Goal: Complete application form: Complete application form

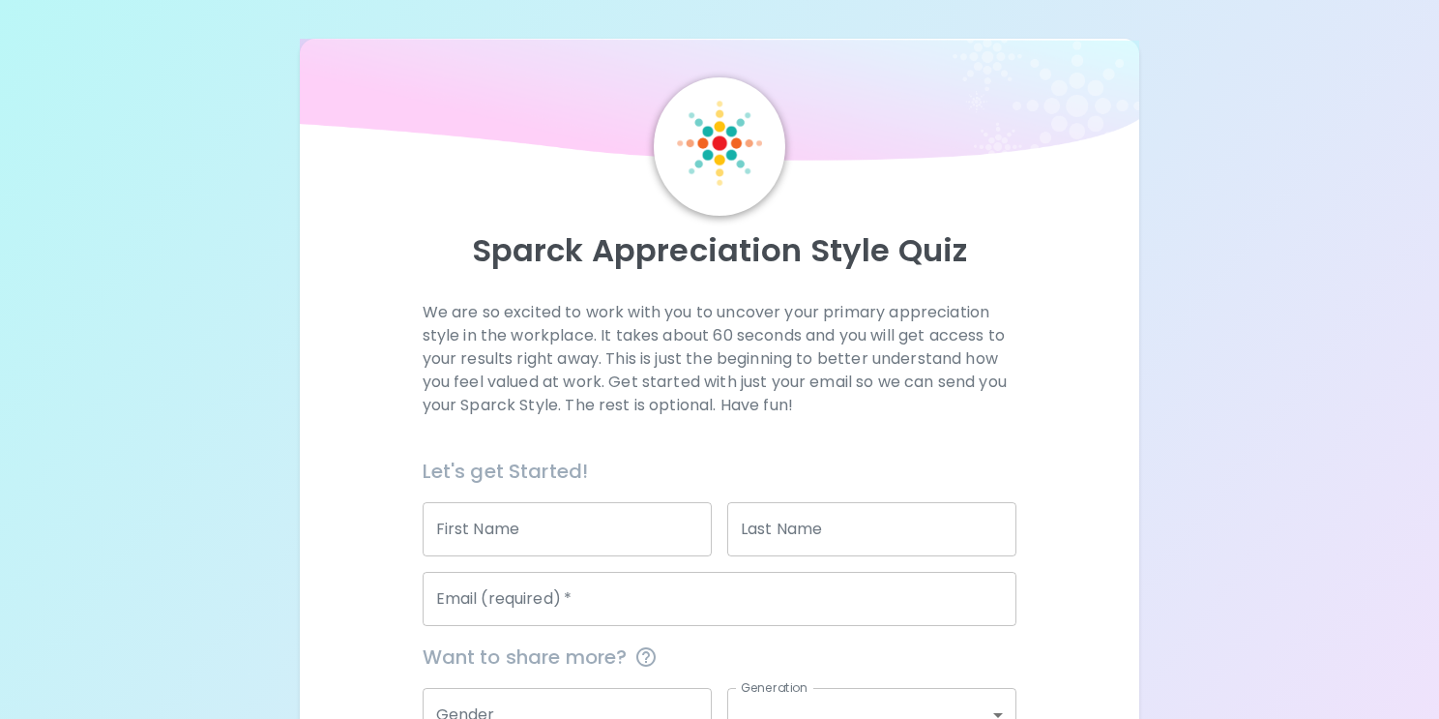
click at [516, 516] on input "First Name" at bounding box center [567, 529] width 289 height 54
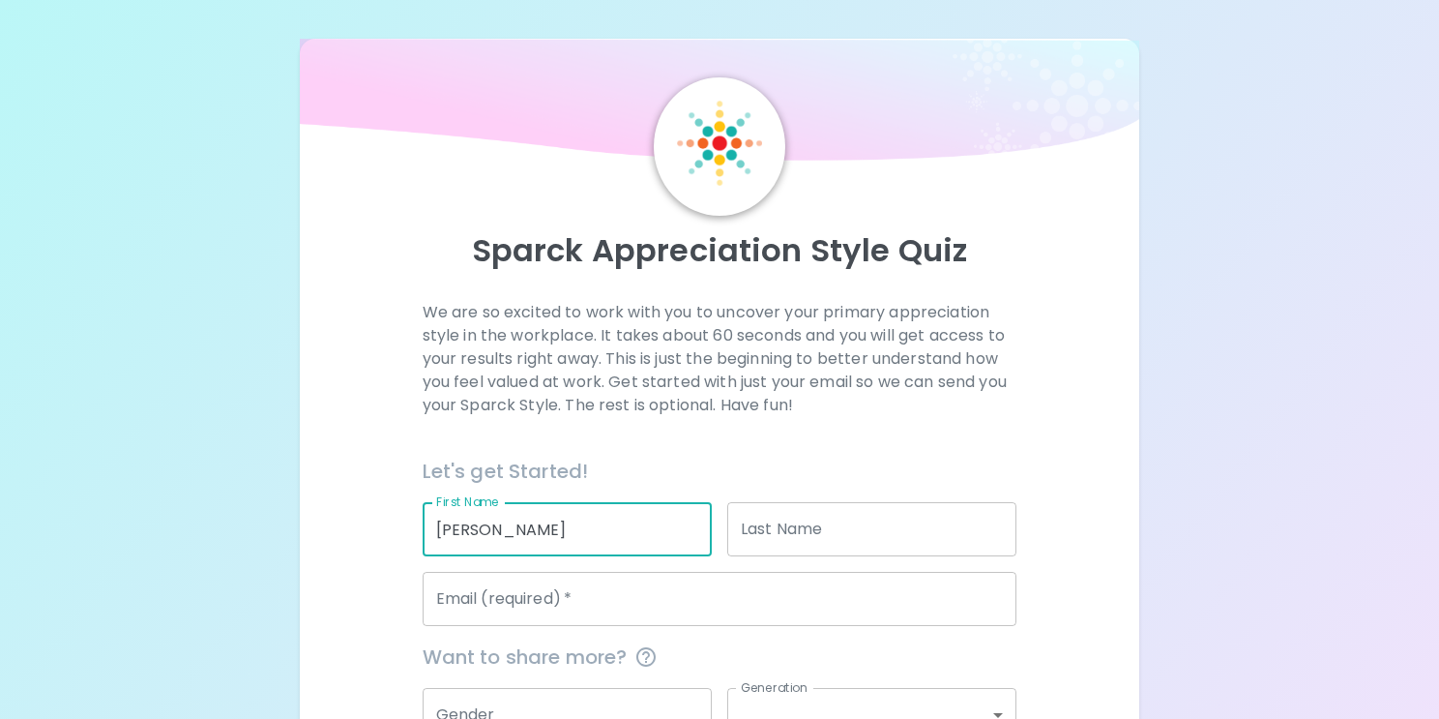
type input "[PERSON_NAME]"
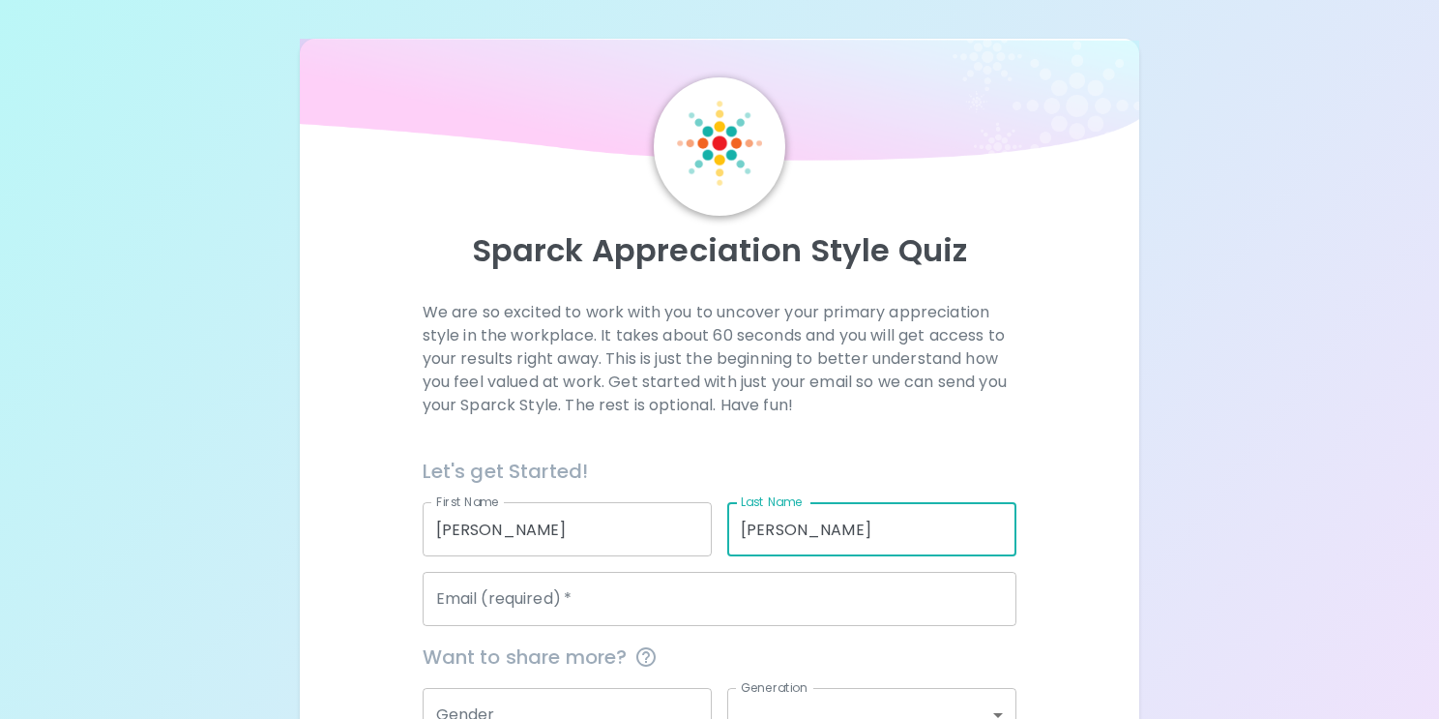
type input "[PERSON_NAME]"
click at [509, 591] on div "Email (required)   * Email (required)   *" at bounding box center [720, 599] width 595 height 54
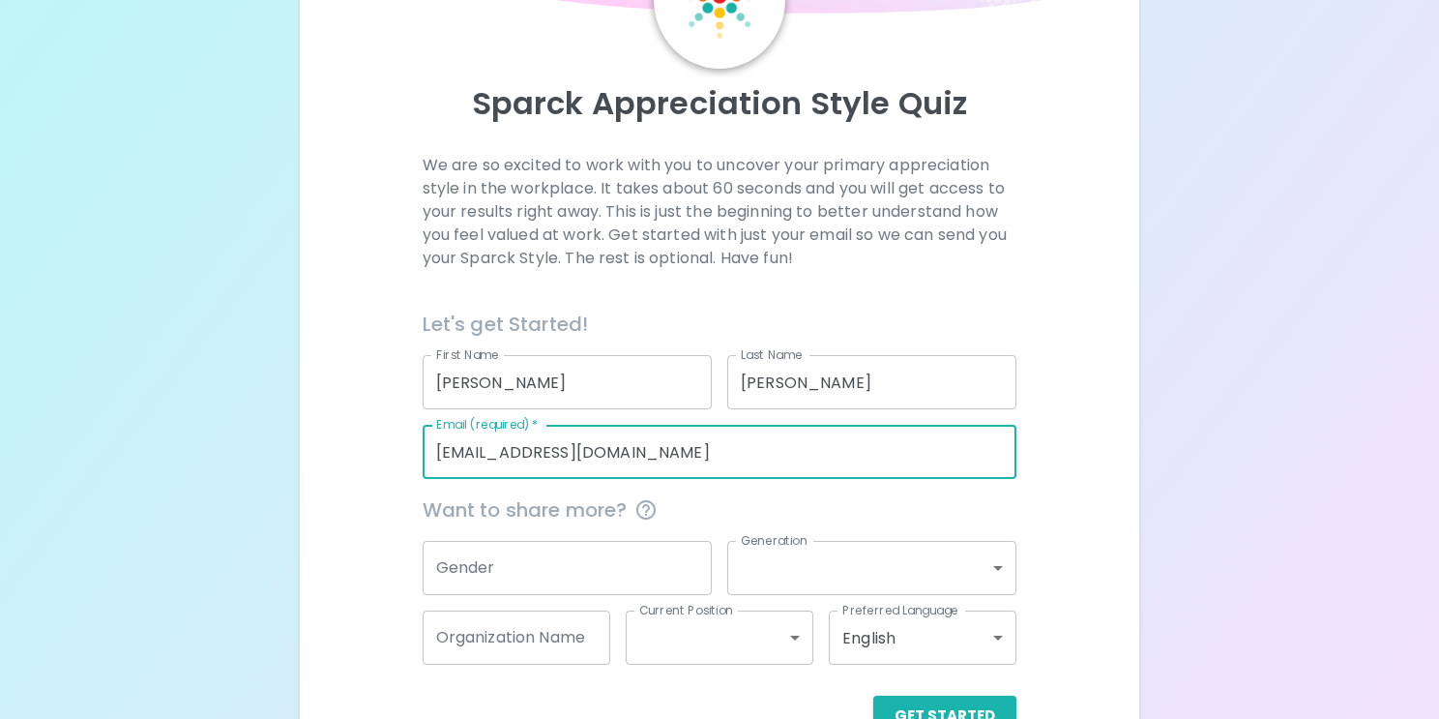
scroll to position [202, 0]
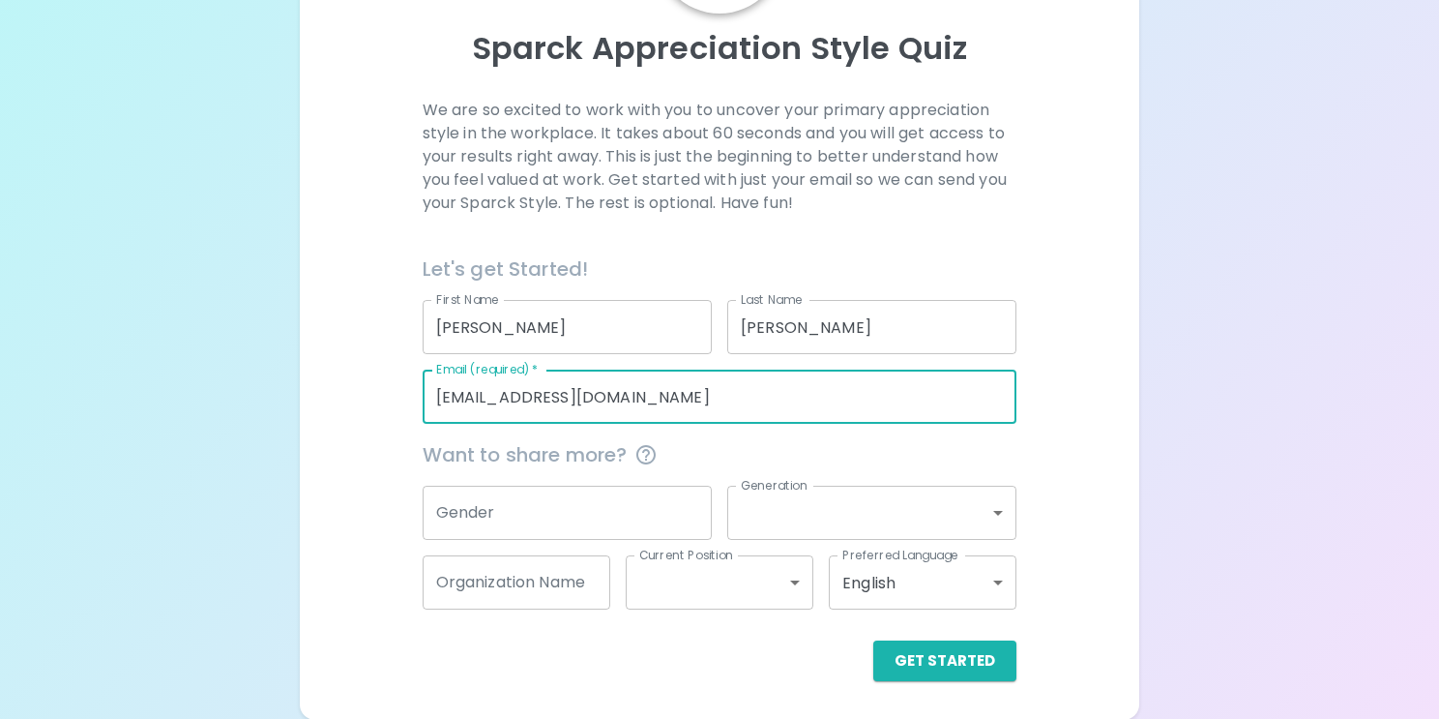
type input "[EMAIL_ADDRESS][DOMAIN_NAME]"
click at [581, 535] on input "Gender" at bounding box center [567, 513] width 289 height 54
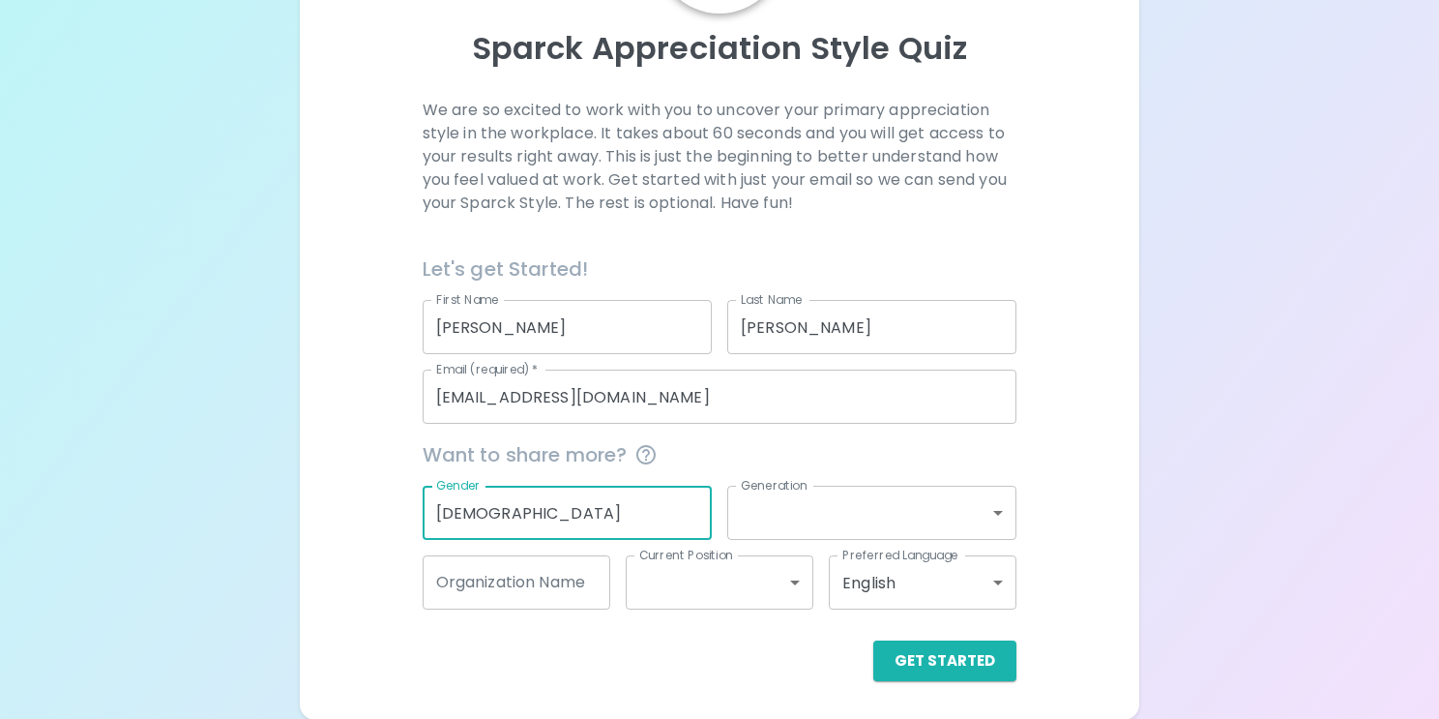
type input "[DEMOGRAPHIC_DATA]"
click at [862, 516] on body "Sparck Appreciation Style Quiz We are so excited to work with you to uncover yo…" at bounding box center [719, 259] width 1439 height 922
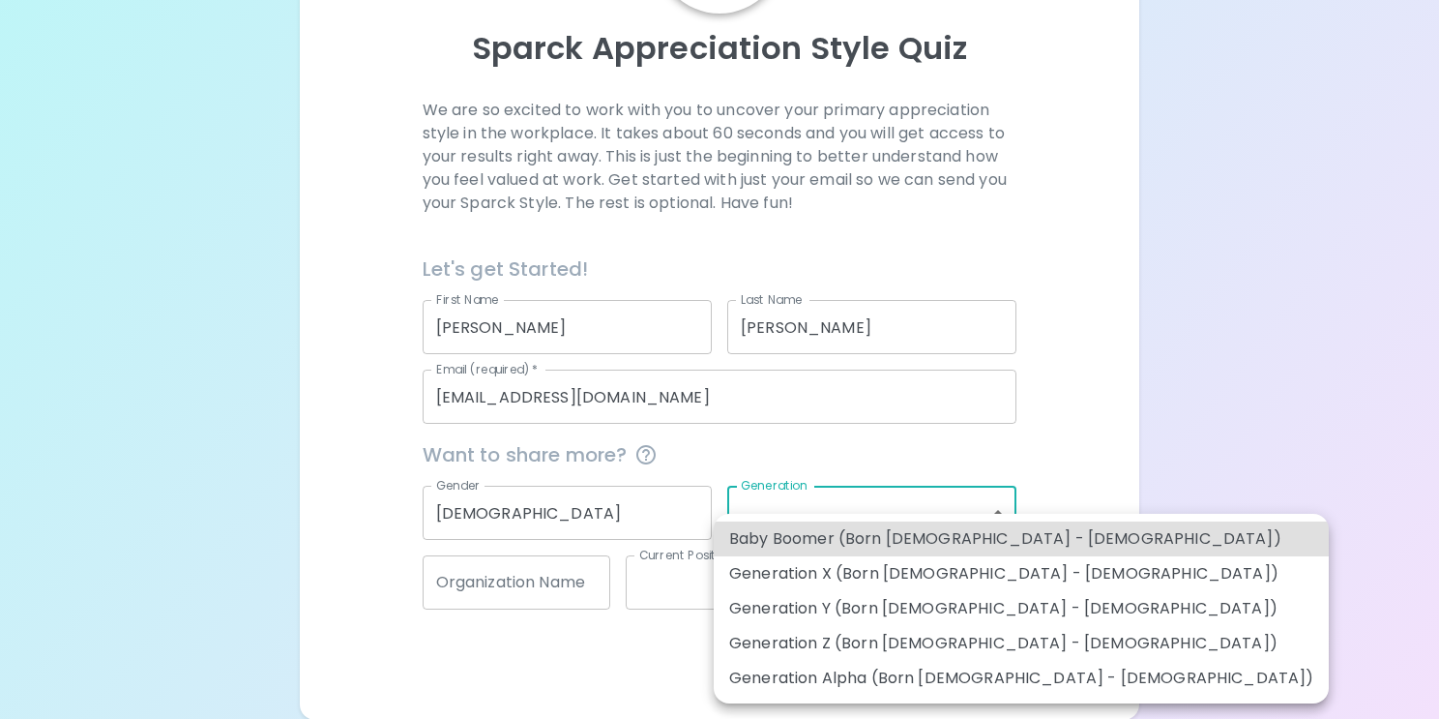
click at [858, 610] on li "Generation Y (Born [DEMOGRAPHIC_DATA] - [DEMOGRAPHIC_DATA])" at bounding box center [1021, 608] width 615 height 35
type input "generation_y"
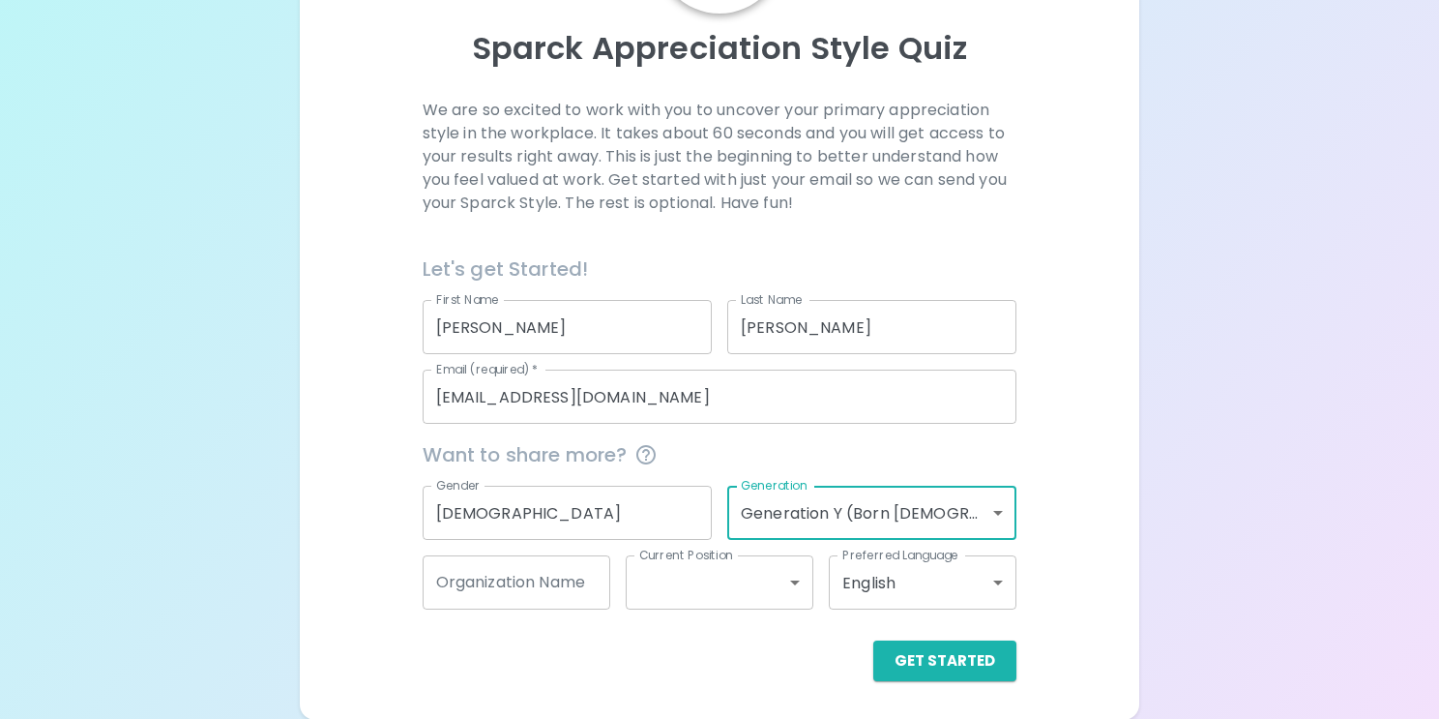
click at [722, 586] on body "Sparck Appreciation Style Quiz We are so excited to work with you to uncover yo…" at bounding box center [719, 259] width 1439 height 922
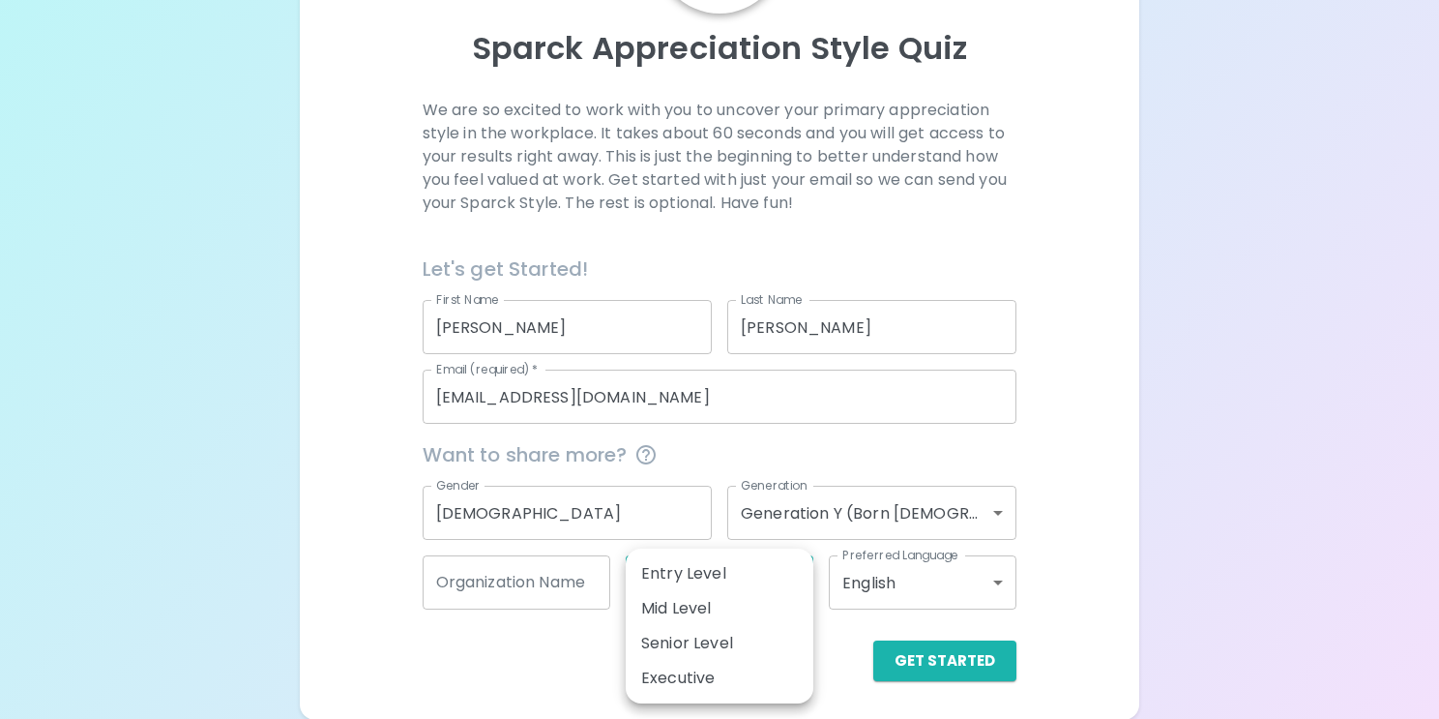
click at [840, 525] on div at bounding box center [719, 359] width 1439 height 719
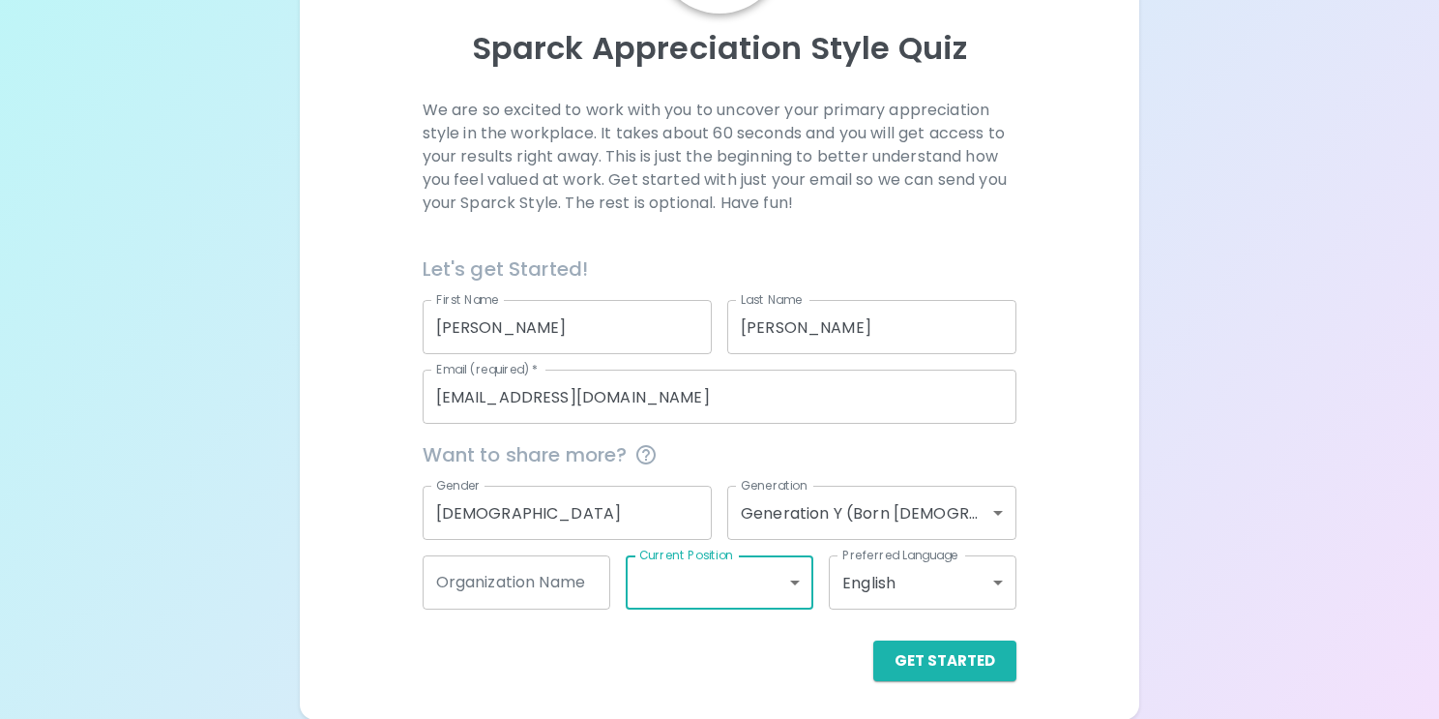
click at [840, 525] on body "Sparck Appreciation Style Quiz We are so excited to work with you to uncover yo…" at bounding box center [719, 259] width 1439 height 922
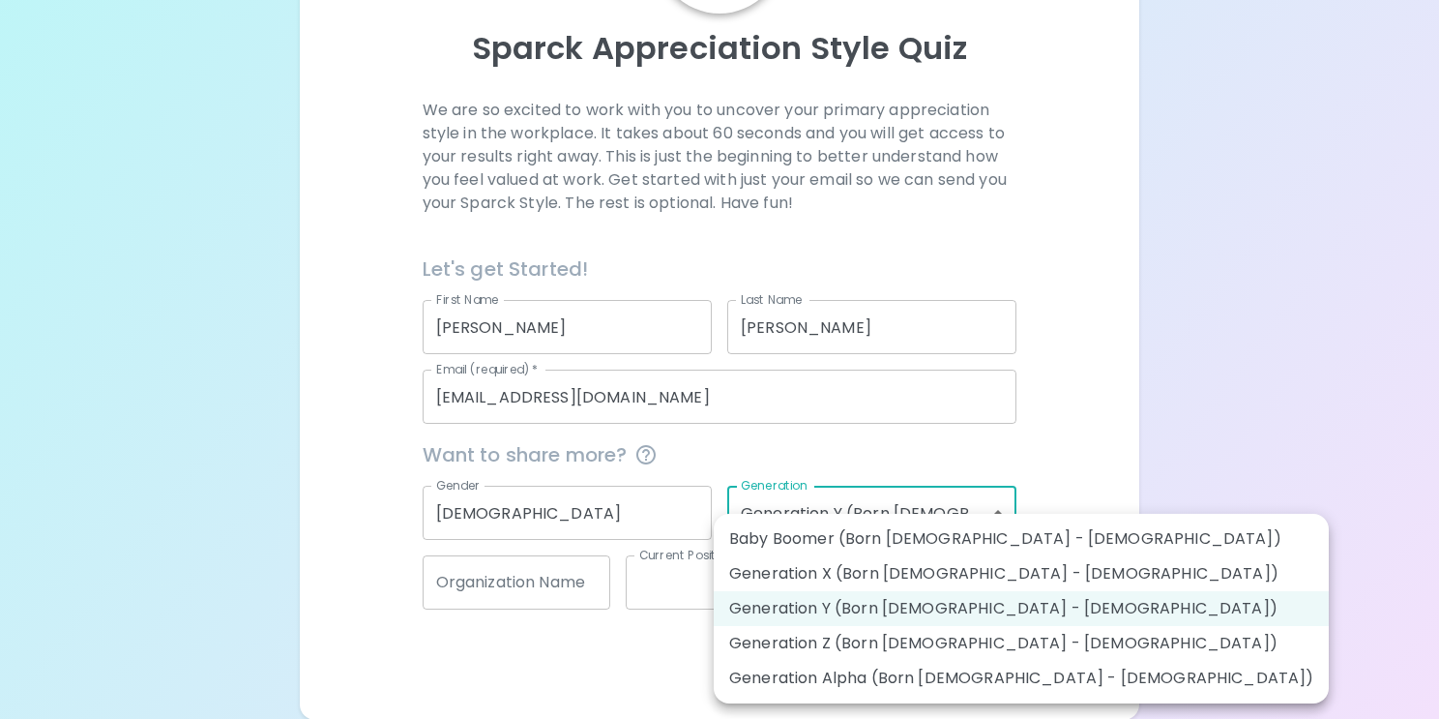
click at [1258, 491] on div at bounding box center [719, 359] width 1439 height 719
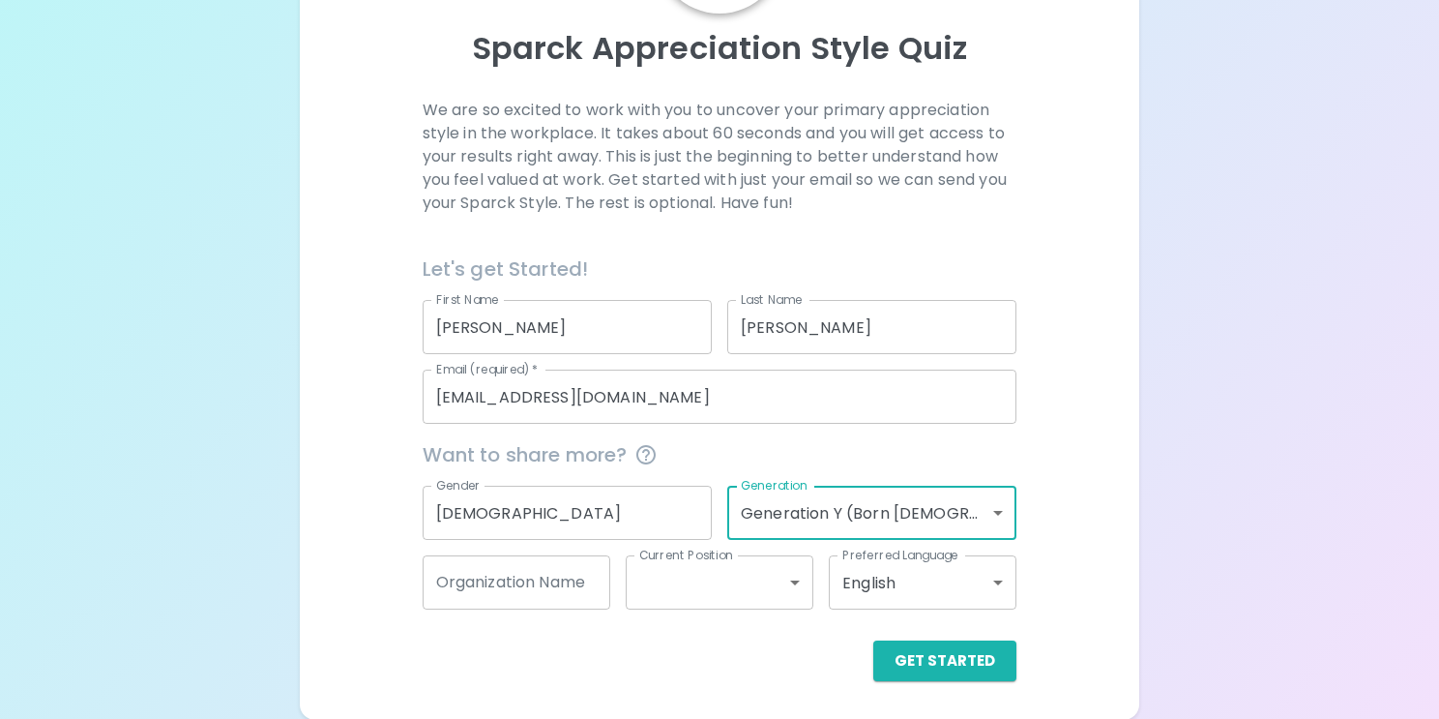
click at [782, 590] on body "Sparck Appreciation Style Quiz We are so excited to work with you to uncover yo…" at bounding box center [719, 259] width 1439 height 922
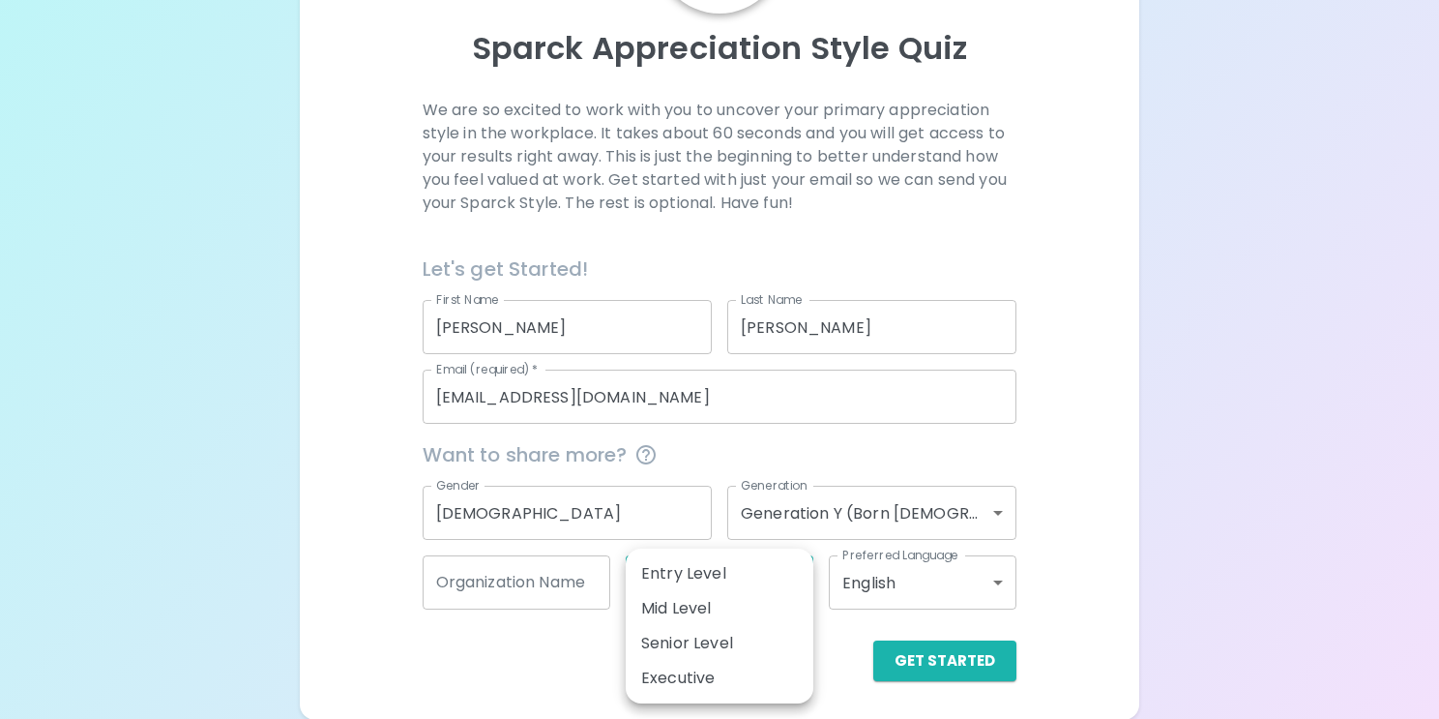
click at [1098, 519] on div at bounding box center [719, 359] width 1439 height 719
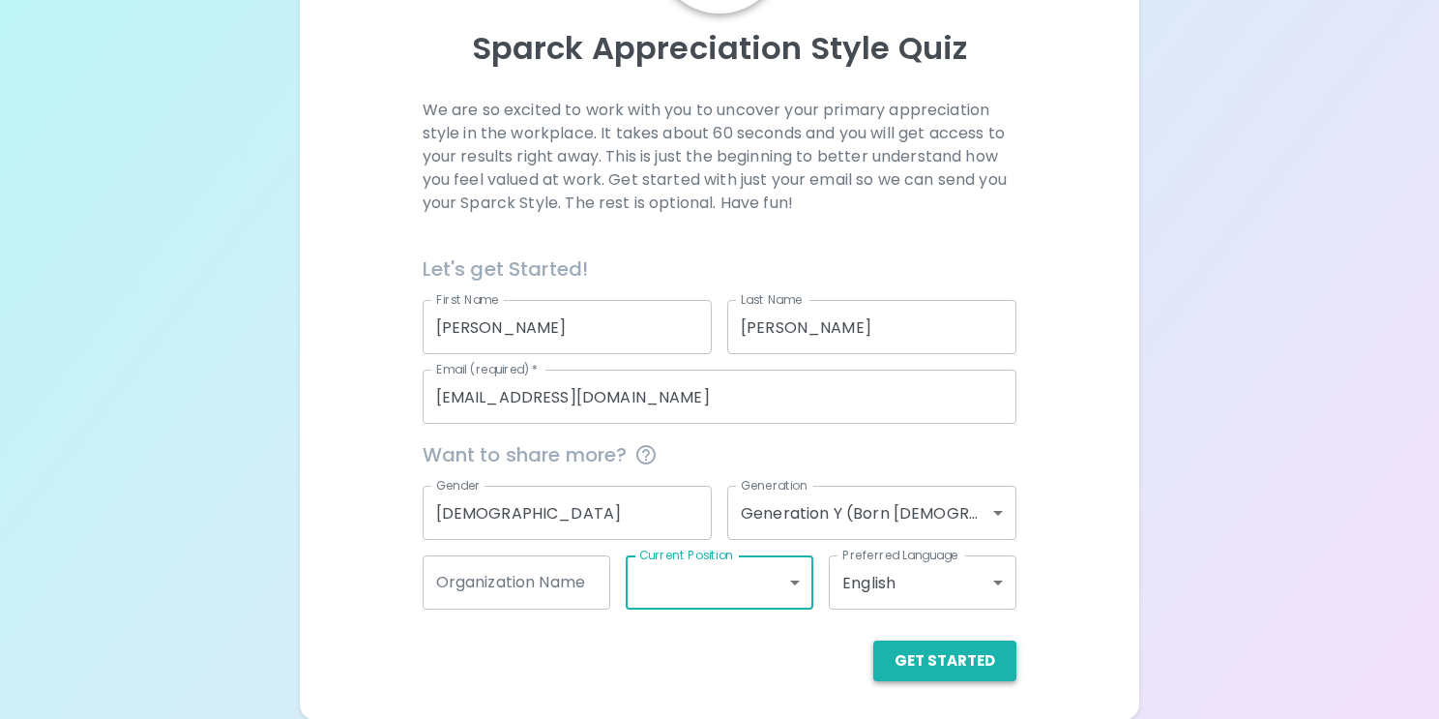
click at [939, 657] on button "Get Started" at bounding box center [944, 660] width 143 height 41
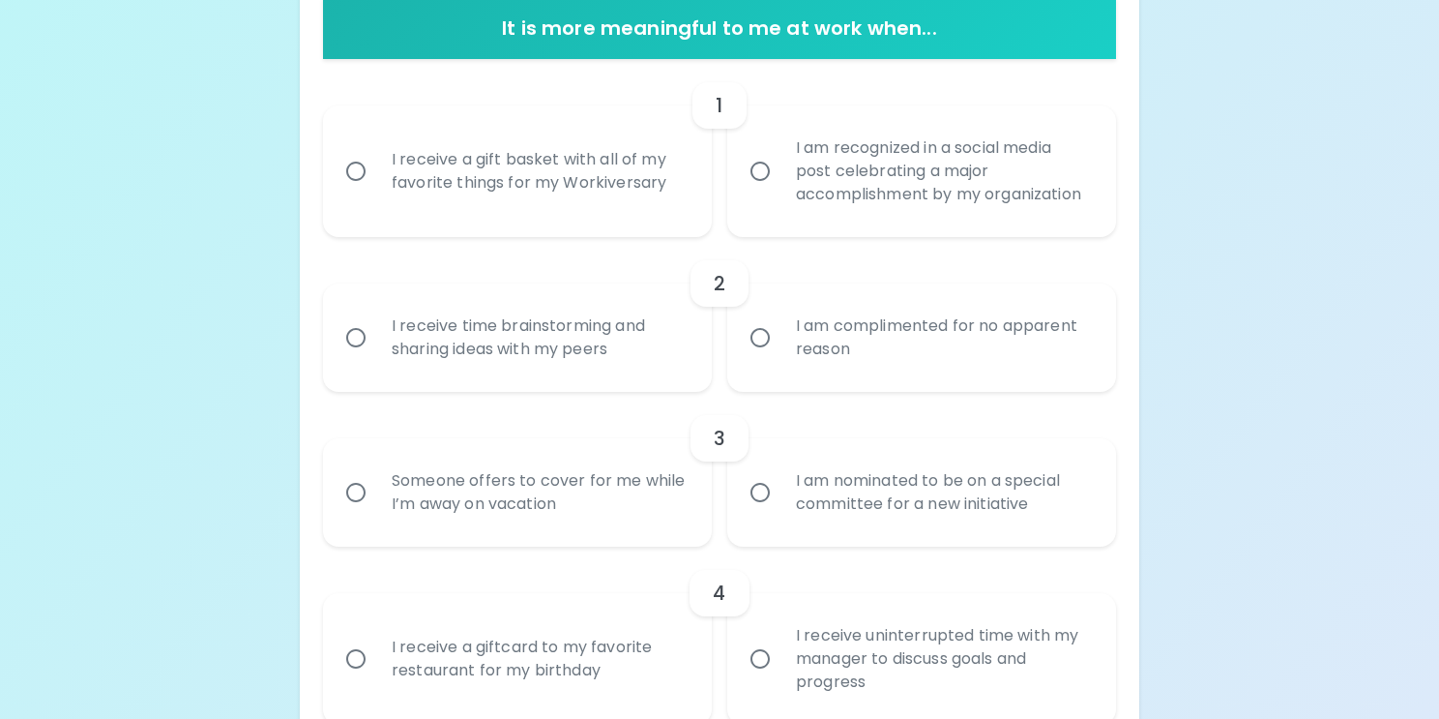
scroll to position [405, 0]
click at [962, 180] on div "I am recognized in a social media post celebrating a major accomplishment by my…" at bounding box center [943, 170] width 325 height 116
click at [781, 180] on input "I am recognized in a social media post celebrating a major accomplishment by my…" at bounding box center [760, 170] width 41 height 41
radio input "true"
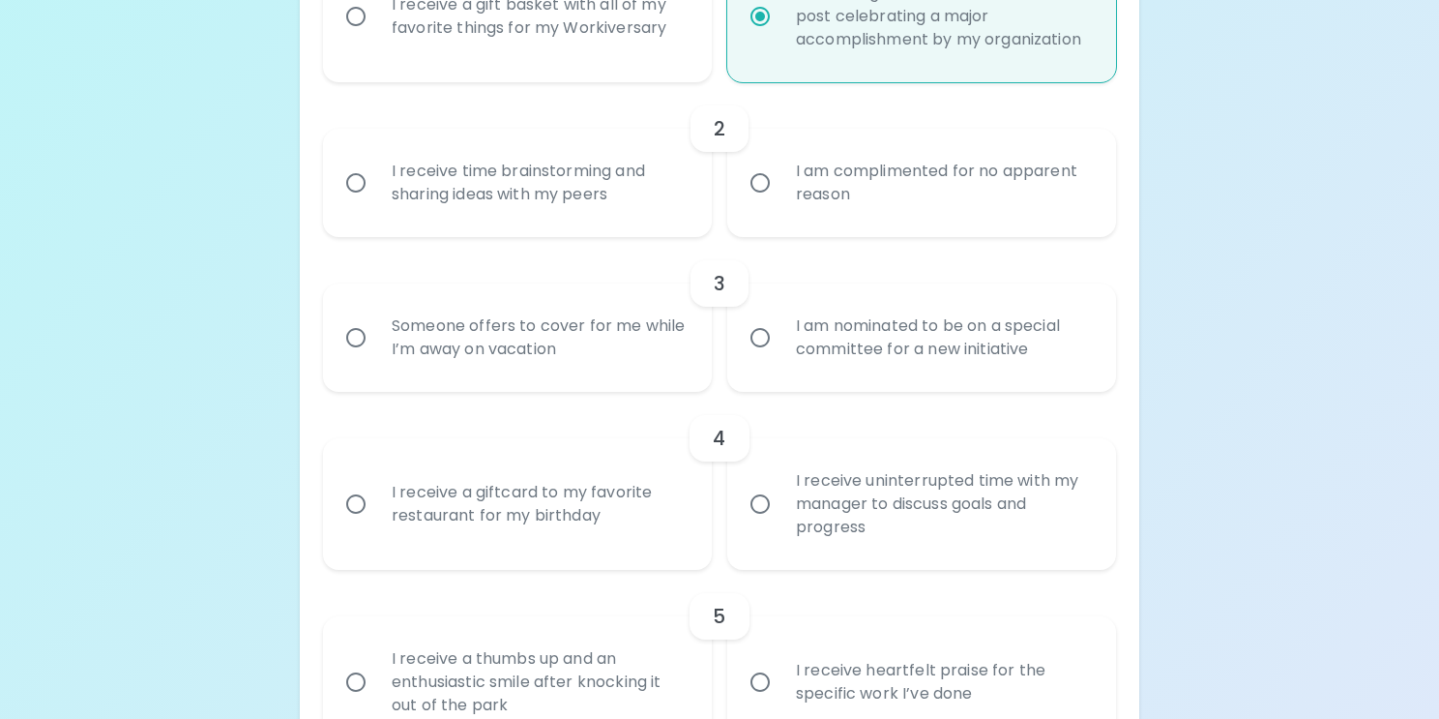
scroll to position [560, 0]
click at [962, 180] on div "I am complimented for no apparent reason" at bounding box center [943, 181] width 325 height 93
click at [781, 180] on input "I am complimented for no apparent reason" at bounding box center [760, 182] width 41 height 41
radio input "false"
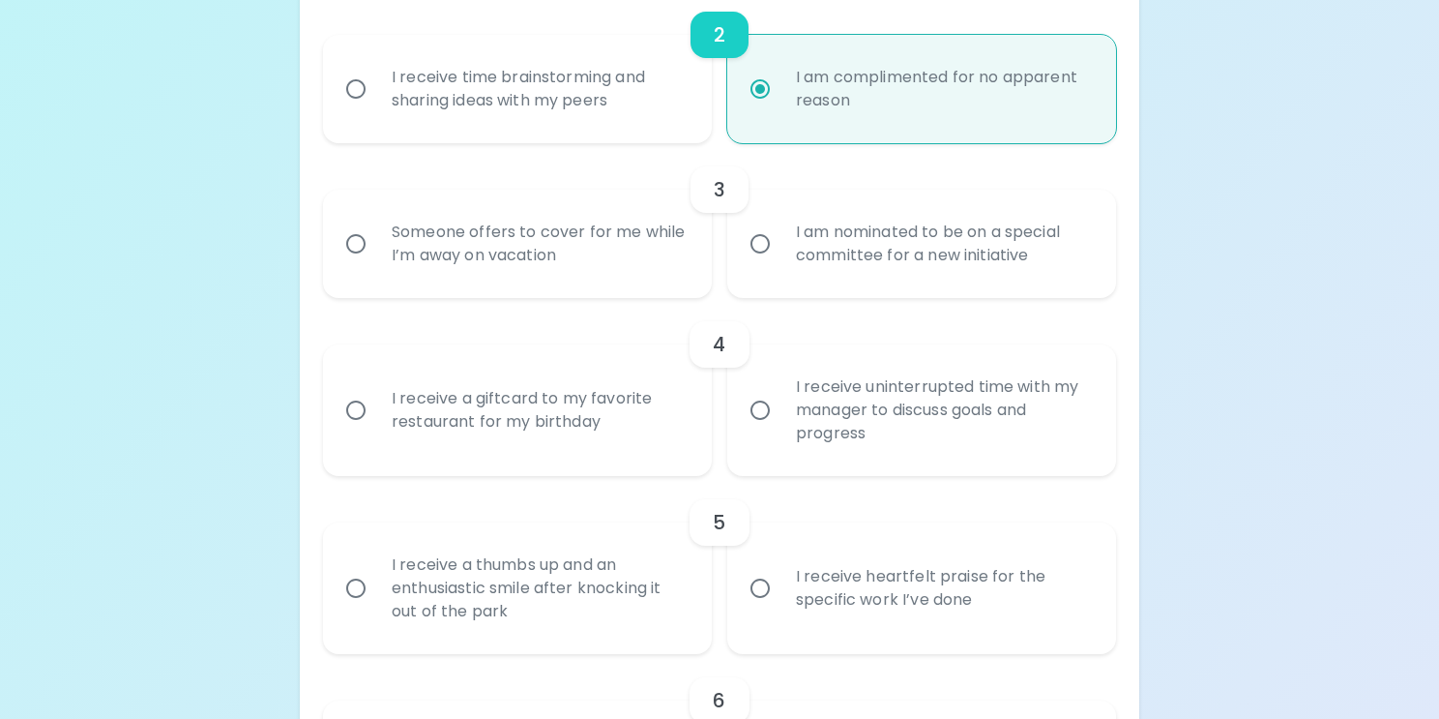
scroll to position [715, 0]
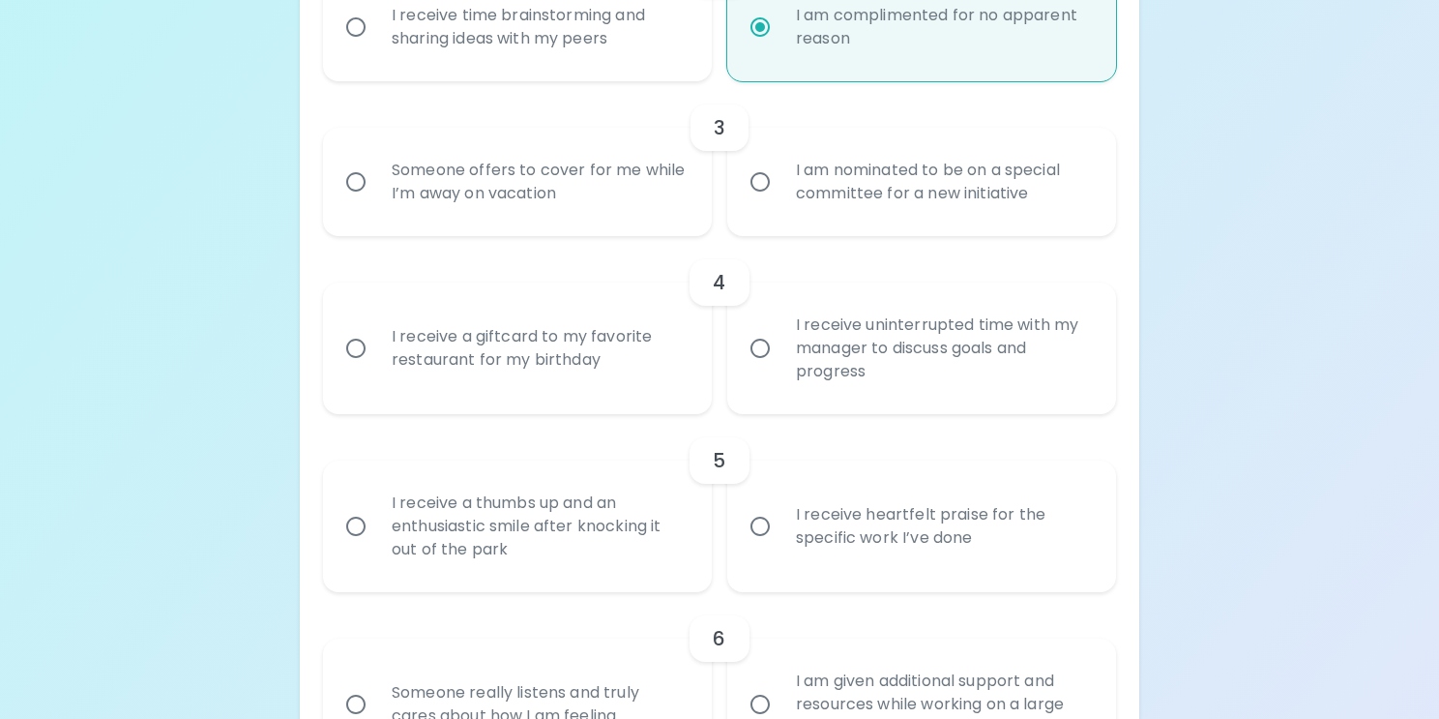
click at [633, 55] on div "I receive time brainstorming and sharing ideas with my peers" at bounding box center [538, 27] width 325 height 93
click at [376, 47] on input "I receive time brainstorming and sharing ideas with my peers" at bounding box center [356, 27] width 41 height 41
radio input "false"
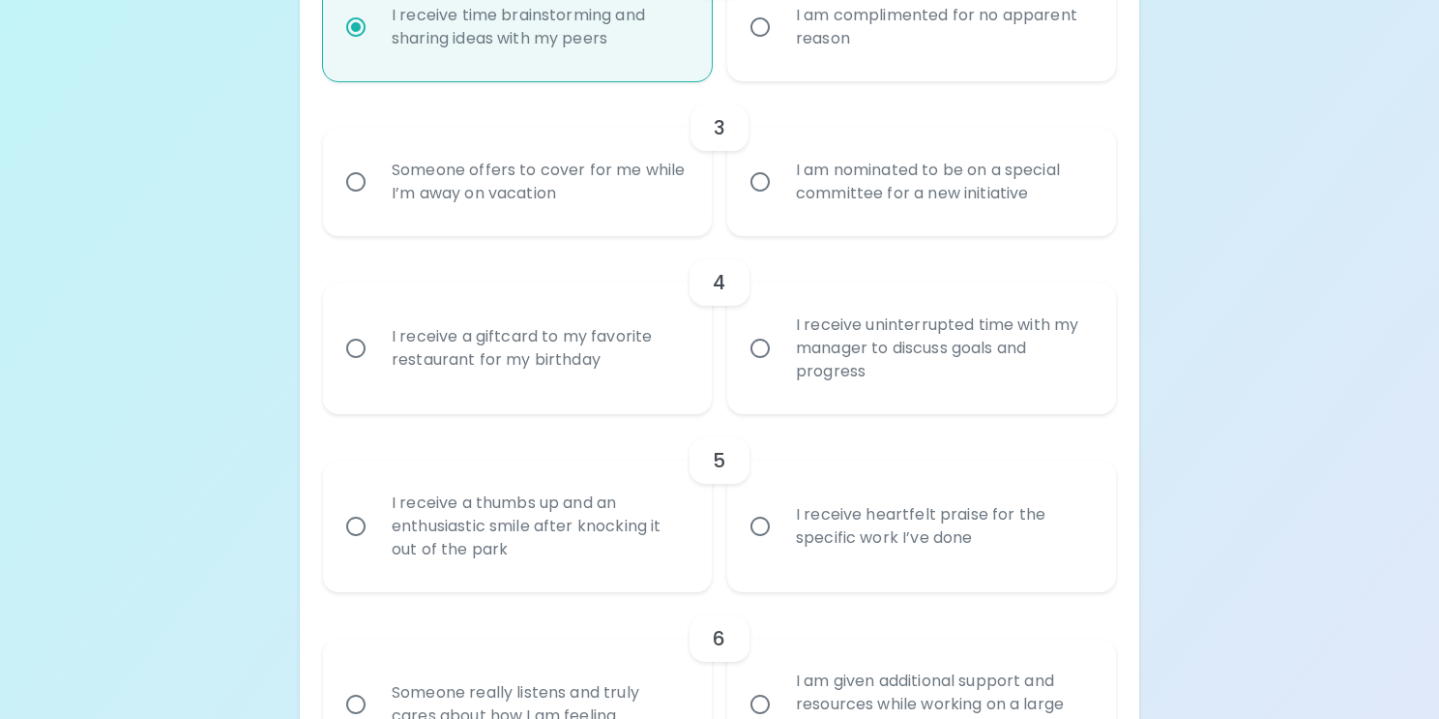
click at [623, 188] on div "Someone offers to cover for me while I’m away on vacation" at bounding box center [538, 181] width 325 height 93
click at [376, 188] on input "Someone offers to cover for me while I’m away on vacation" at bounding box center [356, 182] width 41 height 41
radio input "true"
radio input "false"
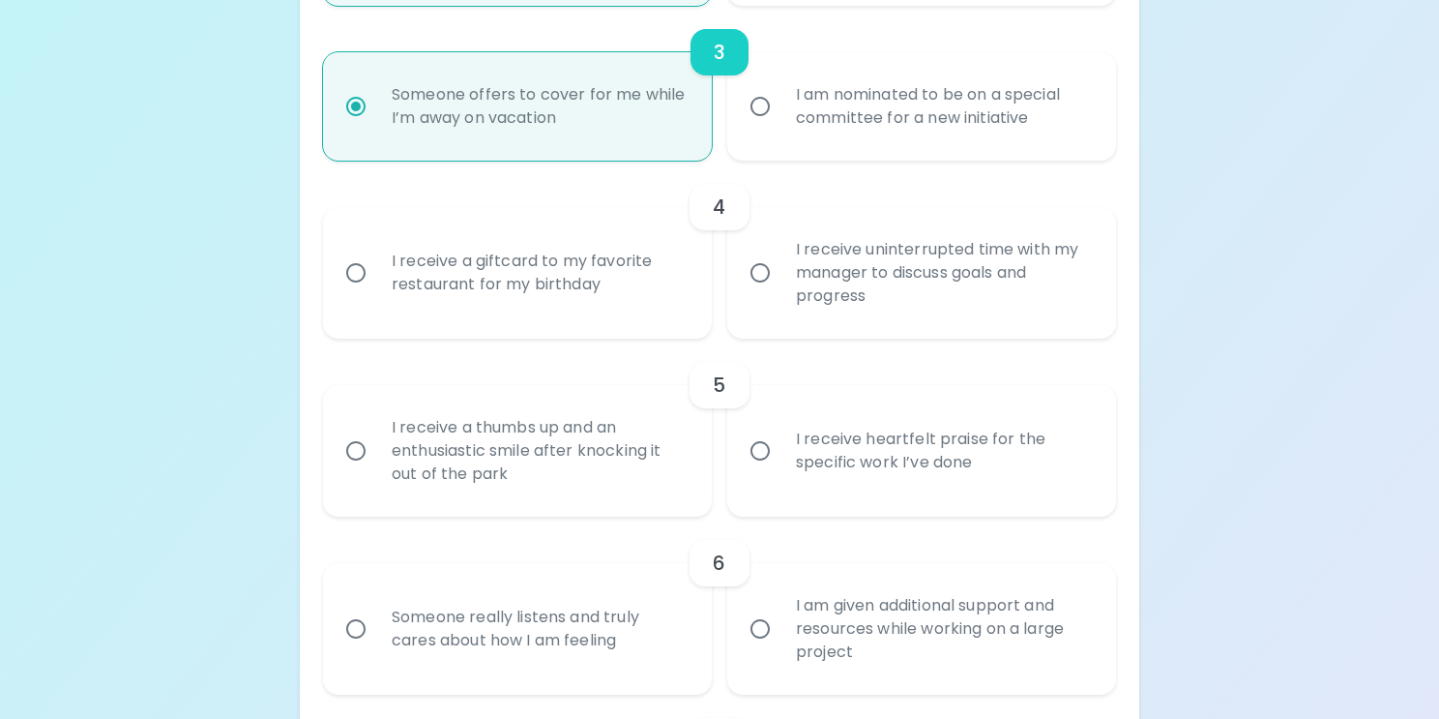
scroll to position [869, 0]
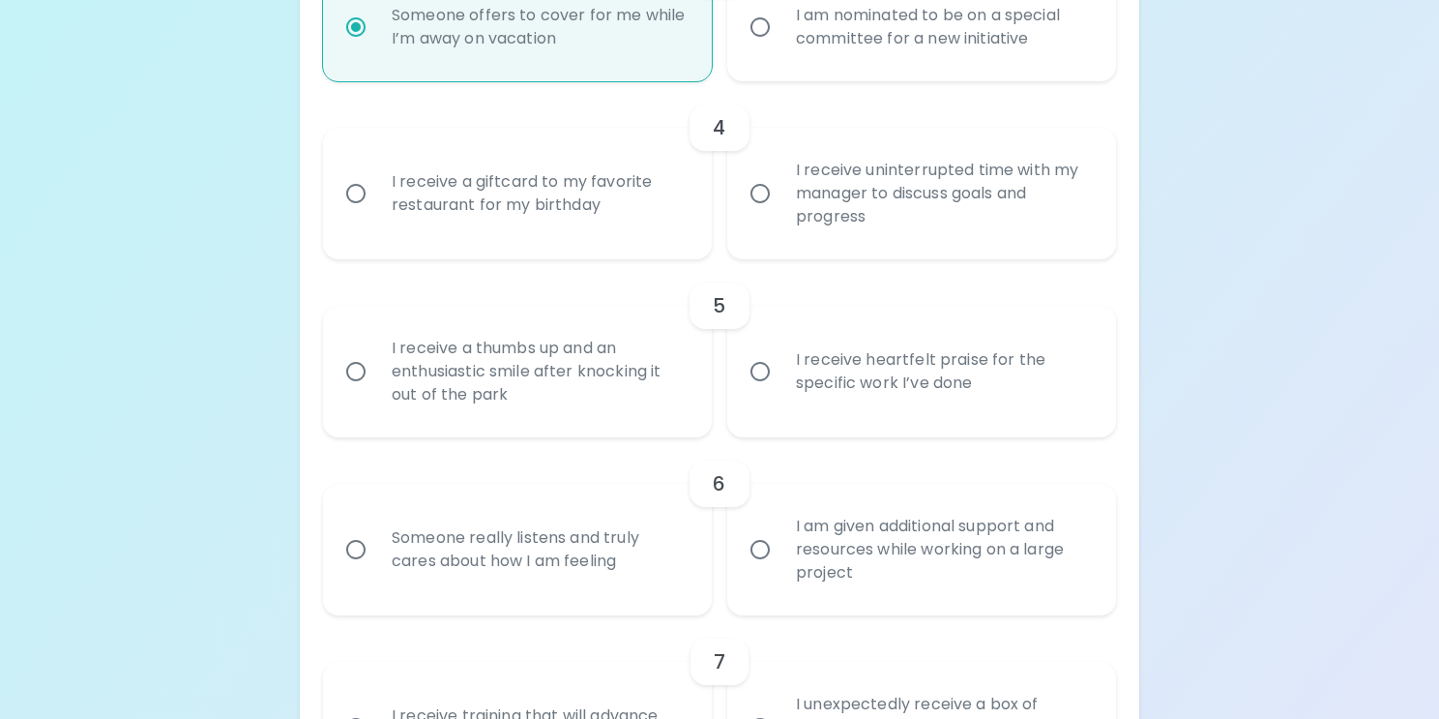
click at [623, 188] on div "I receive a giftcard to my favorite restaurant for my birthday" at bounding box center [538, 193] width 325 height 93
click at [376, 188] on input "I receive a giftcard to my favorite restaurant for my birthday" at bounding box center [356, 193] width 41 height 41
radio input "false"
radio input "true"
radio input "false"
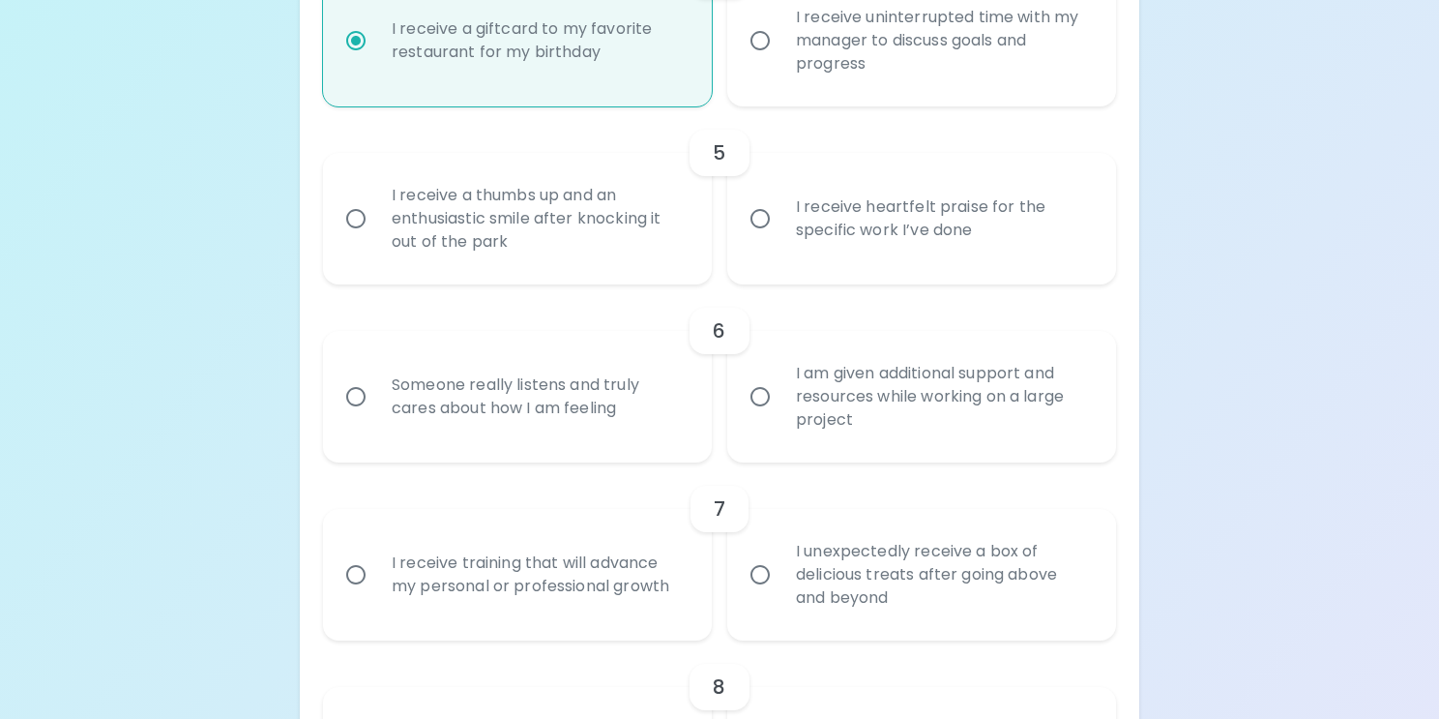
scroll to position [1024, 0]
click at [1000, 215] on div "I receive heartfelt praise for the specific work I’ve done" at bounding box center [943, 216] width 325 height 93
click at [781, 215] on input "I receive heartfelt praise for the specific work I’ve done" at bounding box center [760, 216] width 41 height 41
radio input "false"
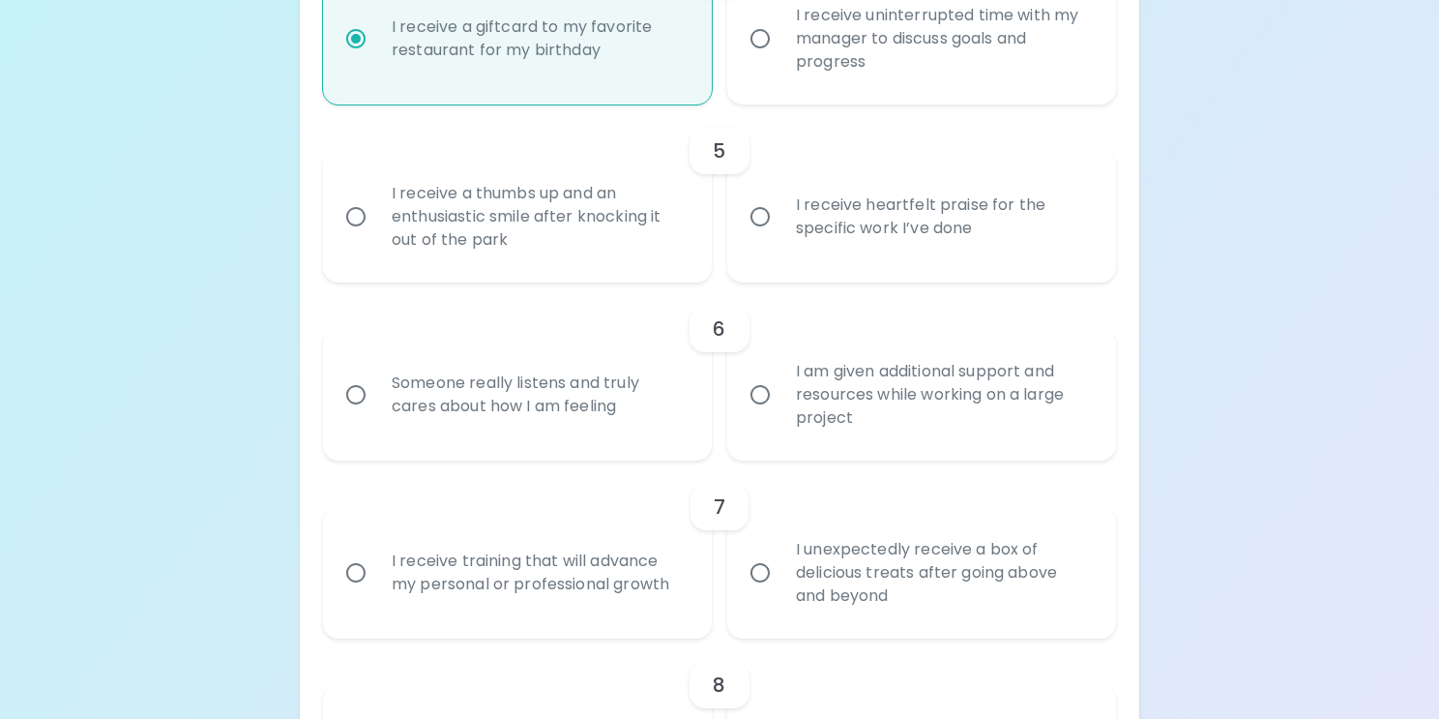
radio input "true"
radio input "false"
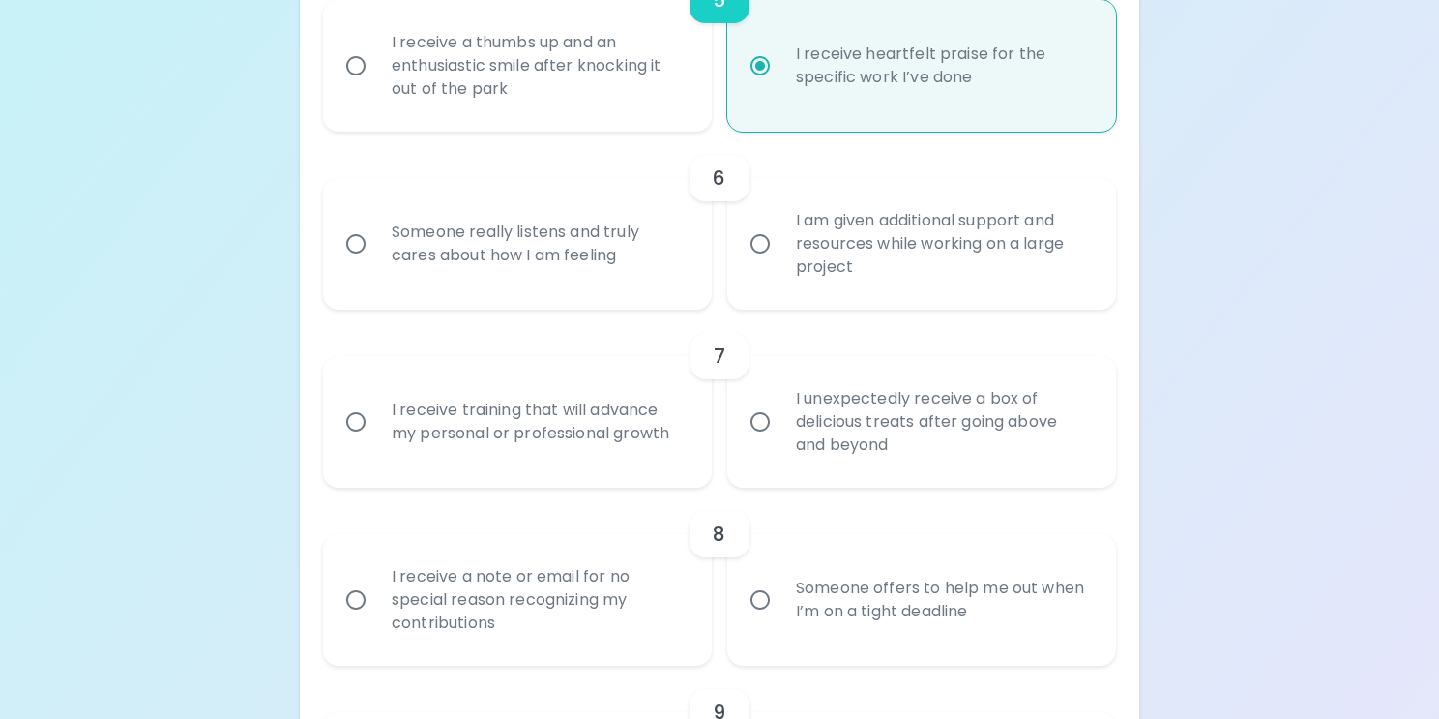
scroll to position [1179, 0]
click at [695, 227] on div "Someone really listens and truly cares about how I am feeling" at bounding box center [538, 239] width 325 height 93
click at [376, 227] on input "Someone really listens and truly cares about how I am feeling" at bounding box center [356, 240] width 41 height 41
radio input "false"
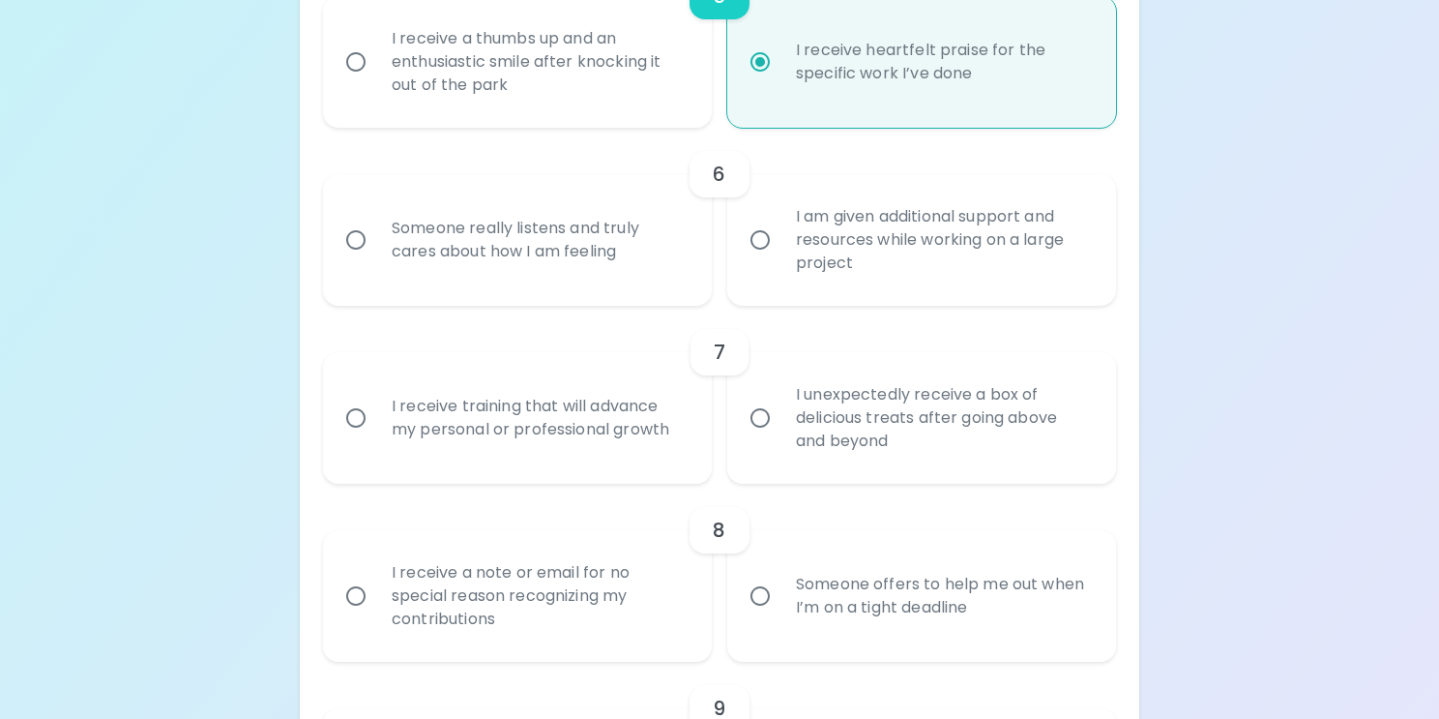
radio input "false"
radio input "true"
radio input "false"
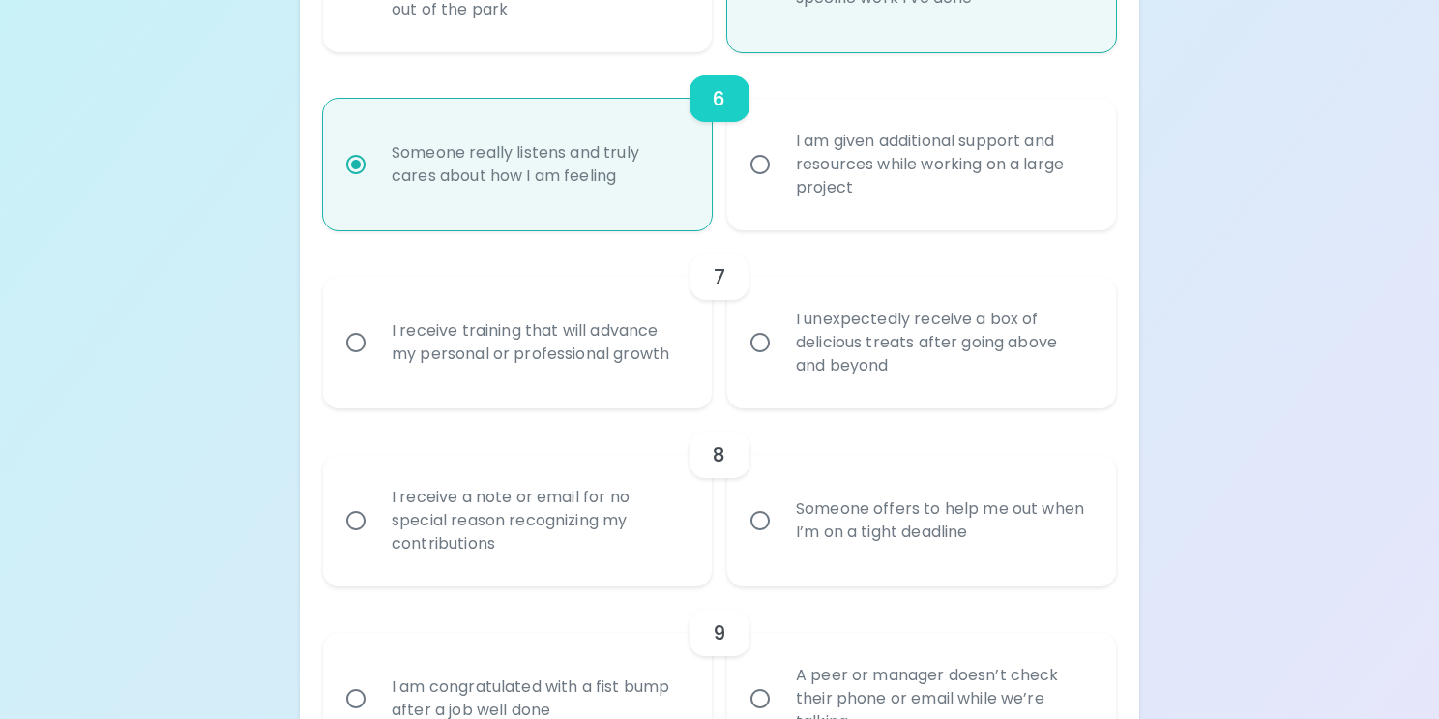
scroll to position [1334, 0]
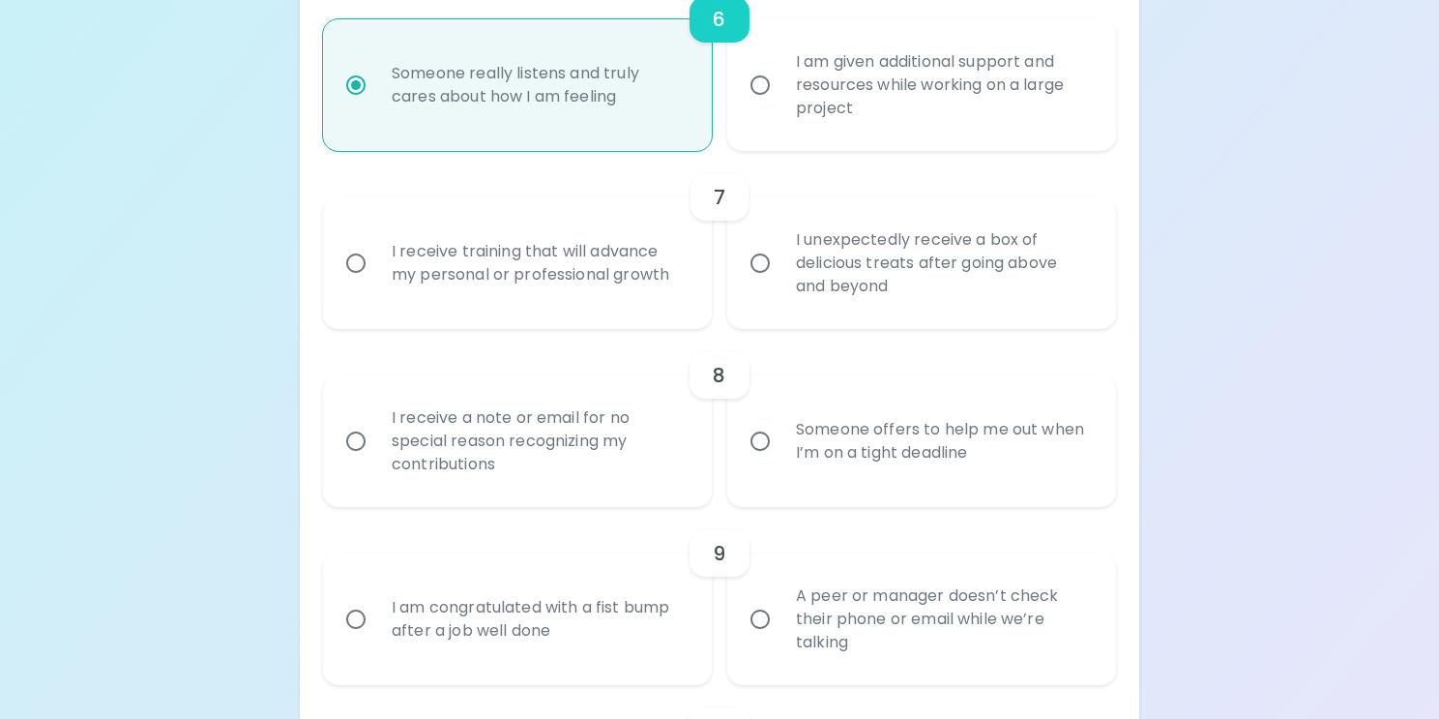
click at [944, 235] on div "I unexpectedly receive a box of delicious treats after going above and beyond" at bounding box center [943, 263] width 325 height 116
click at [781, 243] on input "I unexpectedly receive a box of delicious treats after going above and beyond" at bounding box center [760, 263] width 41 height 41
radio input "false"
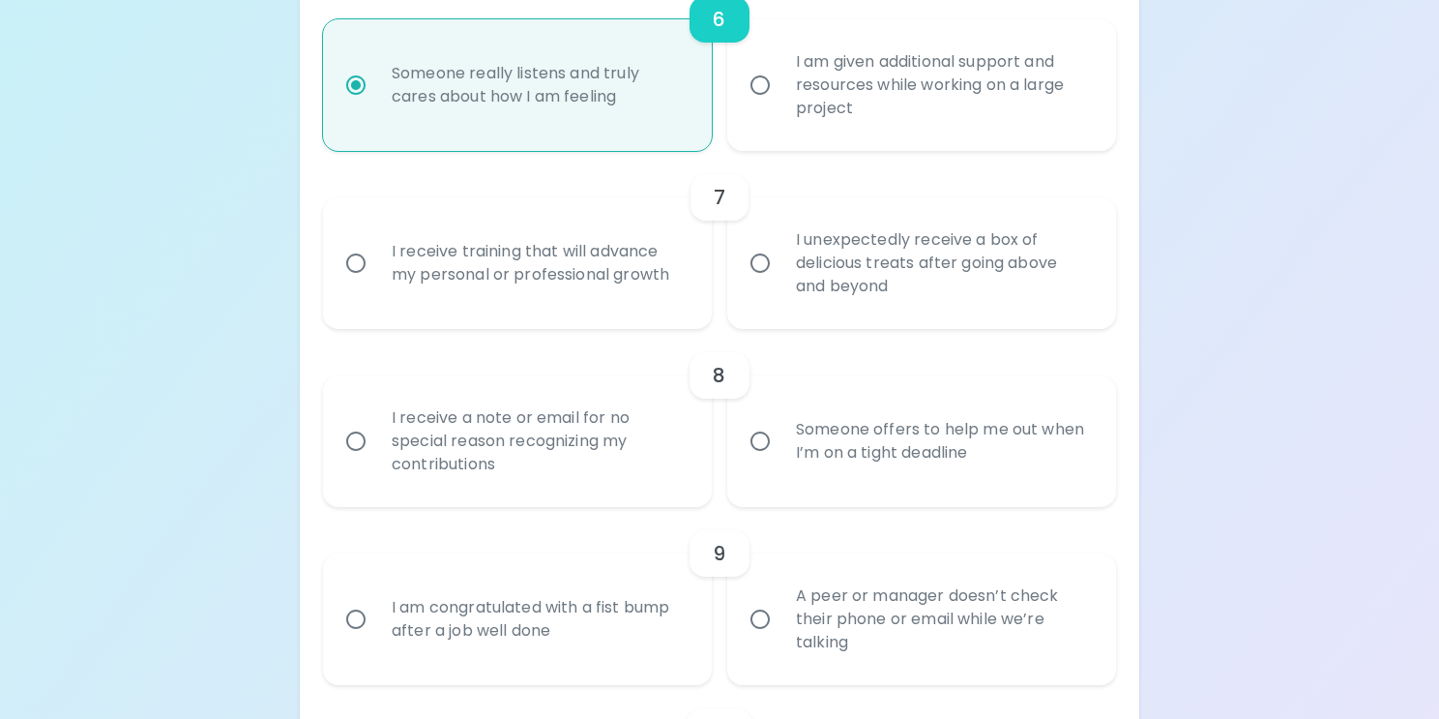
radio input "false"
radio input "true"
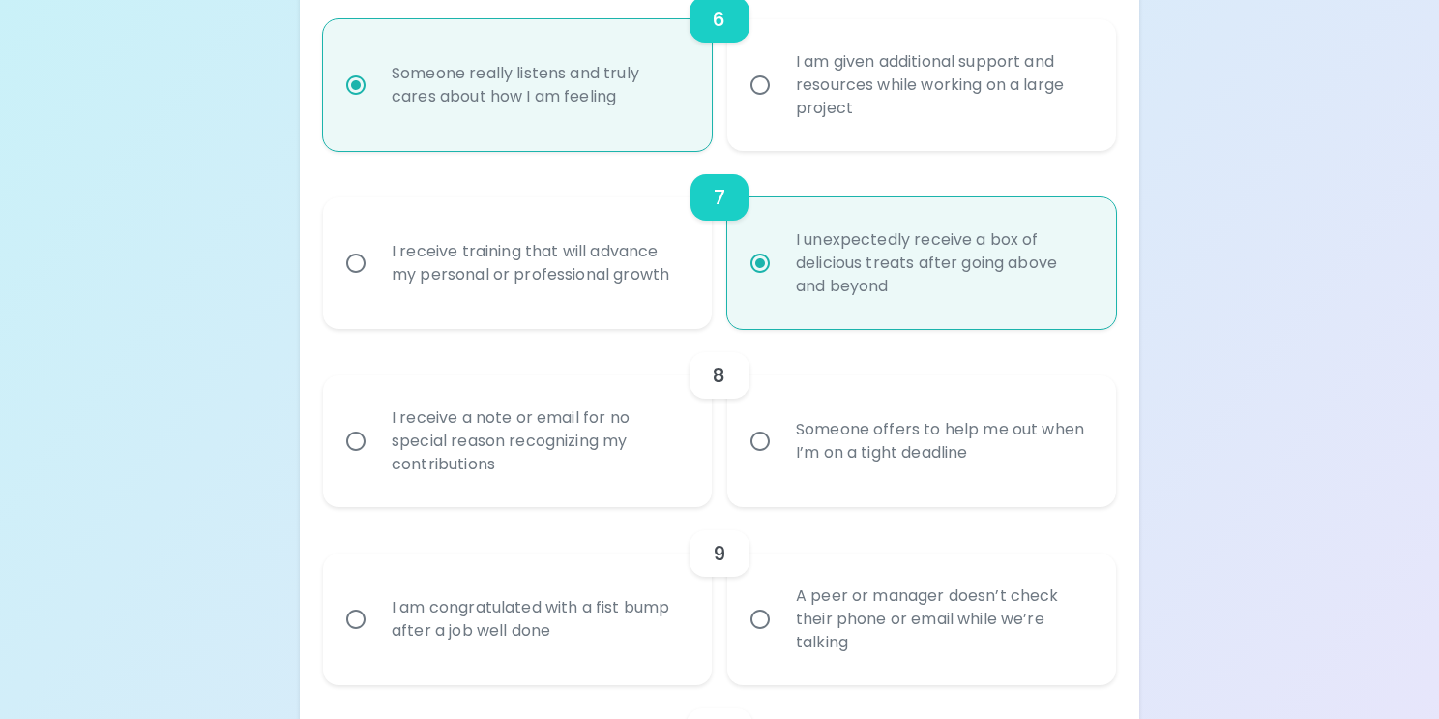
scroll to position [1488, 0]
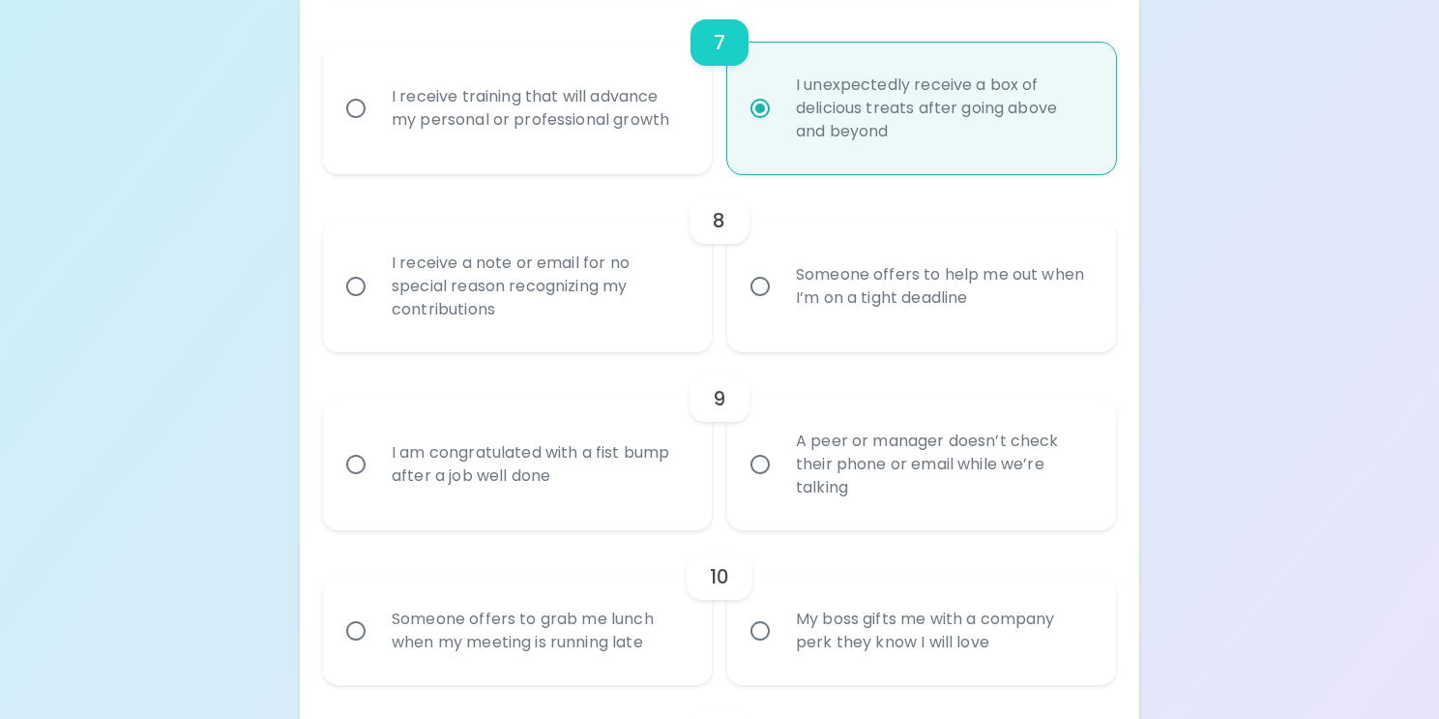
click at [944, 235] on div "8" at bounding box center [719, 220] width 793 height 46
radio input "true"
click at [633, 267] on div "I receive a note or email for no special reason recognizing my contributions" at bounding box center [538, 286] width 325 height 116
click at [376, 267] on input "I receive a note or email for no special reason recognizing my contributions" at bounding box center [356, 286] width 41 height 41
radio input "false"
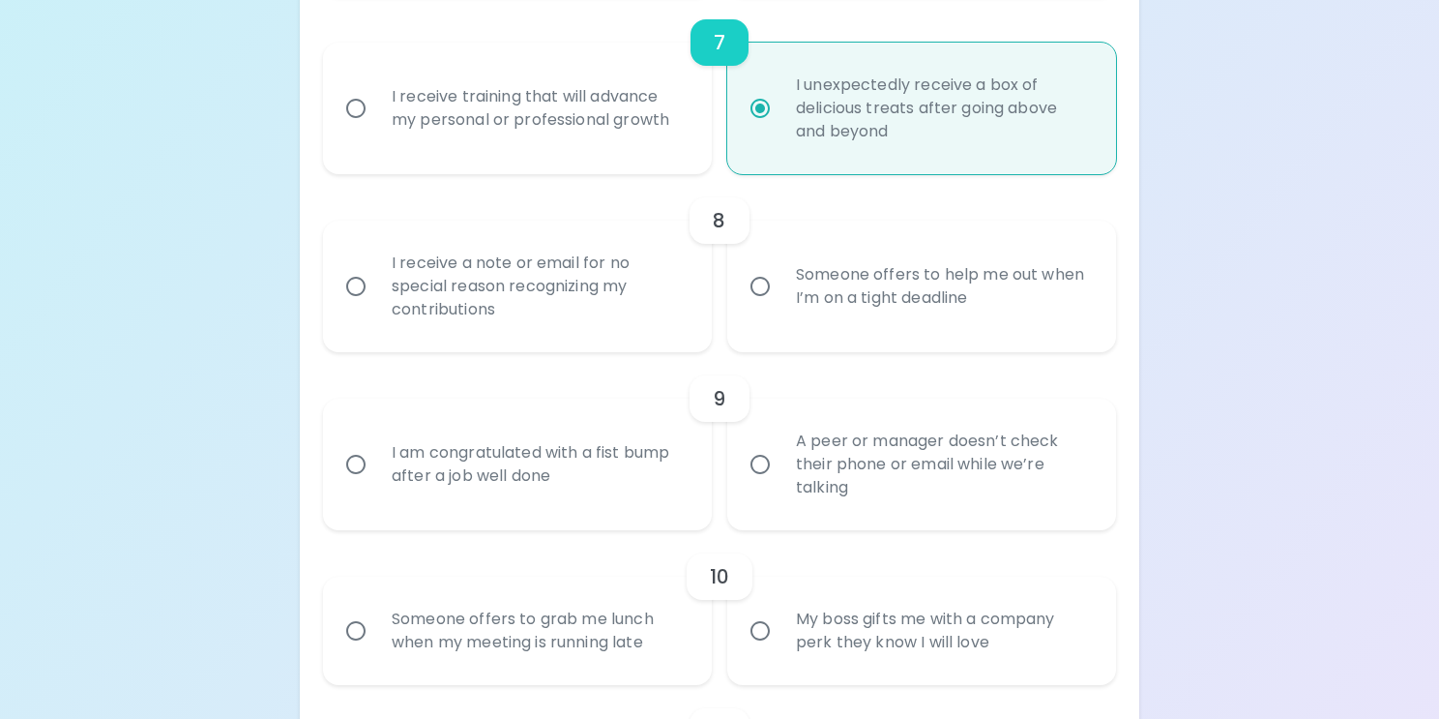
radio input "false"
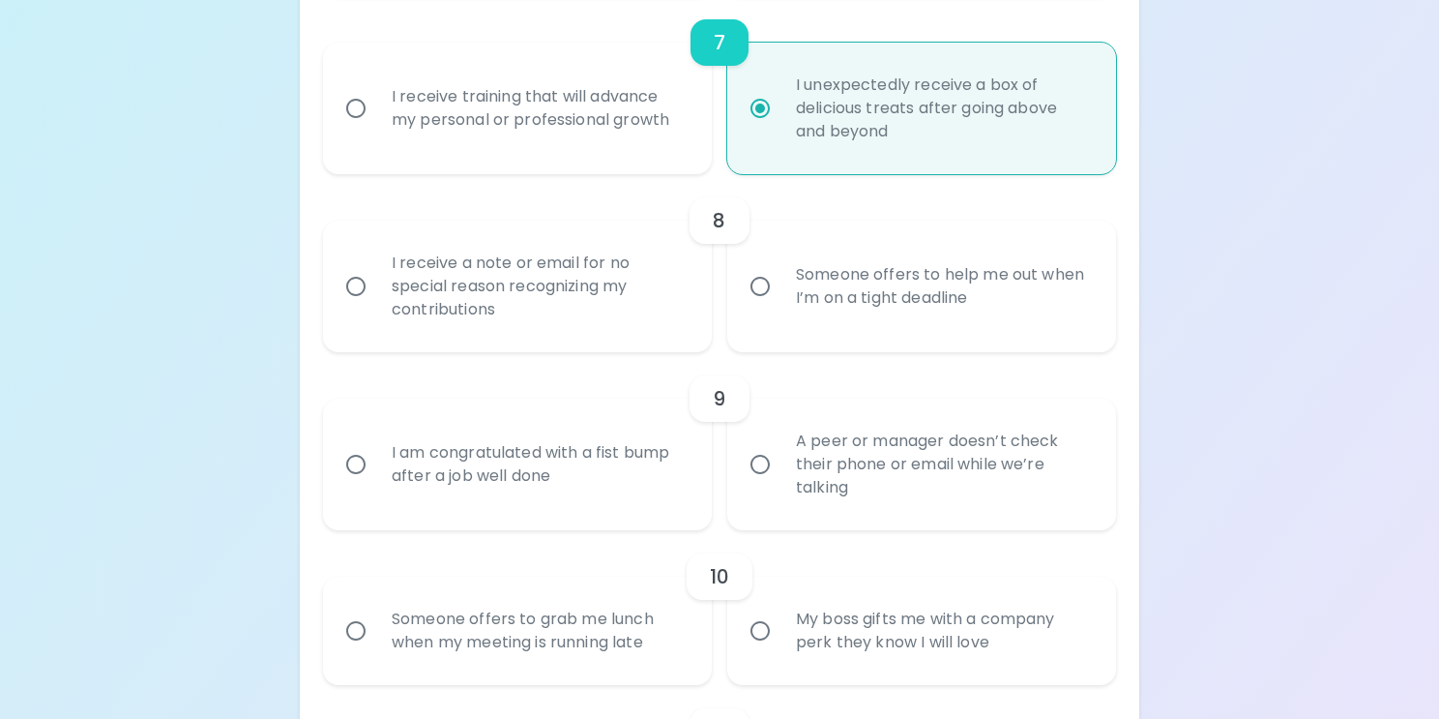
radio input "false"
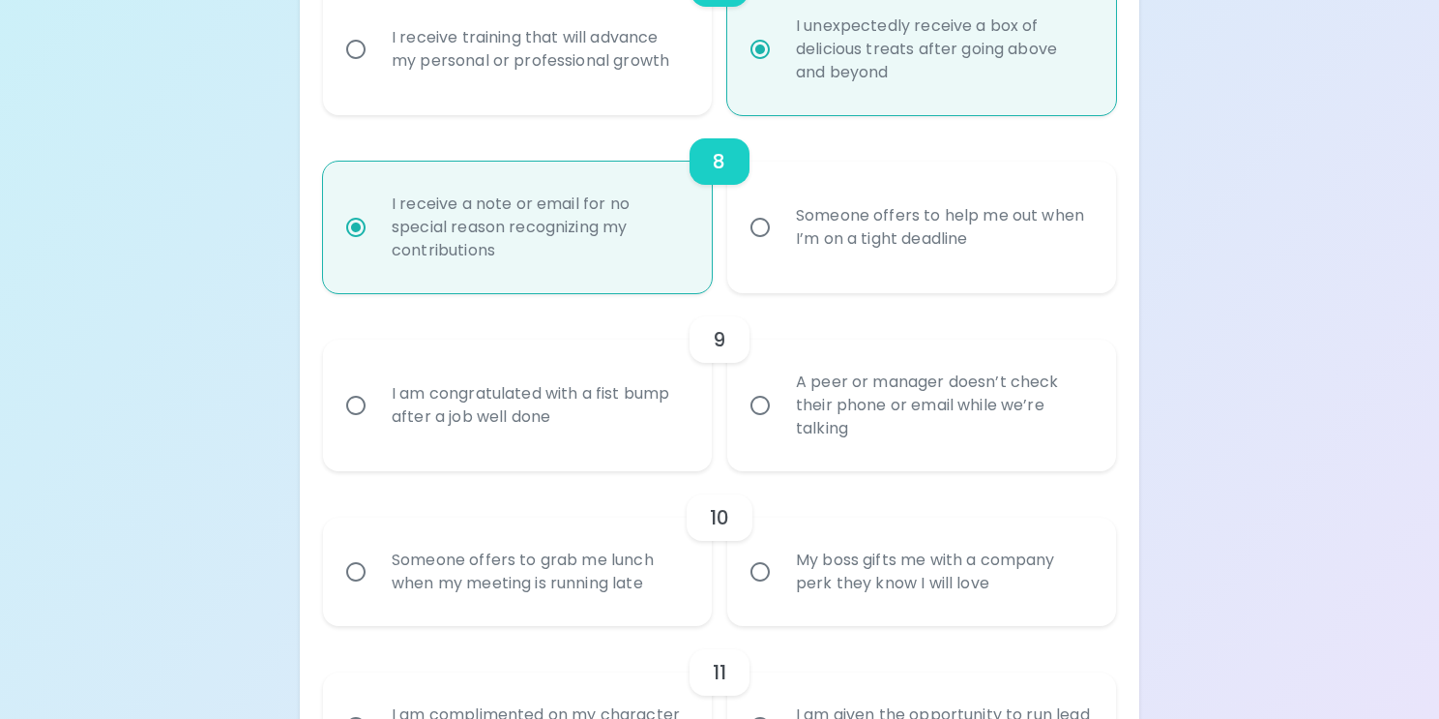
scroll to position [1643, 0]
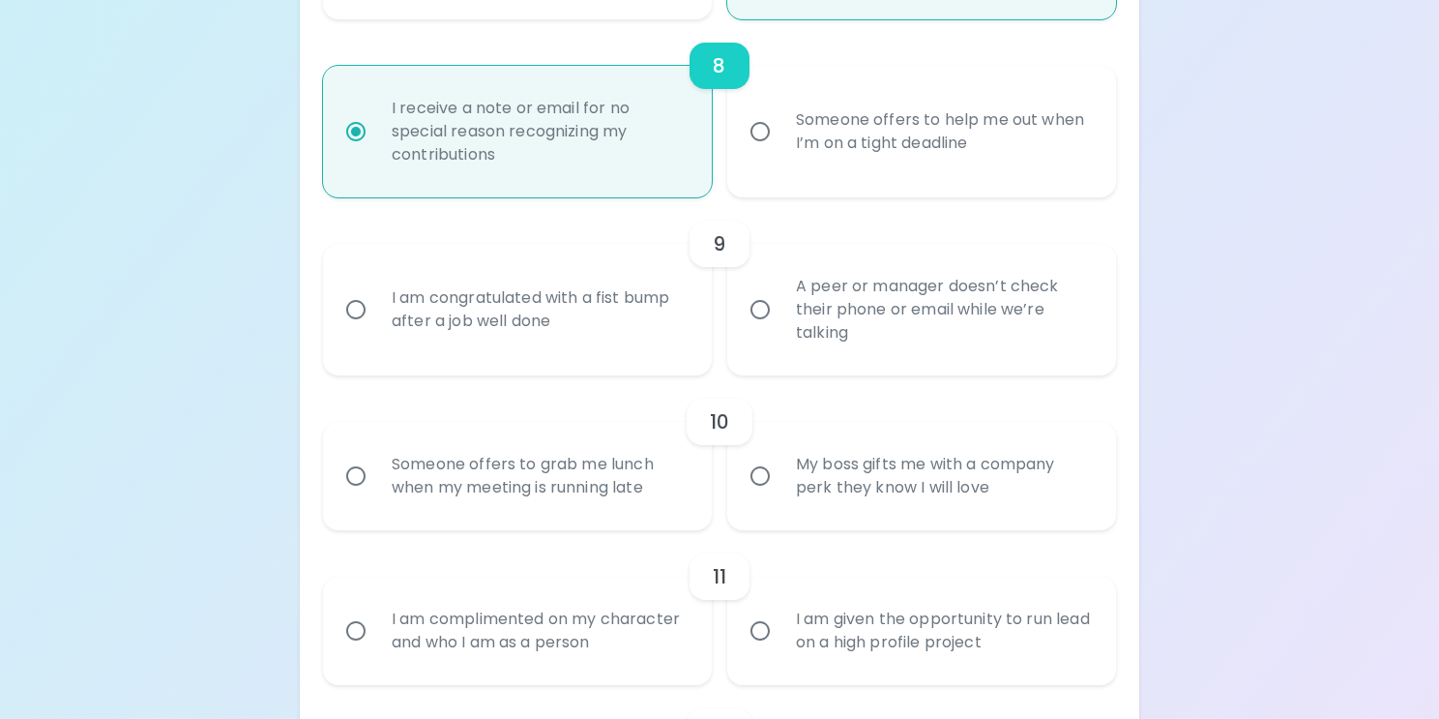
click at [614, 330] on div "I am congratulated with a fist bump after a job well done" at bounding box center [538, 309] width 325 height 93
click at [376, 330] on input "I am congratulated with a fist bump after a job well done" at bounding box center [356, 309] width 41 height 41
radio input "false"
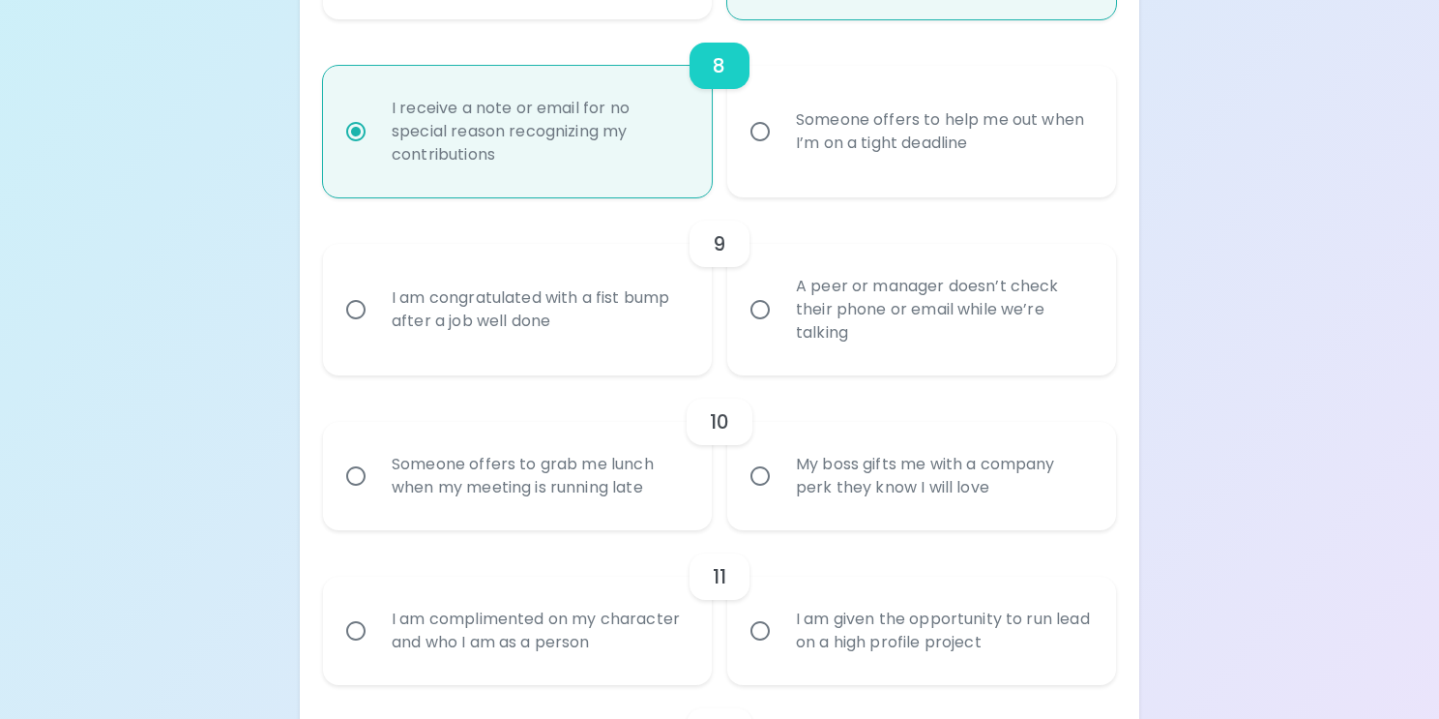
radio input "false"
radio input "true"
radio input "false"
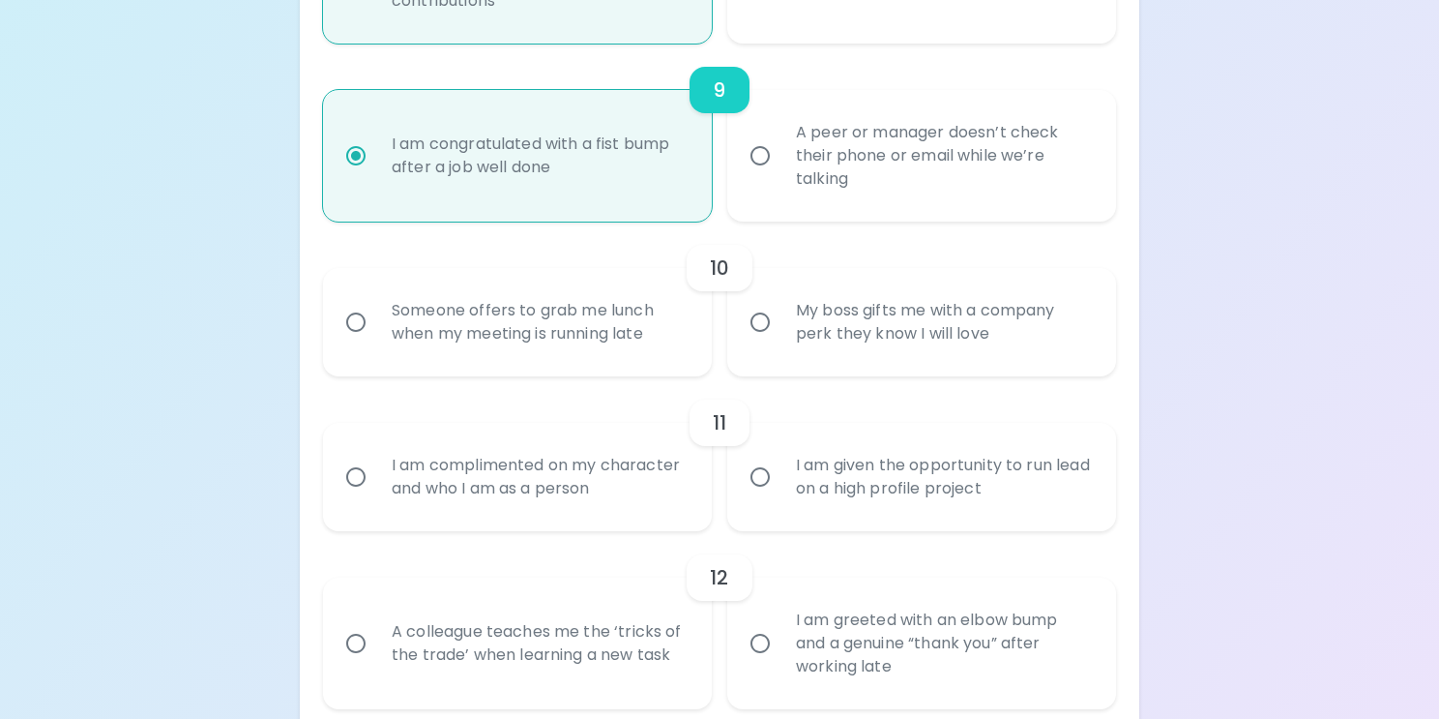
scroll to position [1798, 0]
click at [614, 330] on div "Someone offers to grab me lunch when my meeting is running late" at bounding box center [538, 321] width 325 height 93
click at [376, 330] on input "Someone offers to grab me lunch when my meeting is running late" at bounding box center [356, 321] width 41 height 41
radio input "false"
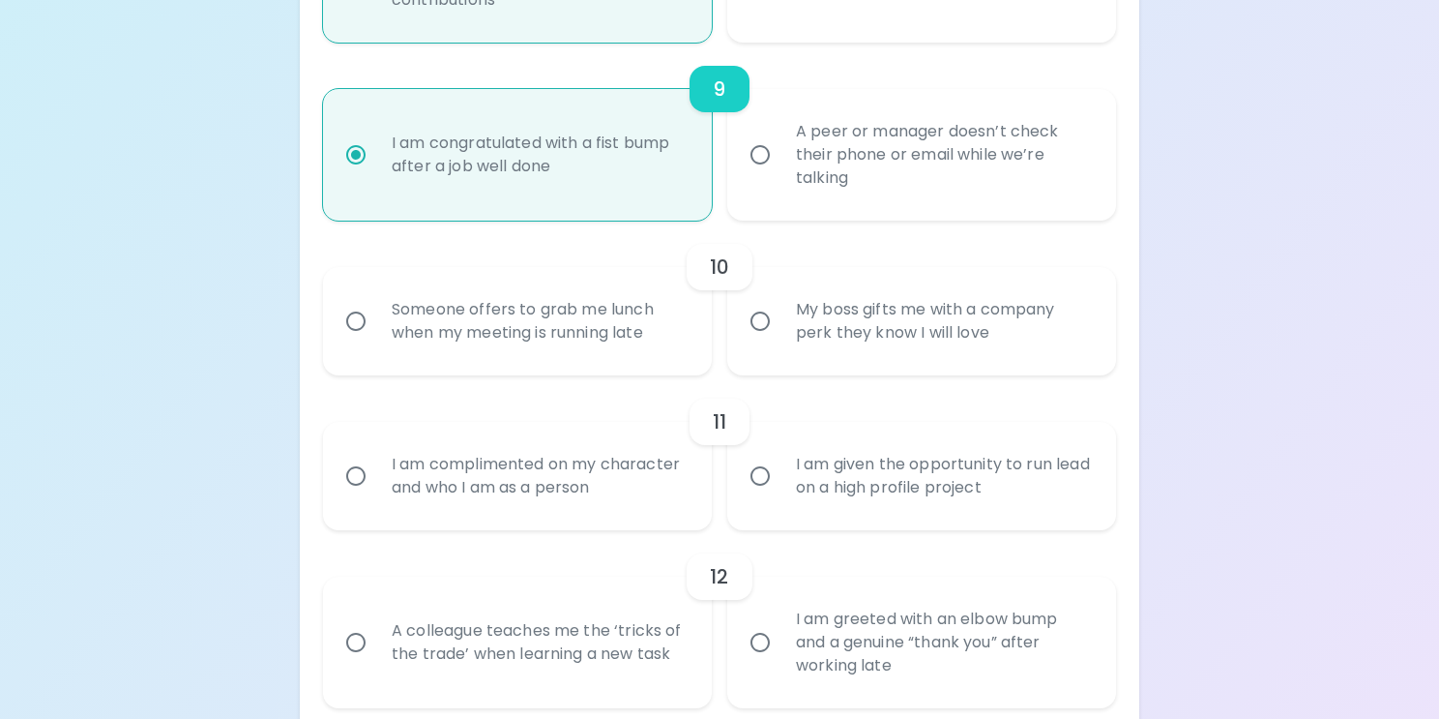
radio input "false"
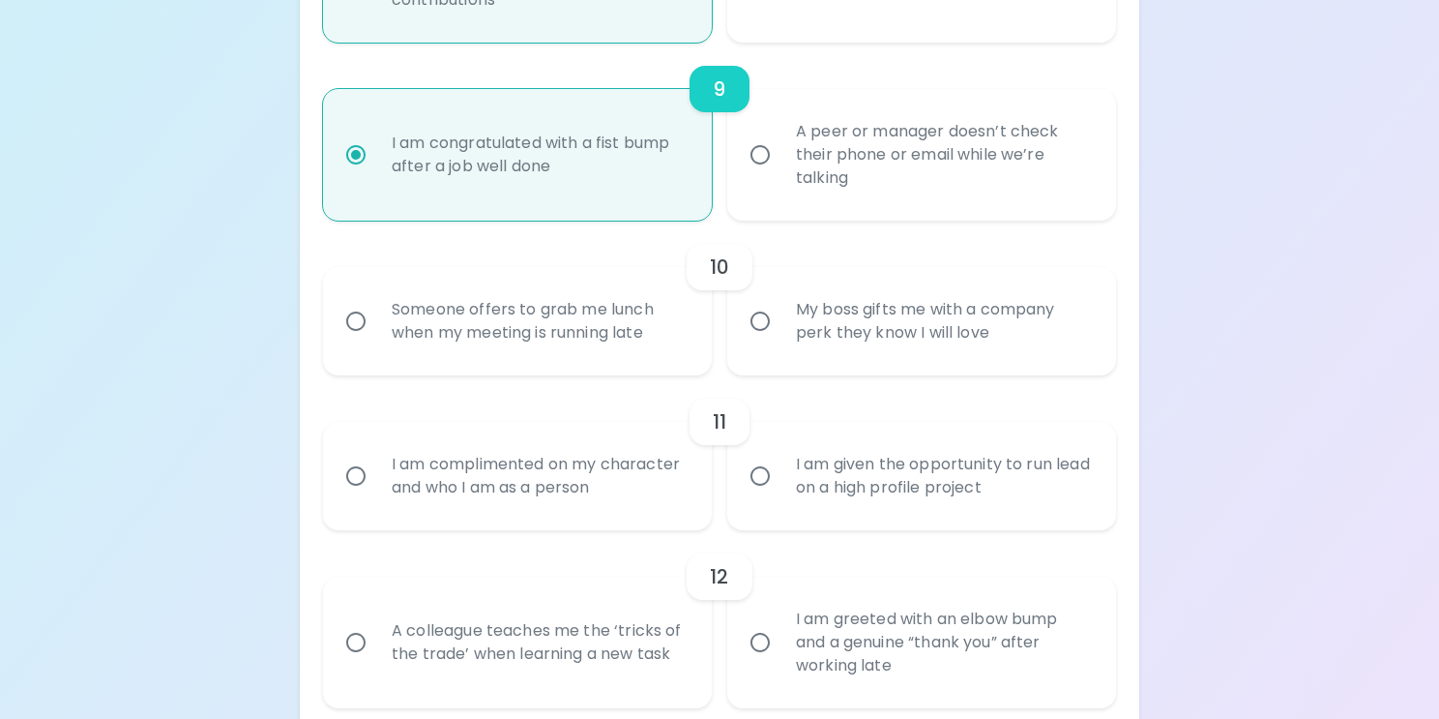
radio input "true"
radio input "false"
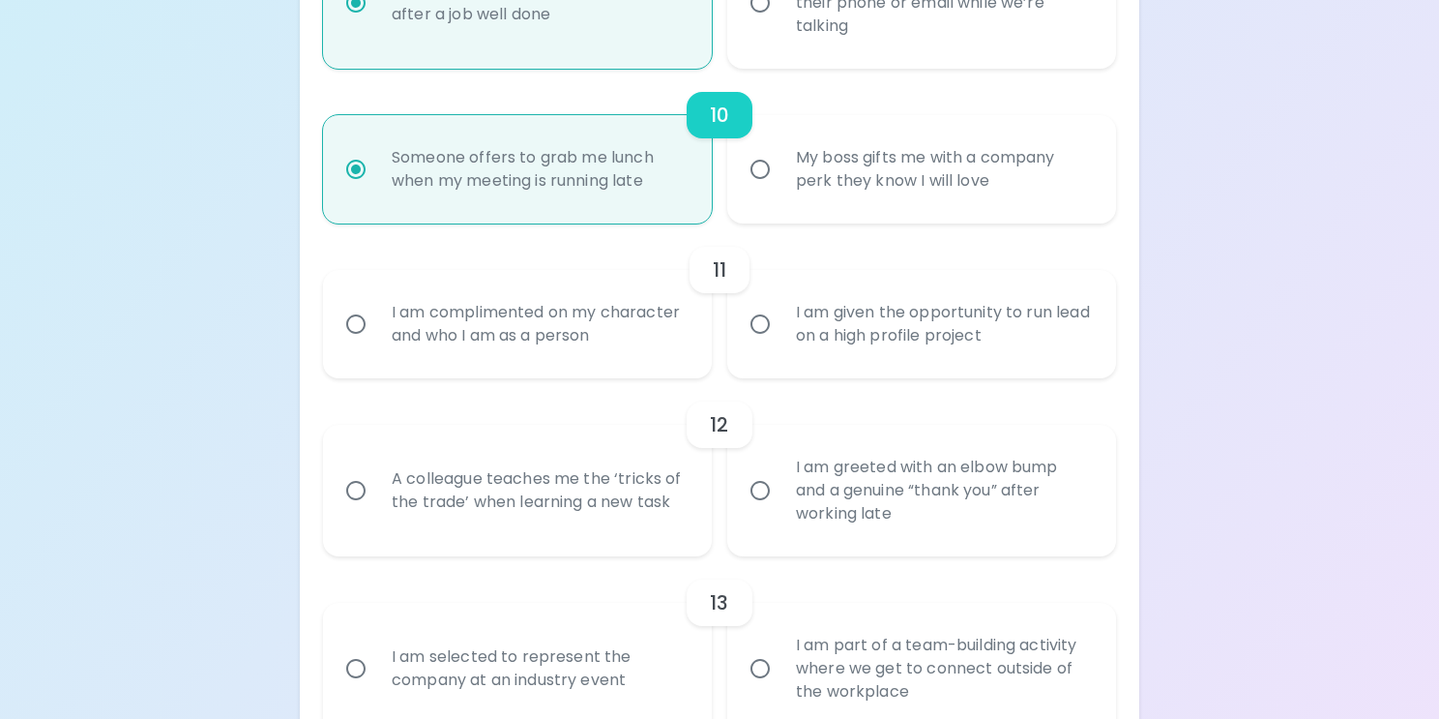
scroll to position [1953, 0]
click at [614, 330] on div "I am complimented on my character and who I am as a person" at bounding box center [538, 321] width 325 height 93
click at [376, 330] on input "I am complimented on my character and who I am as a person" at bounding box center [356, 321] width 41 height 41
radio input "false"
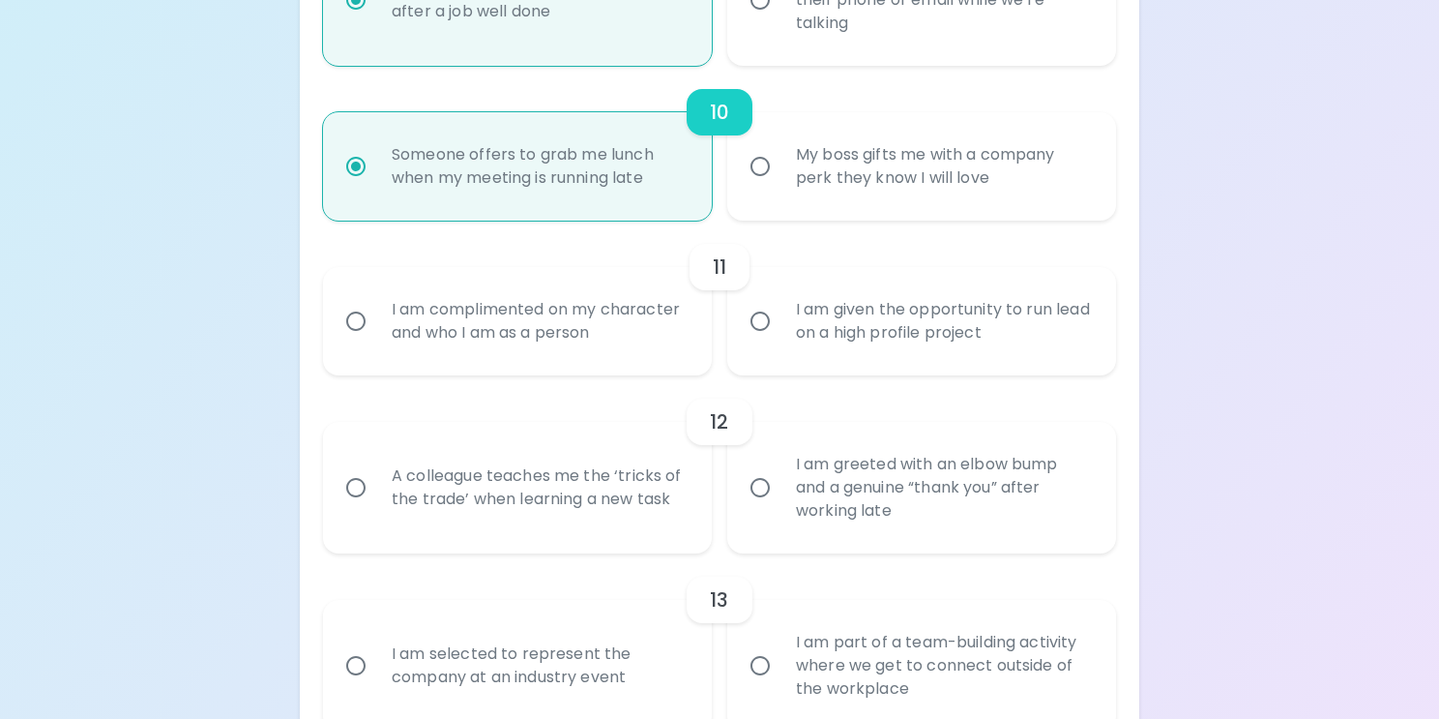
radio input "false"
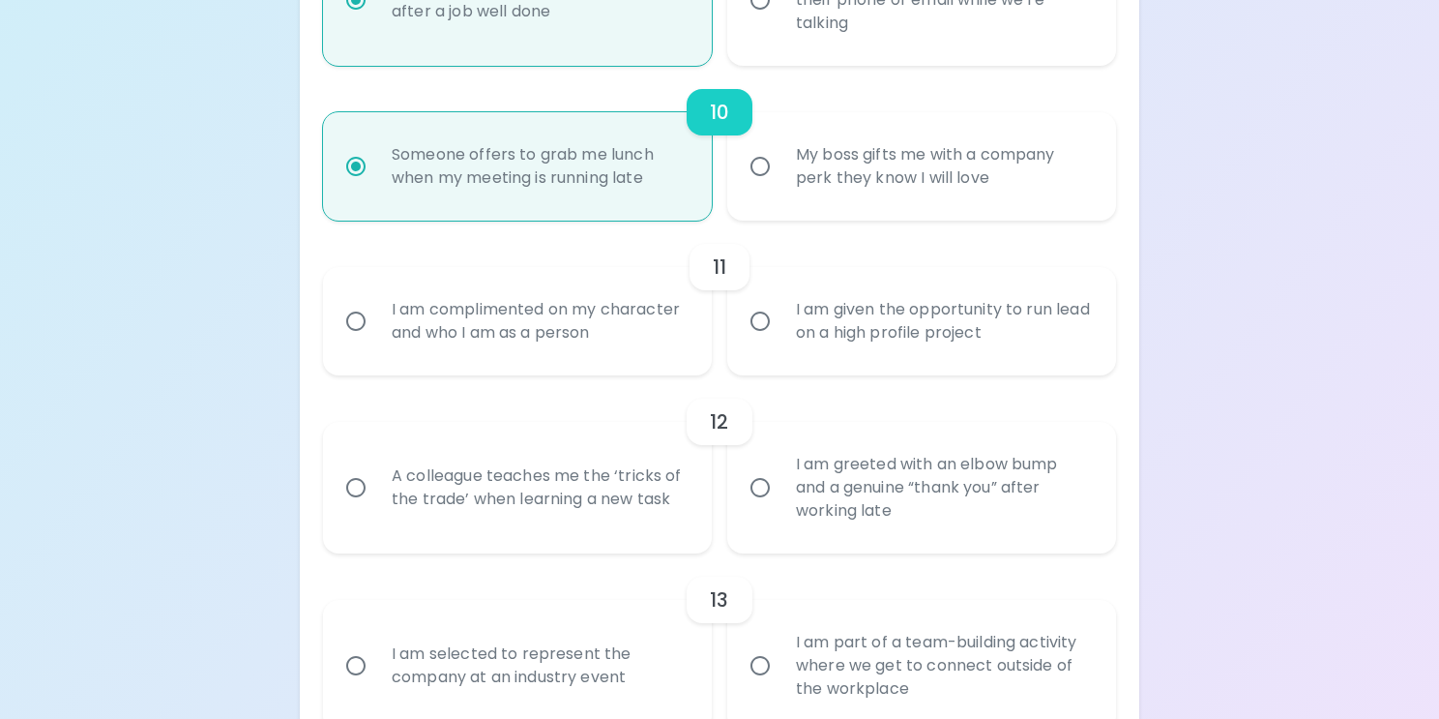
radio input "false"
radio input "true"
radio input "false"
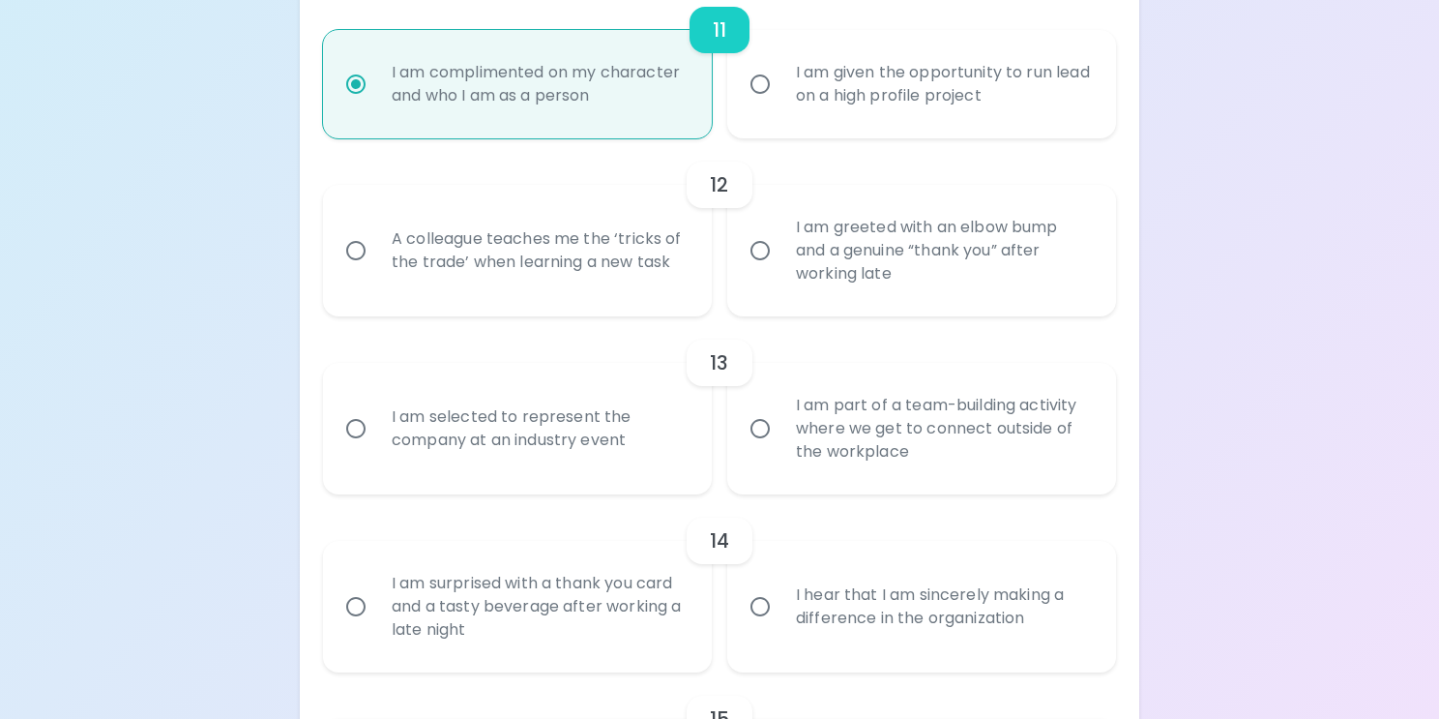
scroll to position [2193, 0]
click at [814, 232] on div "I am greeted with an elbow bump and a genuine “thank you” after working late" at bounding box center [943, 248] width 325 height 116
click at [781, 232] on input "I am greeted with an elbow bump and a genuine “thank you” after working late" at bounding box center [760, 247] width 41 height 41
radio input "false"
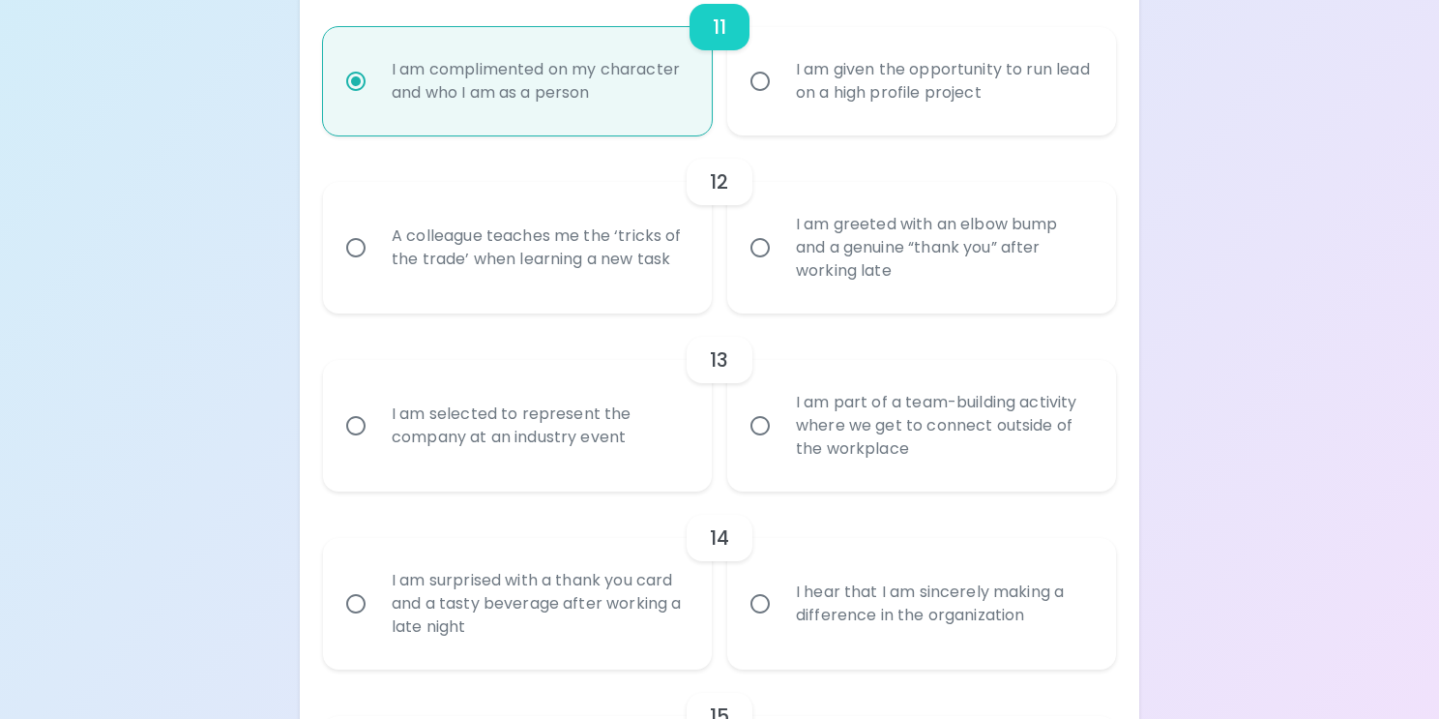
radio input "false"
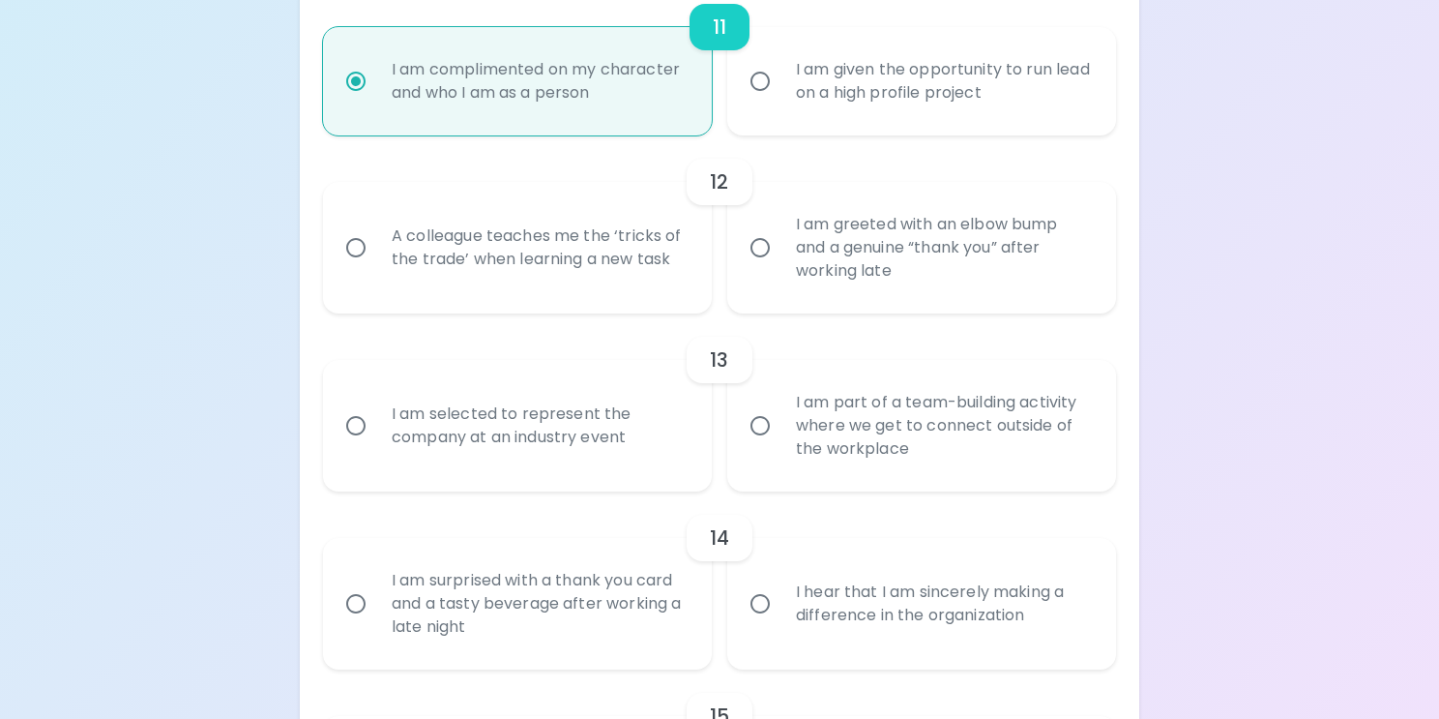
radio input "false"
radio input "true"
radio input "false"
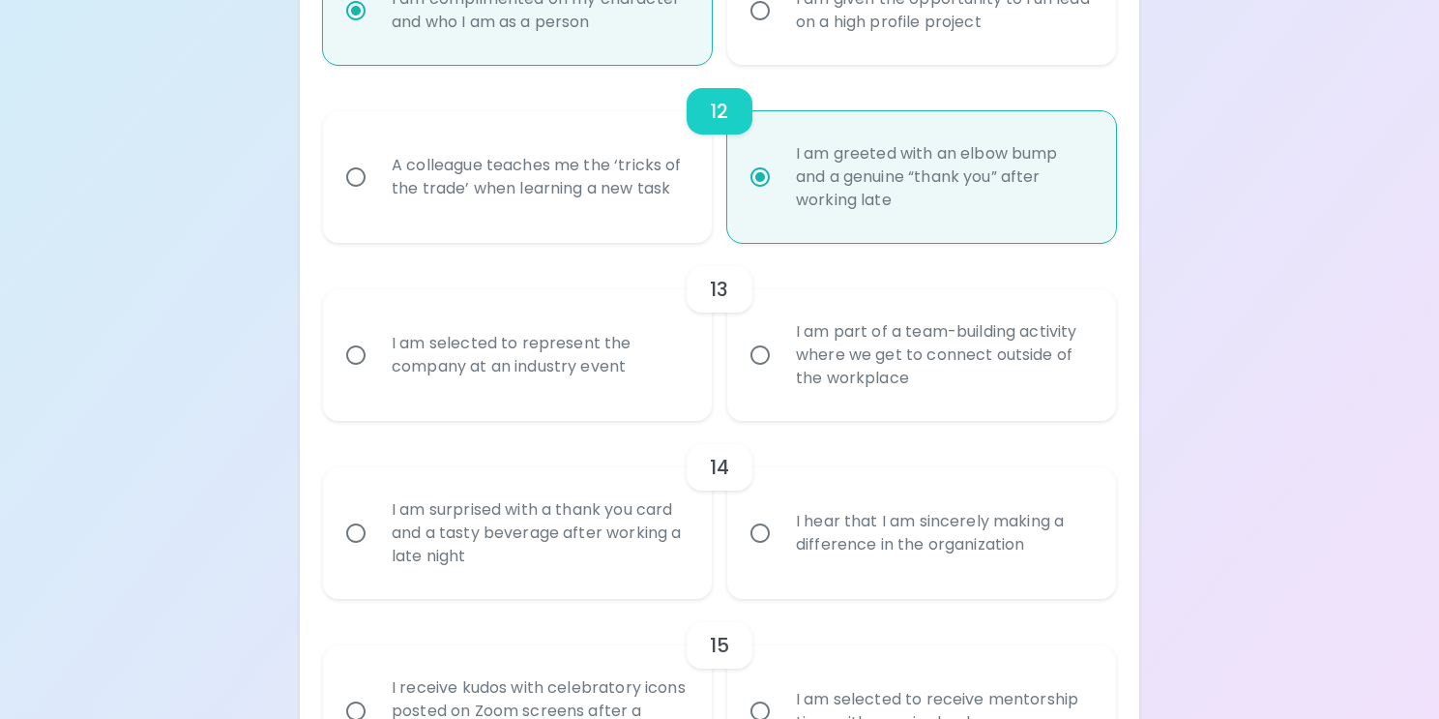
scroll to position [2347, 0]
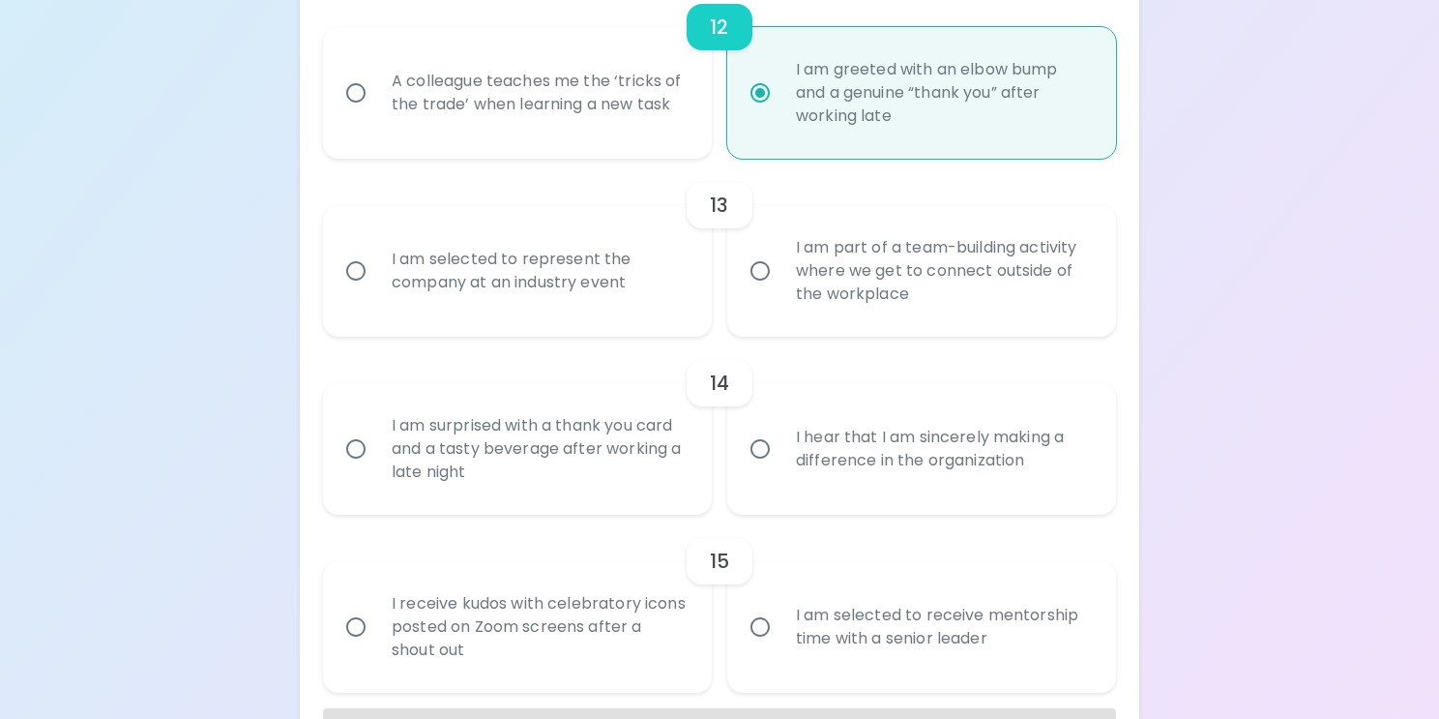
click at [814, 232] on div "I am part of a team-building activity where we get to connect outside of the wo…" at bounding box center [943, 271] width 325 height 116
click at [781, 250] on input "I am part of a team-building activity where we get to connect outside of the wo…" at bounding box center [760, 270] width 41 height 41
radio input "false"
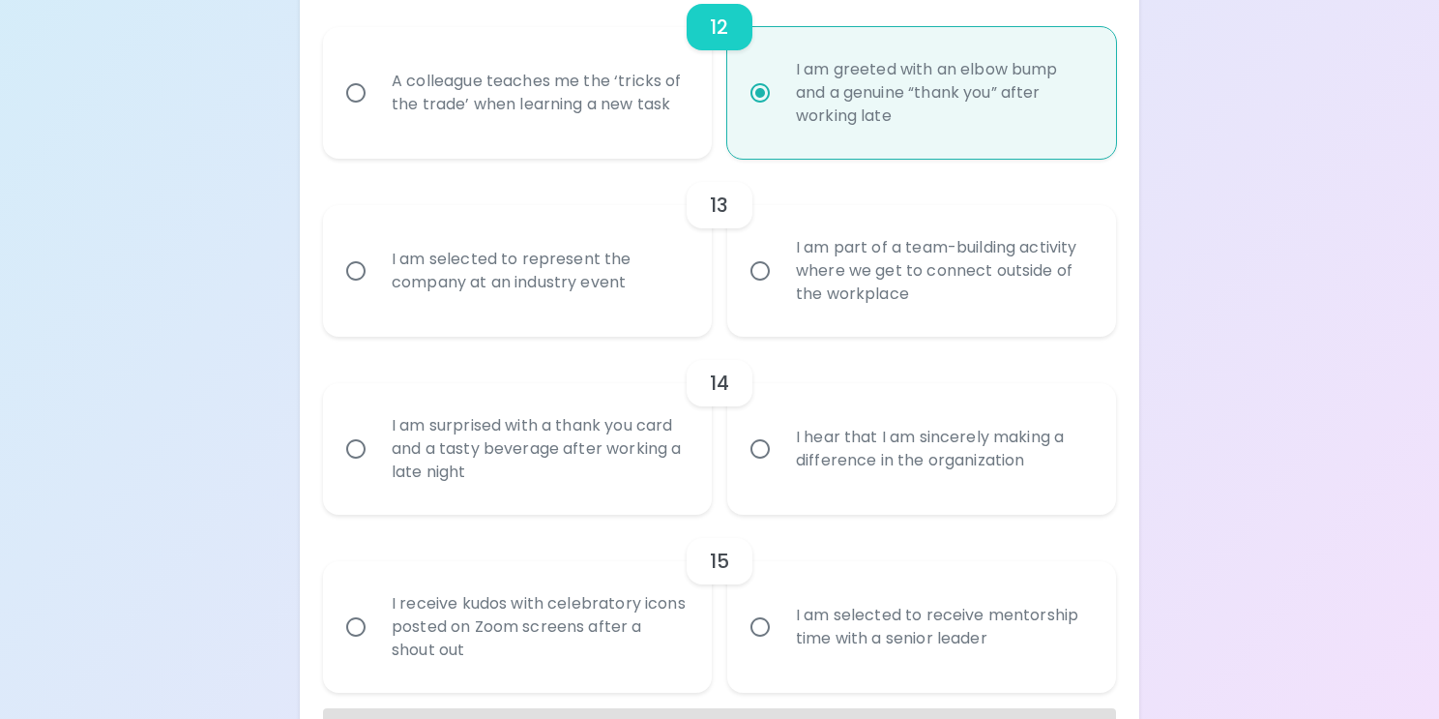
radio input "false"
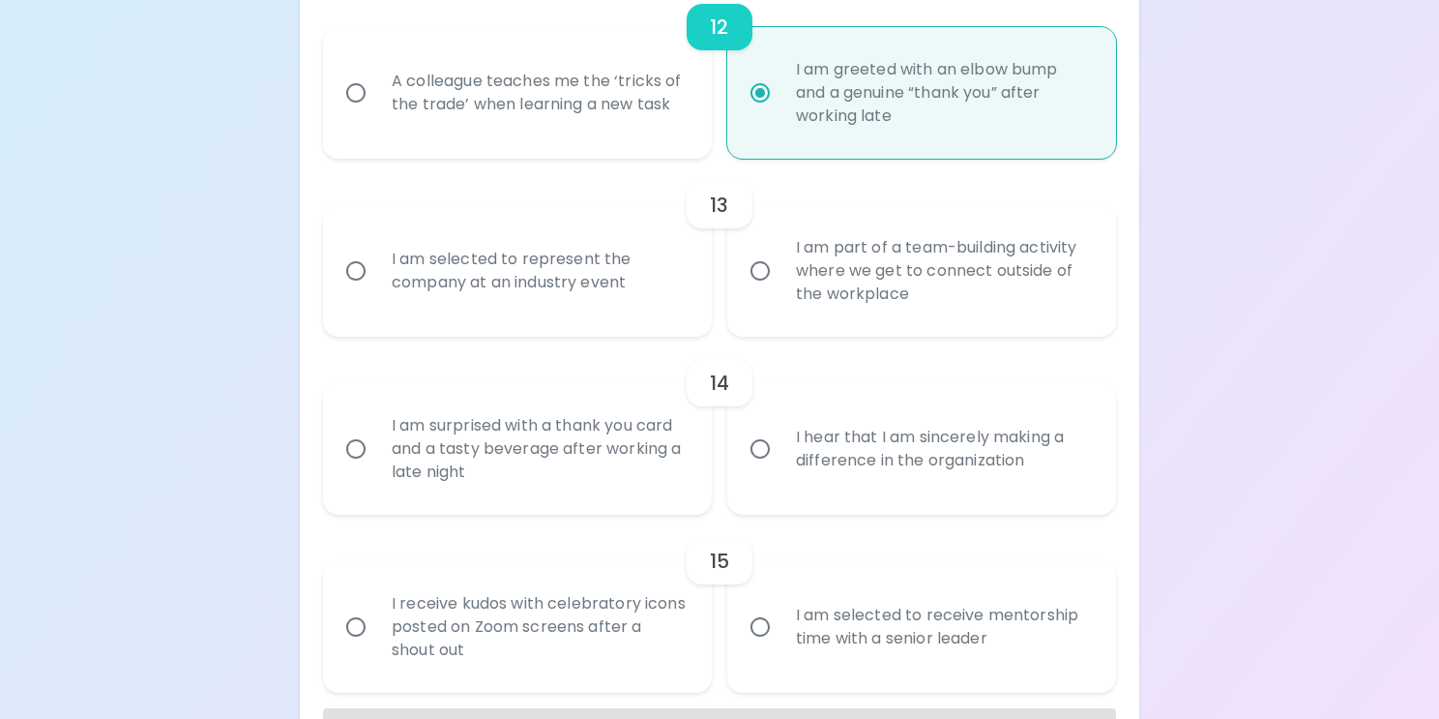
radio input "false"
radio input "true"
radio input "false"
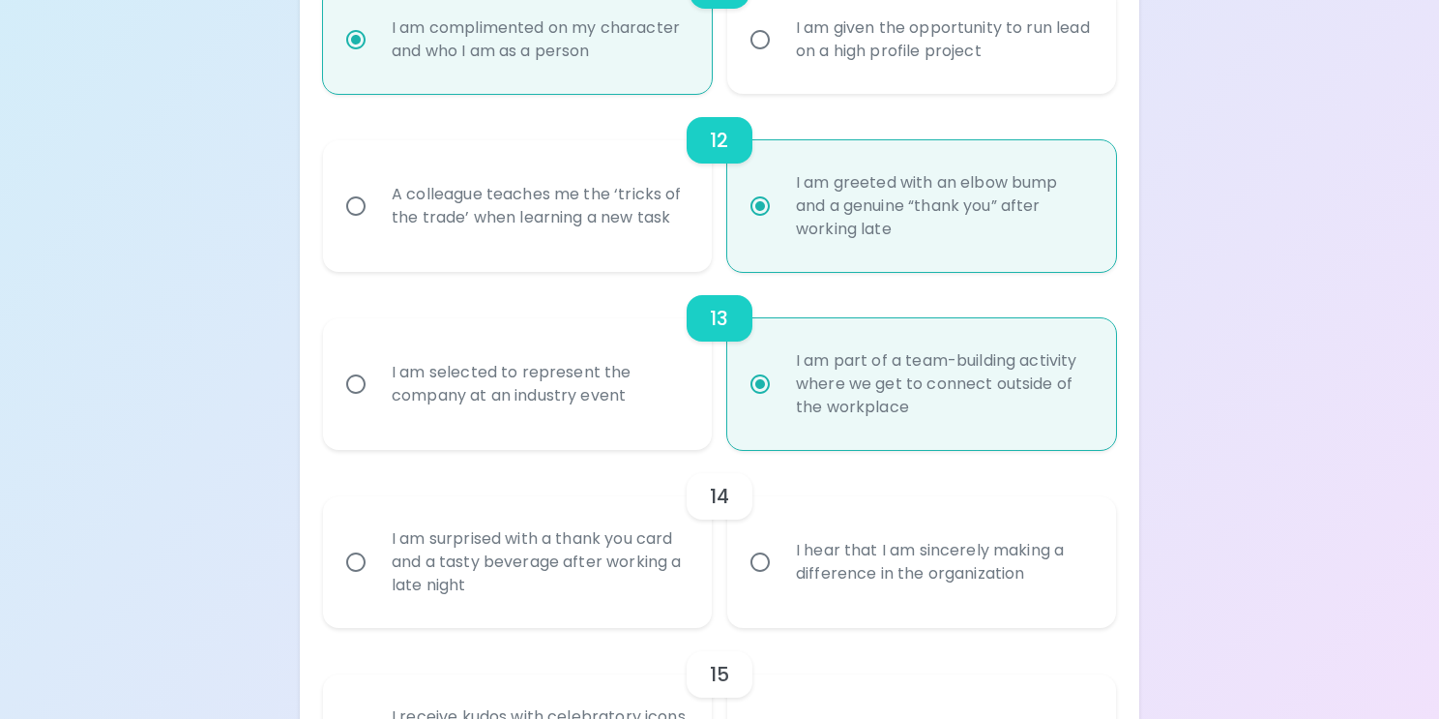
scroll to position [2232, 0]
click at [556, 196] on div "A colleague teaches me the ‘tricks of the trade’ when learning a new task" at bounding box center [538, 208] width 325 height 93
click at [376, 196] on input "A colleague teaches me the ‘tricks of the trade’ when learning a new task" at bounding box center [356, 208] width 41 height 41
radio input "false"
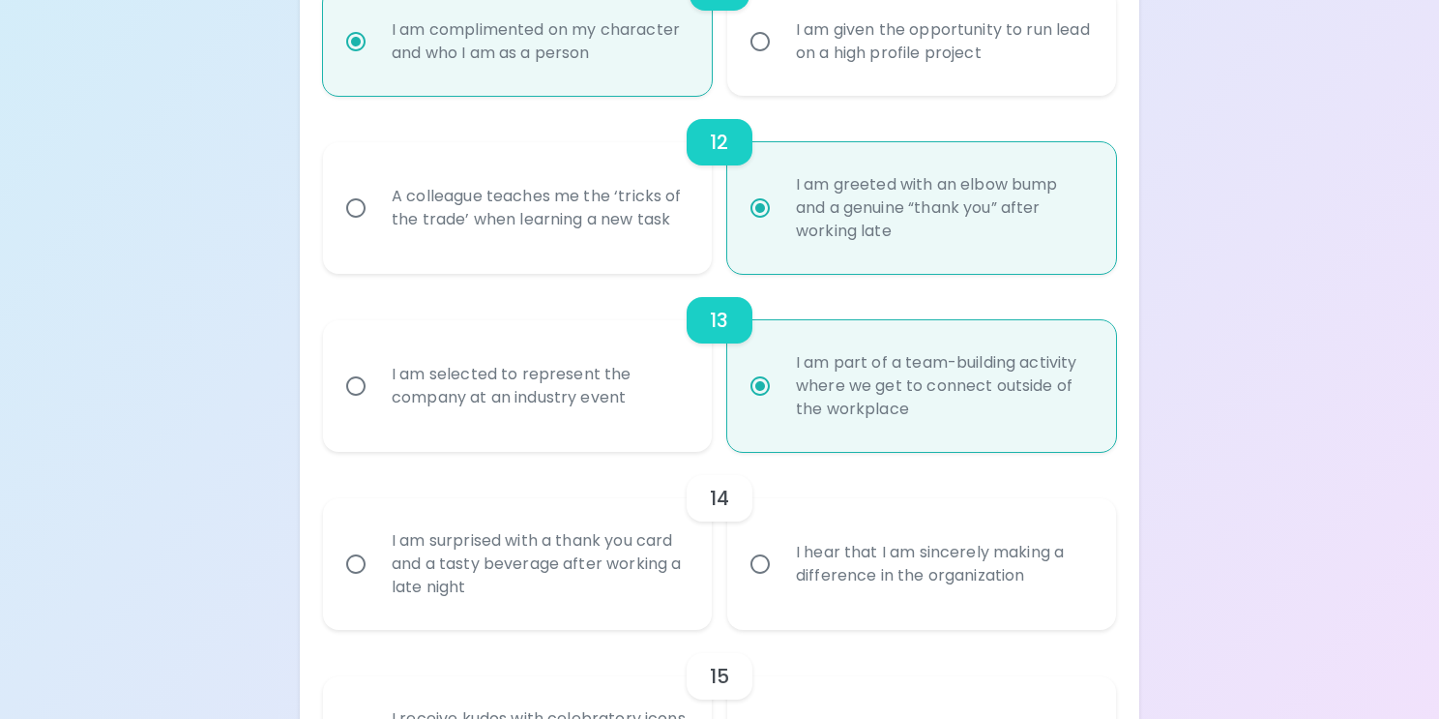
radio input "false"
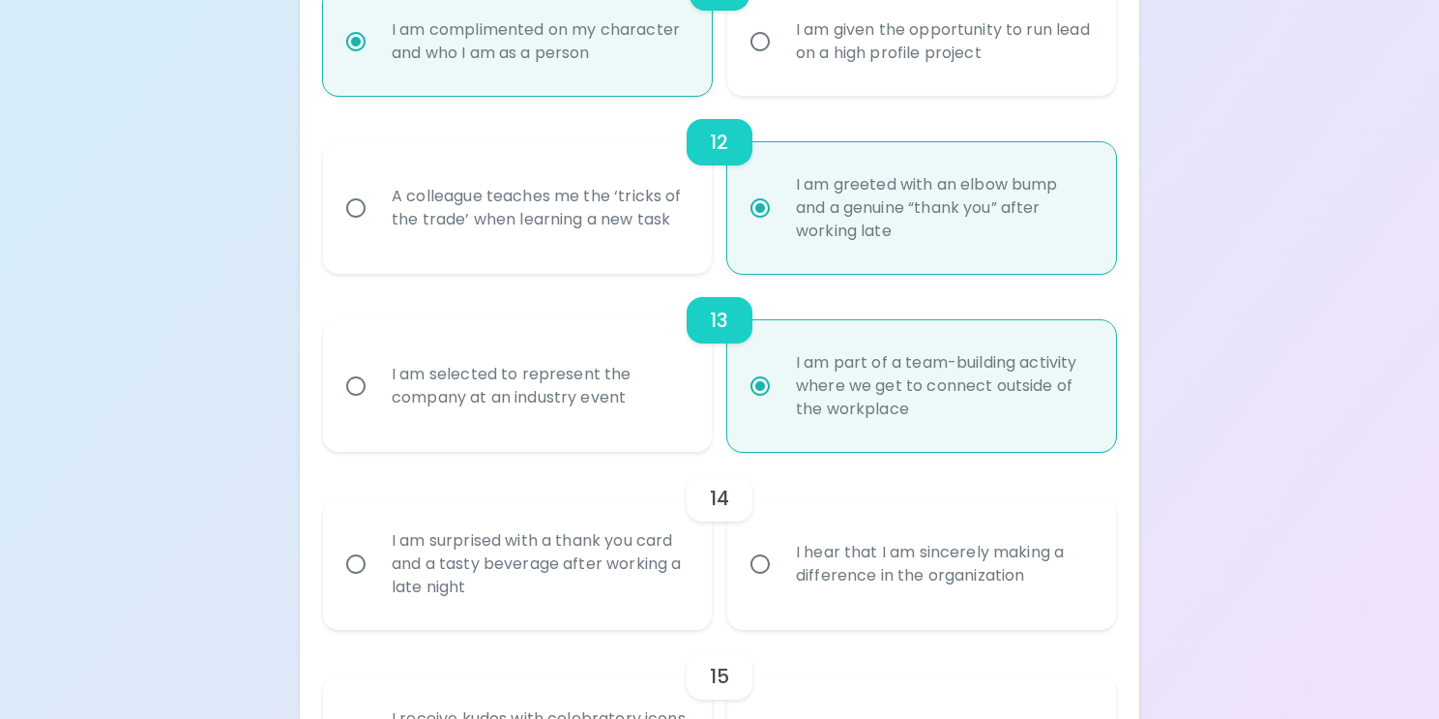
radio input "false"
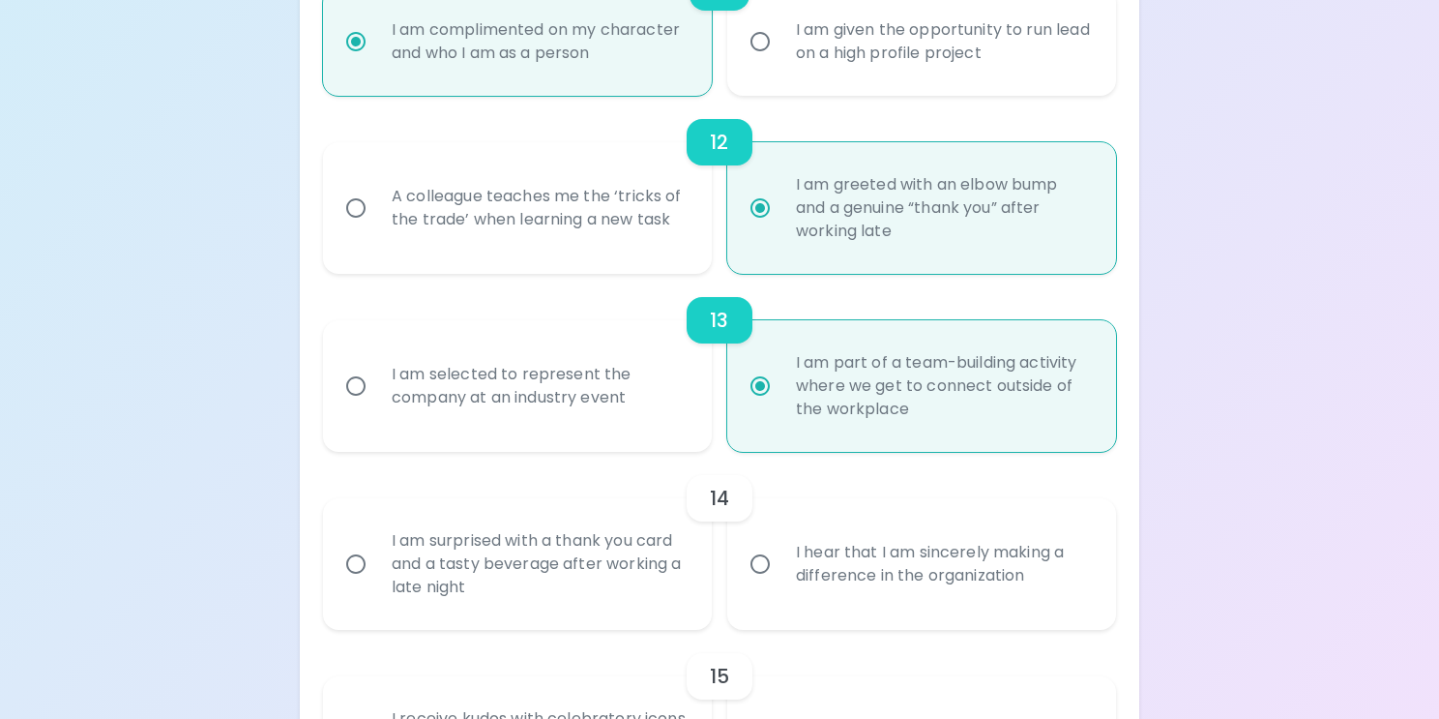
radio input "false"
radio input "true"
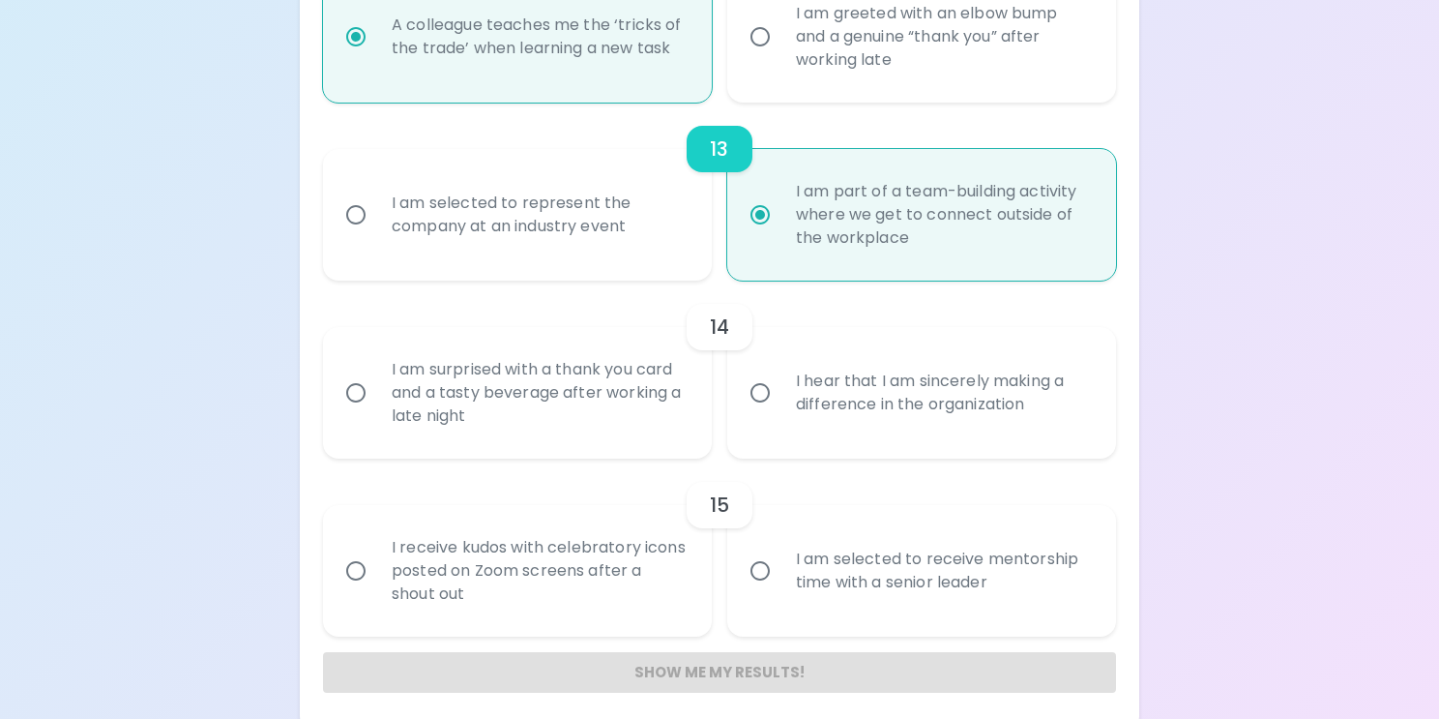
scroll to position [2415, 0]
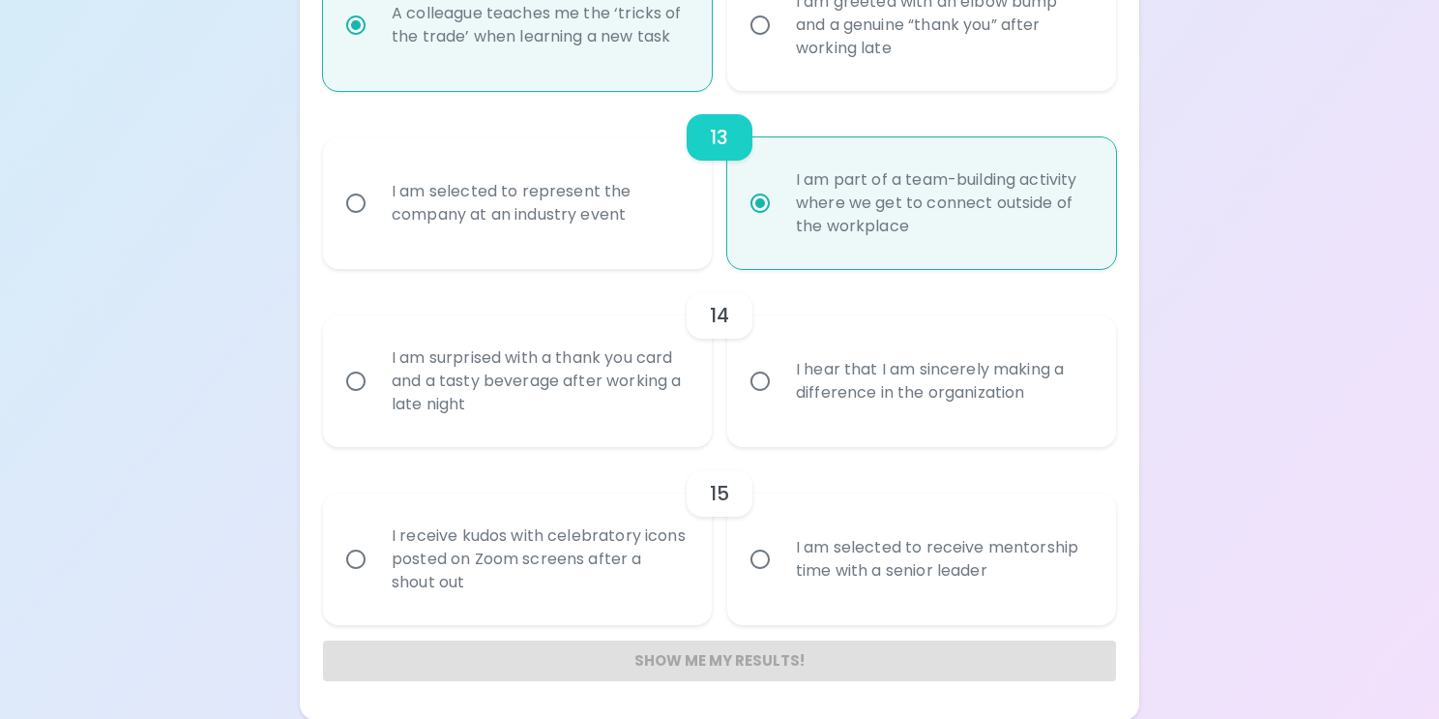
click at [833, 388] on div "I hear that I am sincerely making a difference in the organization" at bounding box center [943, 381] width 325 height 93
click at [781, 388] on input "I hear that I am sincerely making a difference in the organization" at bounding box center [760, 381] width 41 height 41
radio input "false"
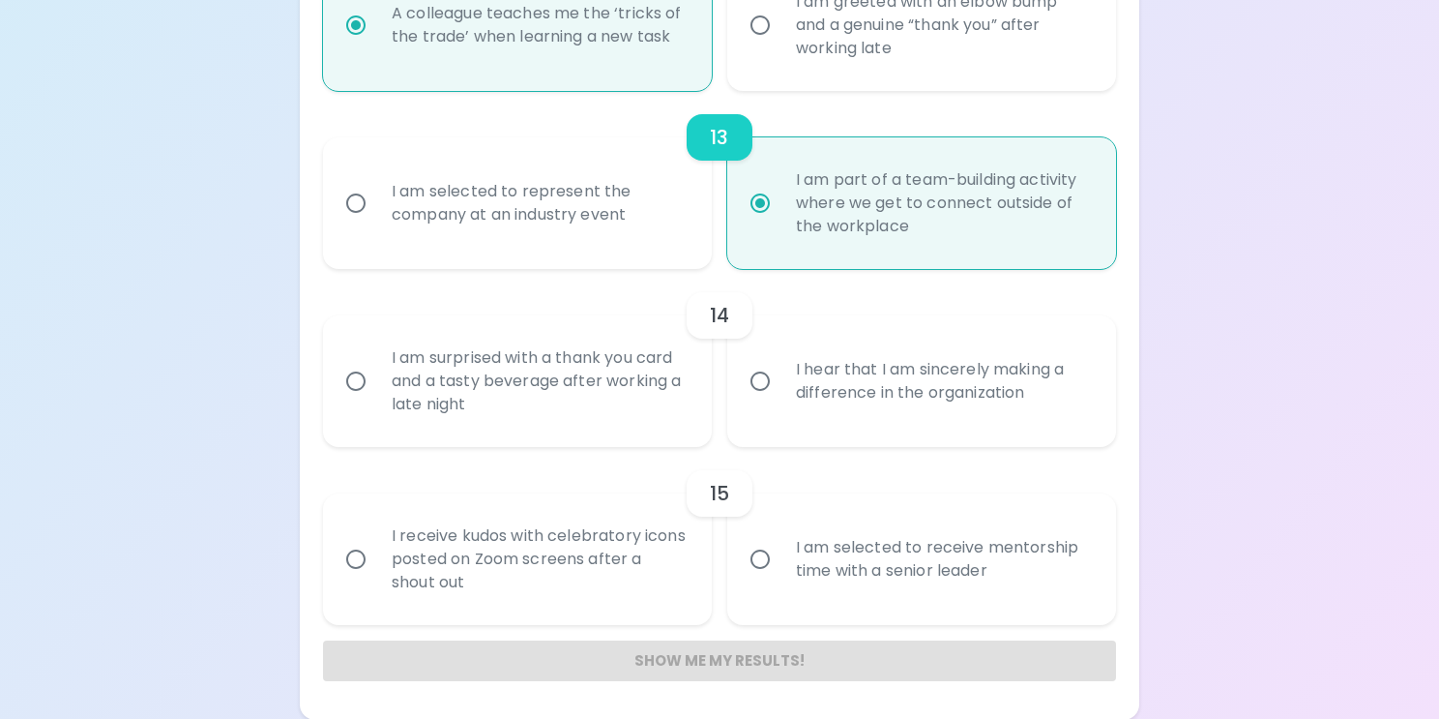
radio input "false"
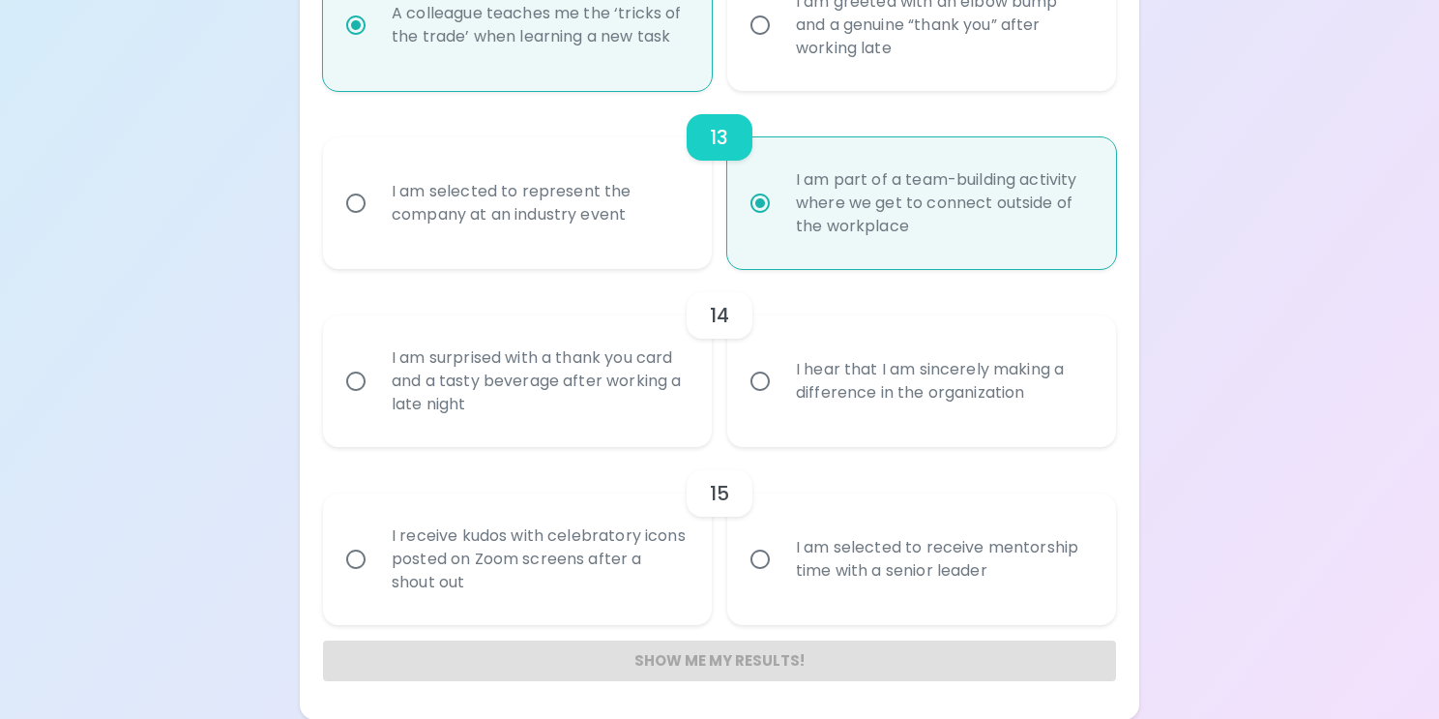
radio input "false"
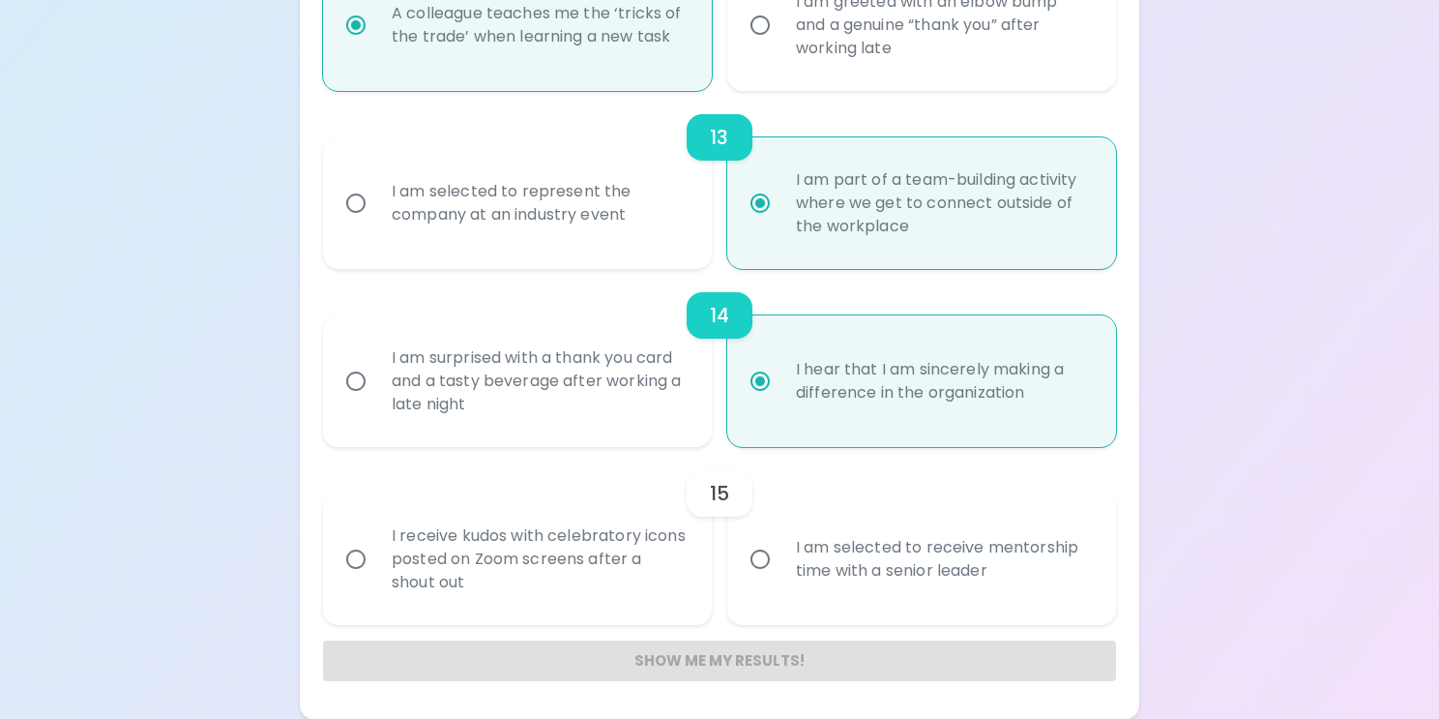
click at [563, 547] on div "I receive kudos with celebratory icons posted on Zoom screens after a shout out" at bounding box center [538, 559] width 325 height 116
click at [376, 547] on input "I receive kudos with celebratory icons posted on Zoom screens after a shout out" at bounding box center [356, 559] width 41 height 41
radio input "false"
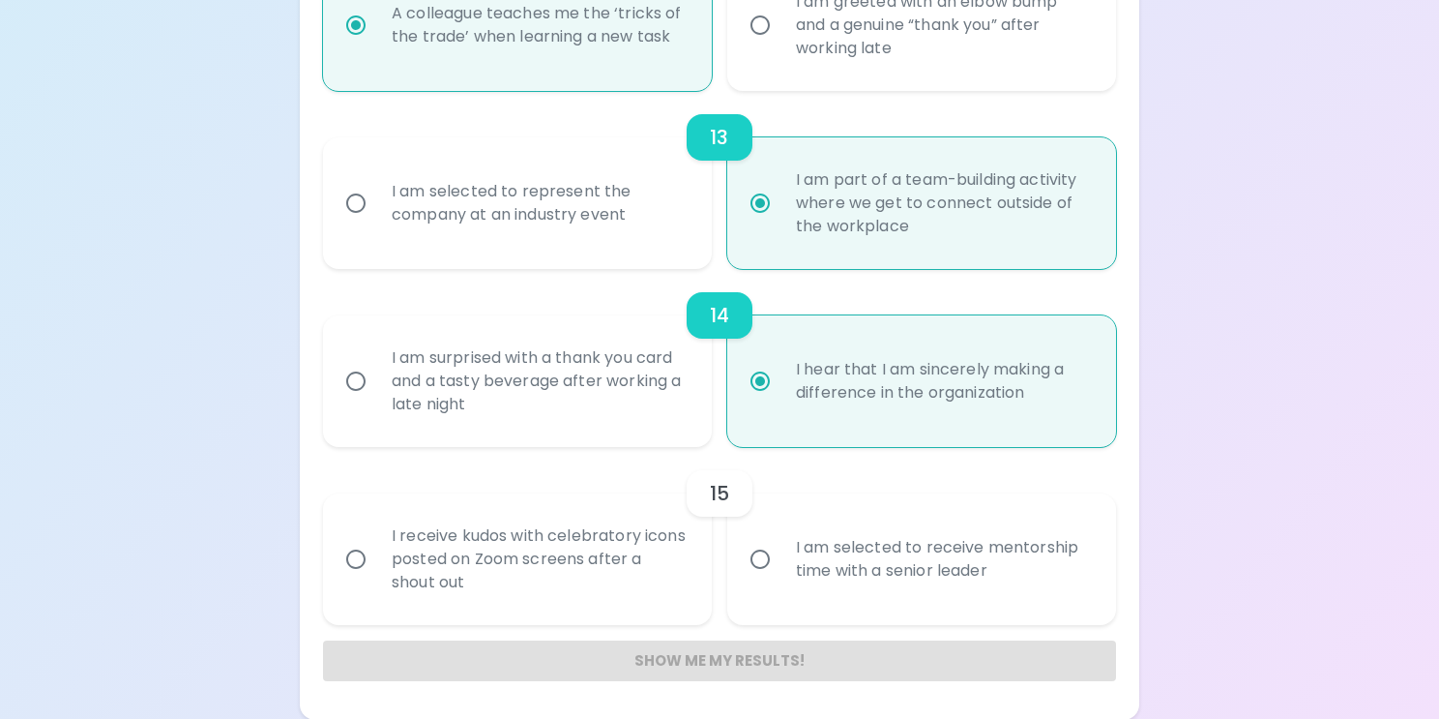
radio input "false"
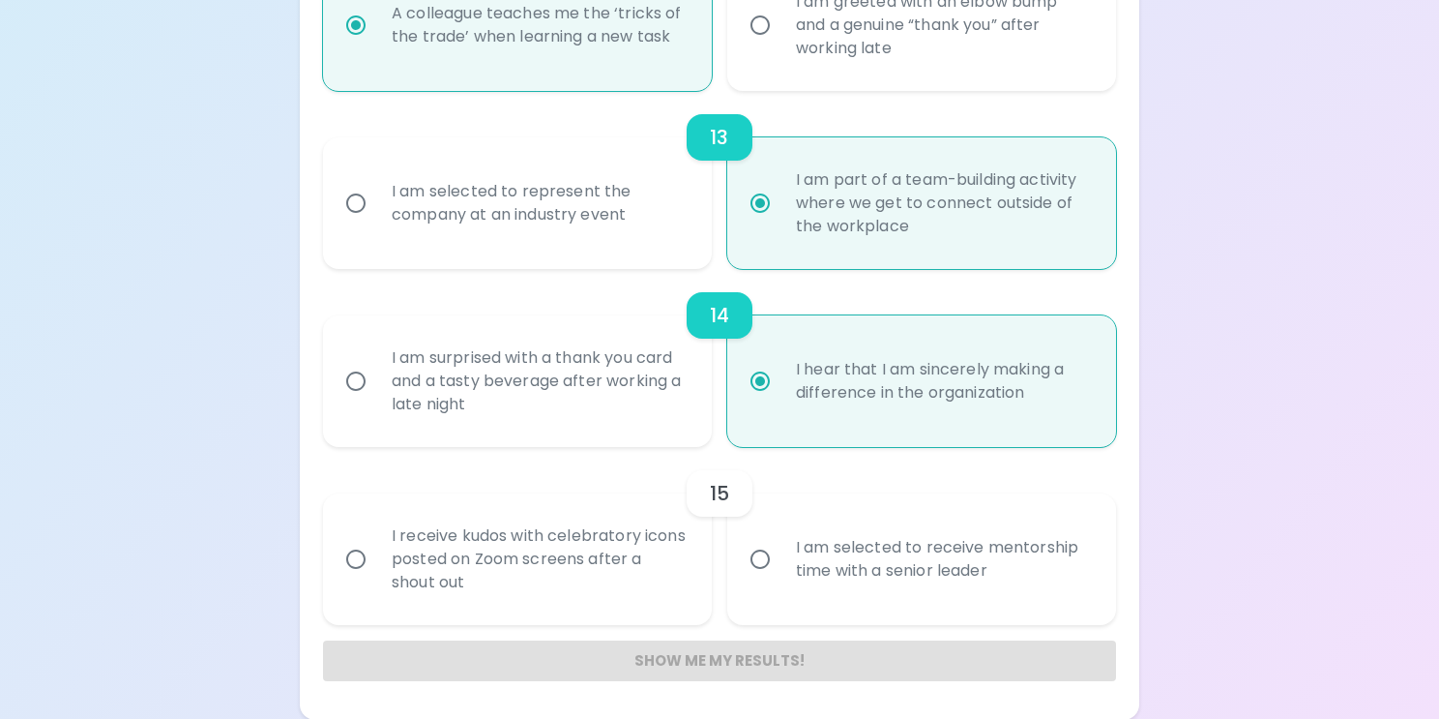
radio input "false"
radio input "true"
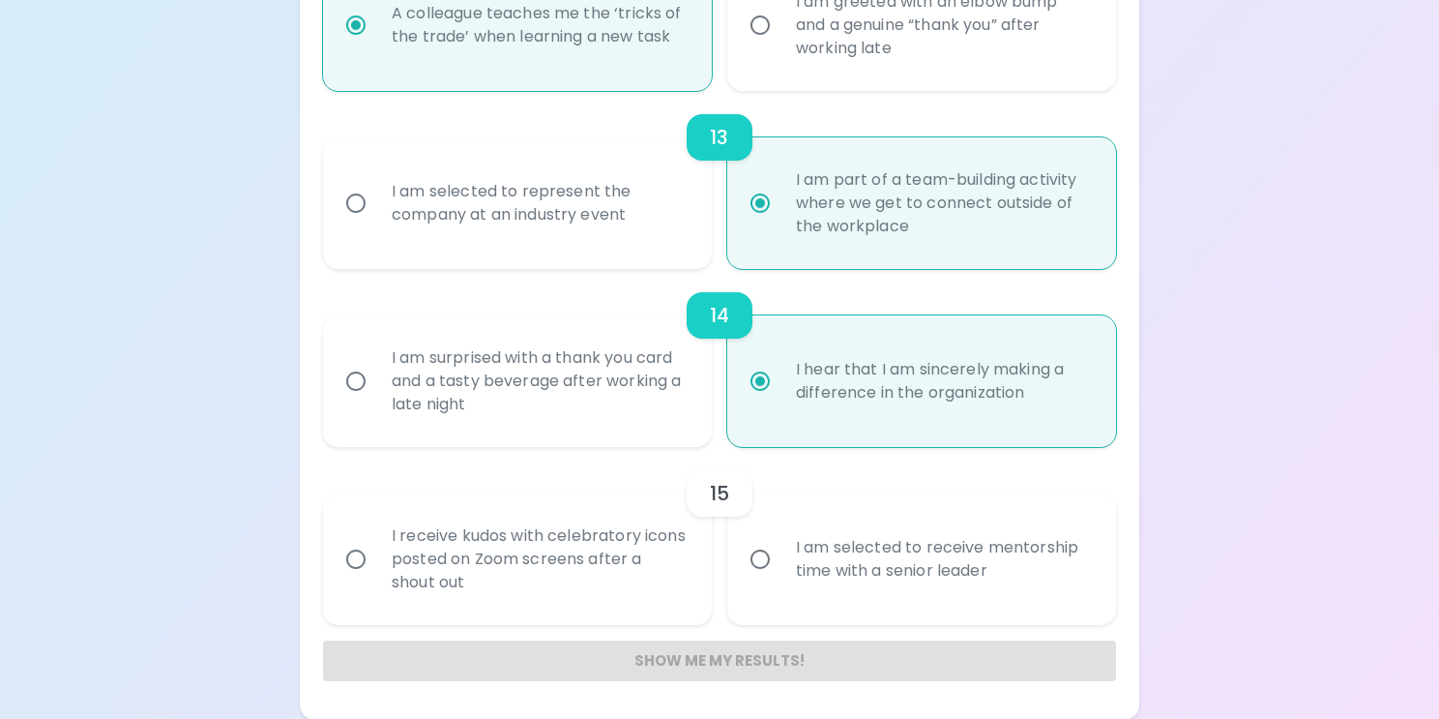
radio input "false"
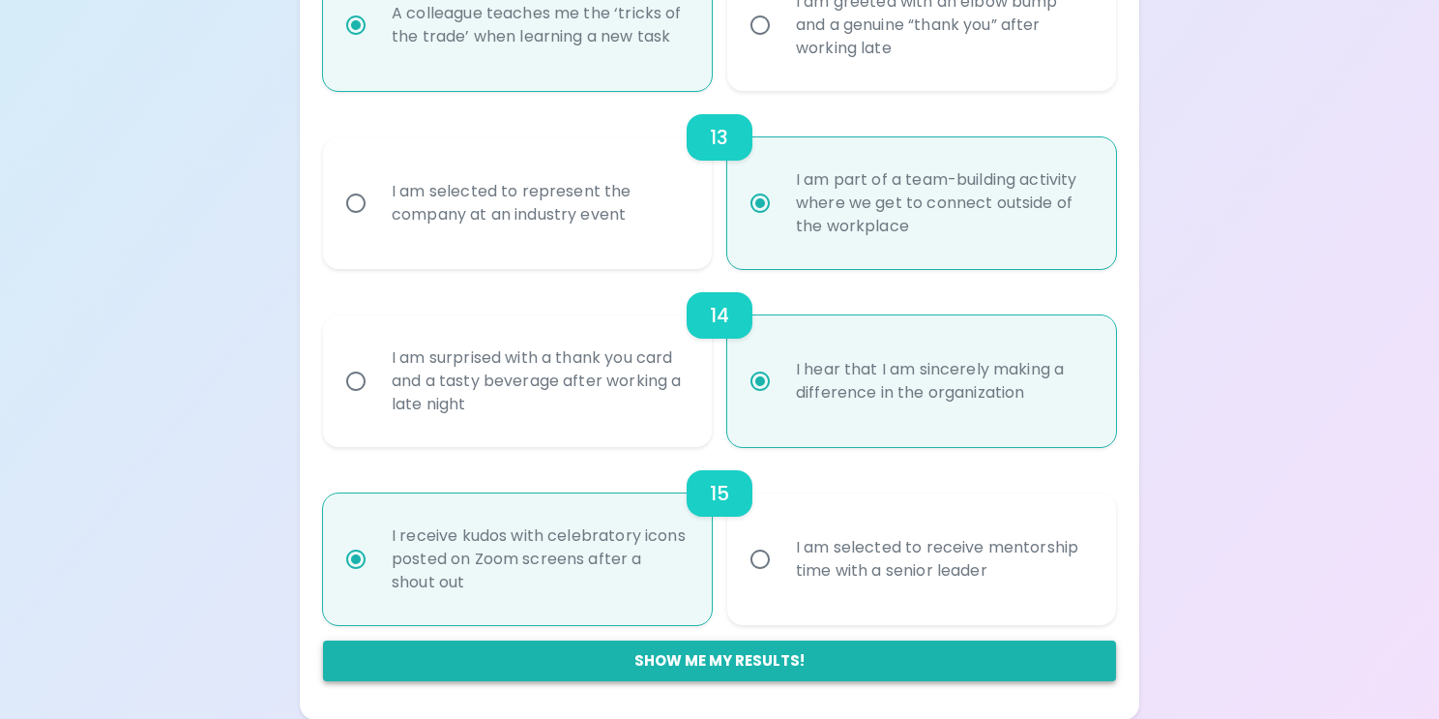
click at [736, 662] on button "Show me my results!" at bounding box center [719, 660] width 793 height 41
radio input "false"
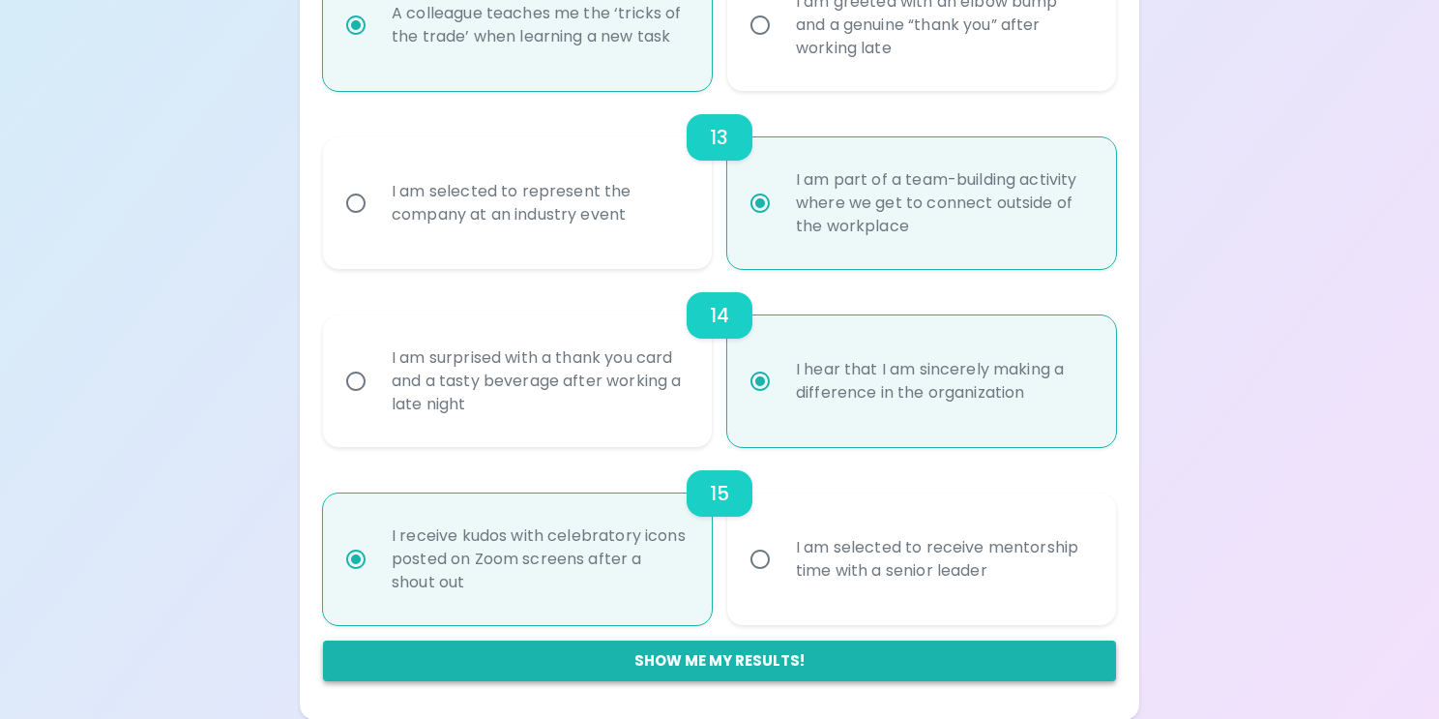
radio input "false"
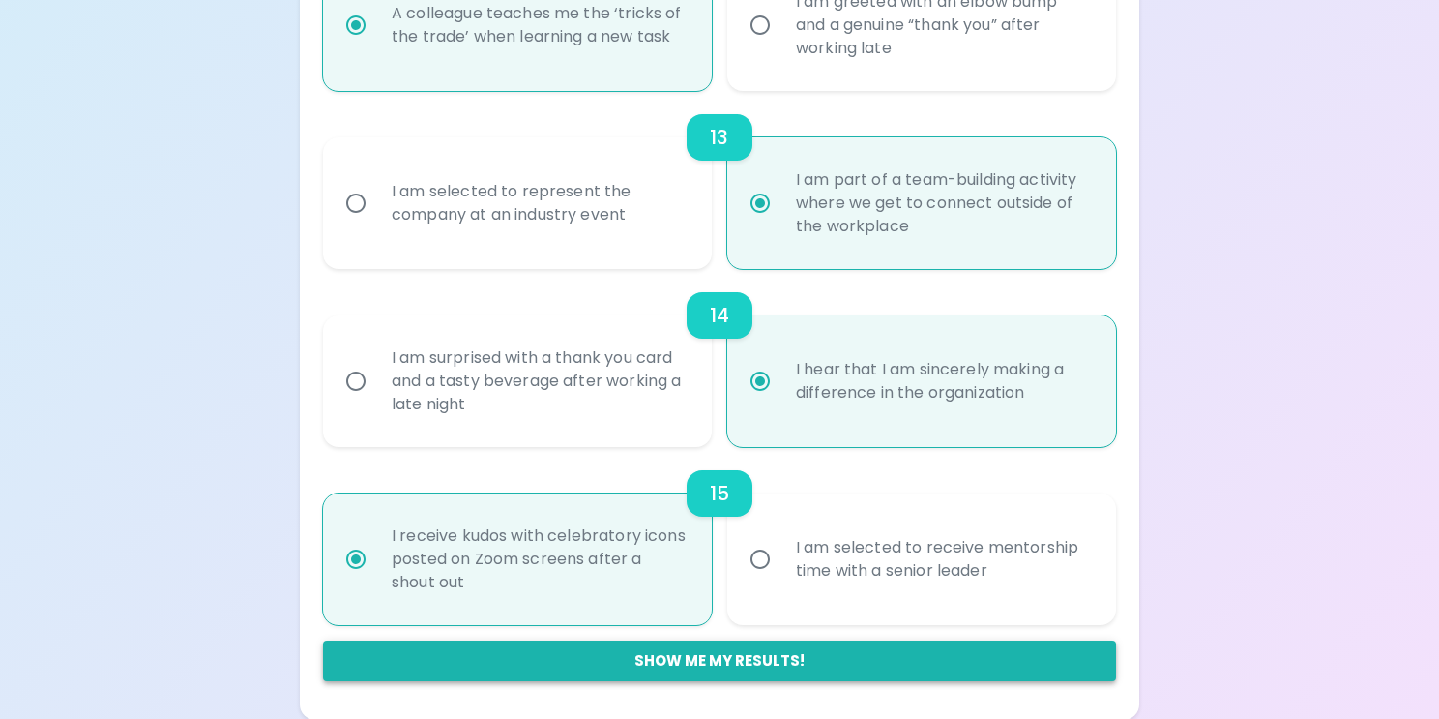
radio input "false"
radio input "true"
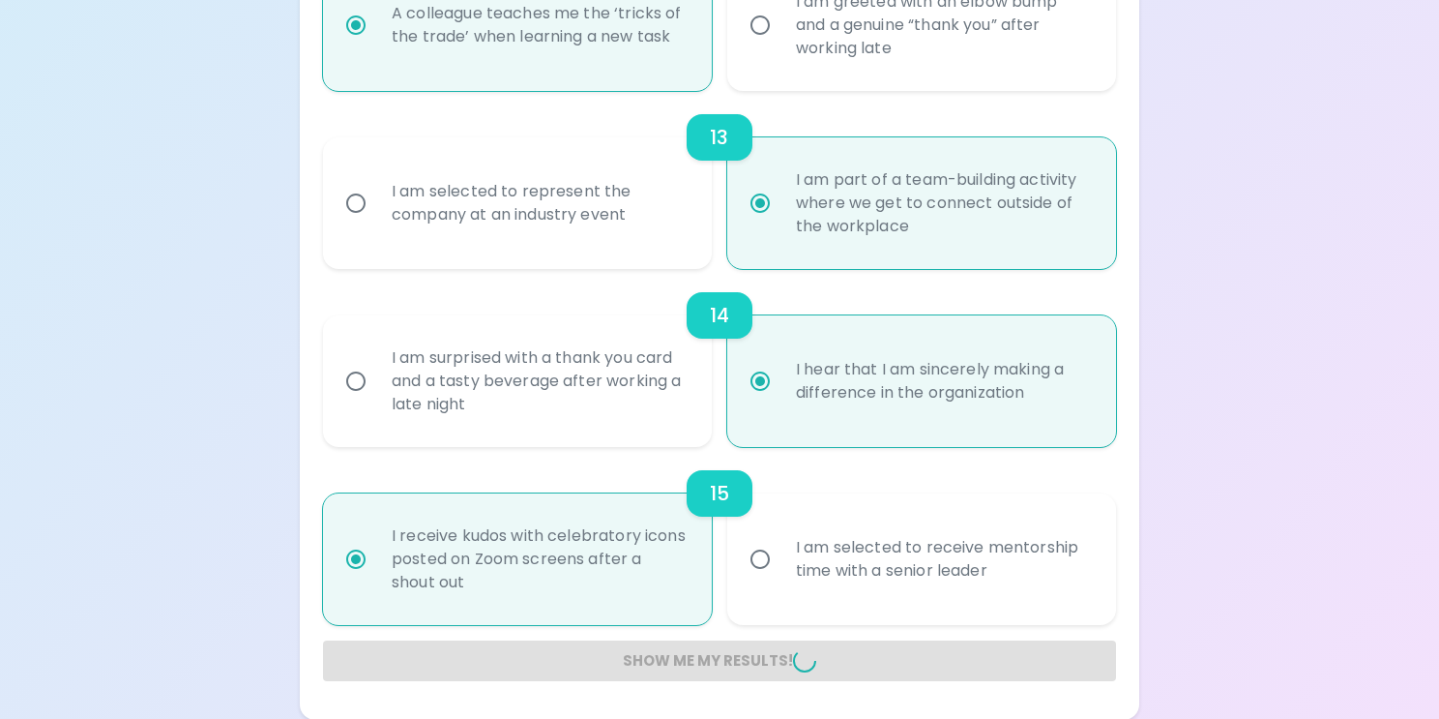
radio input "false"
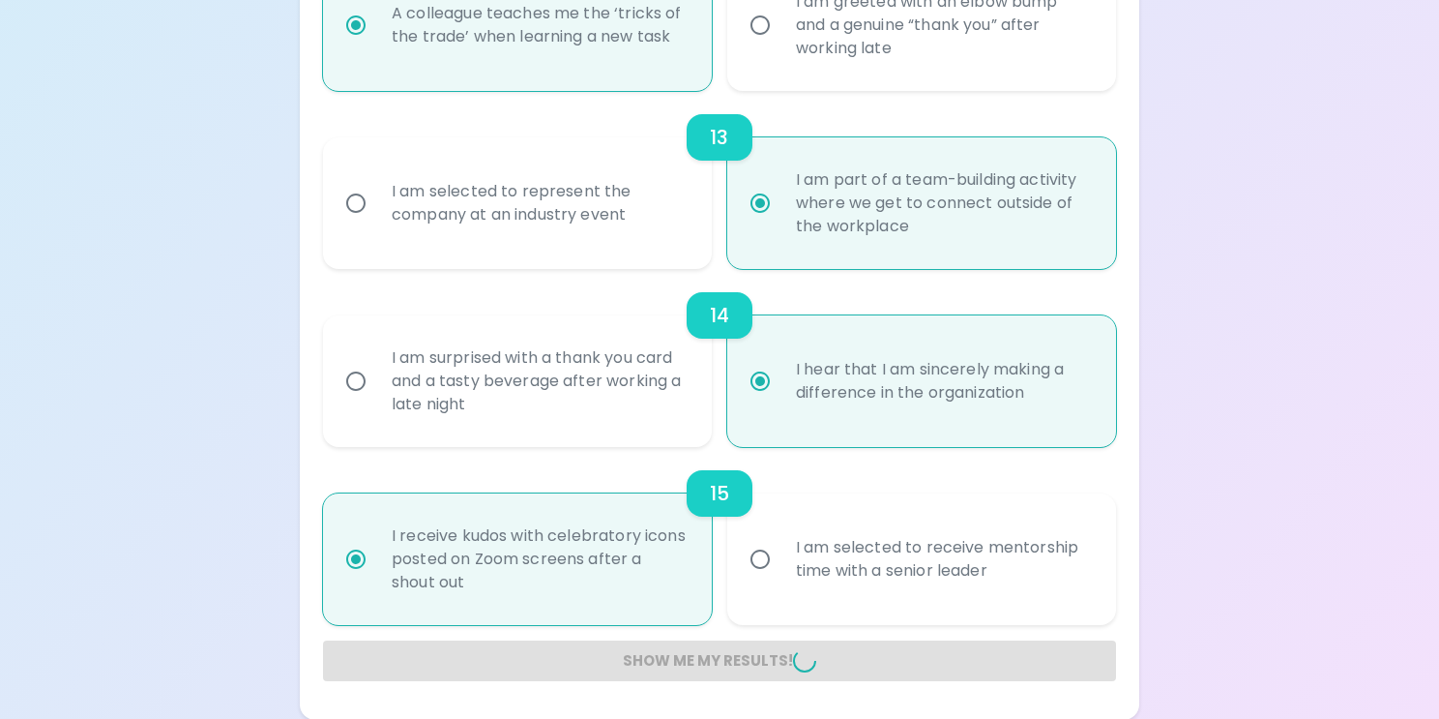
radio input "false"
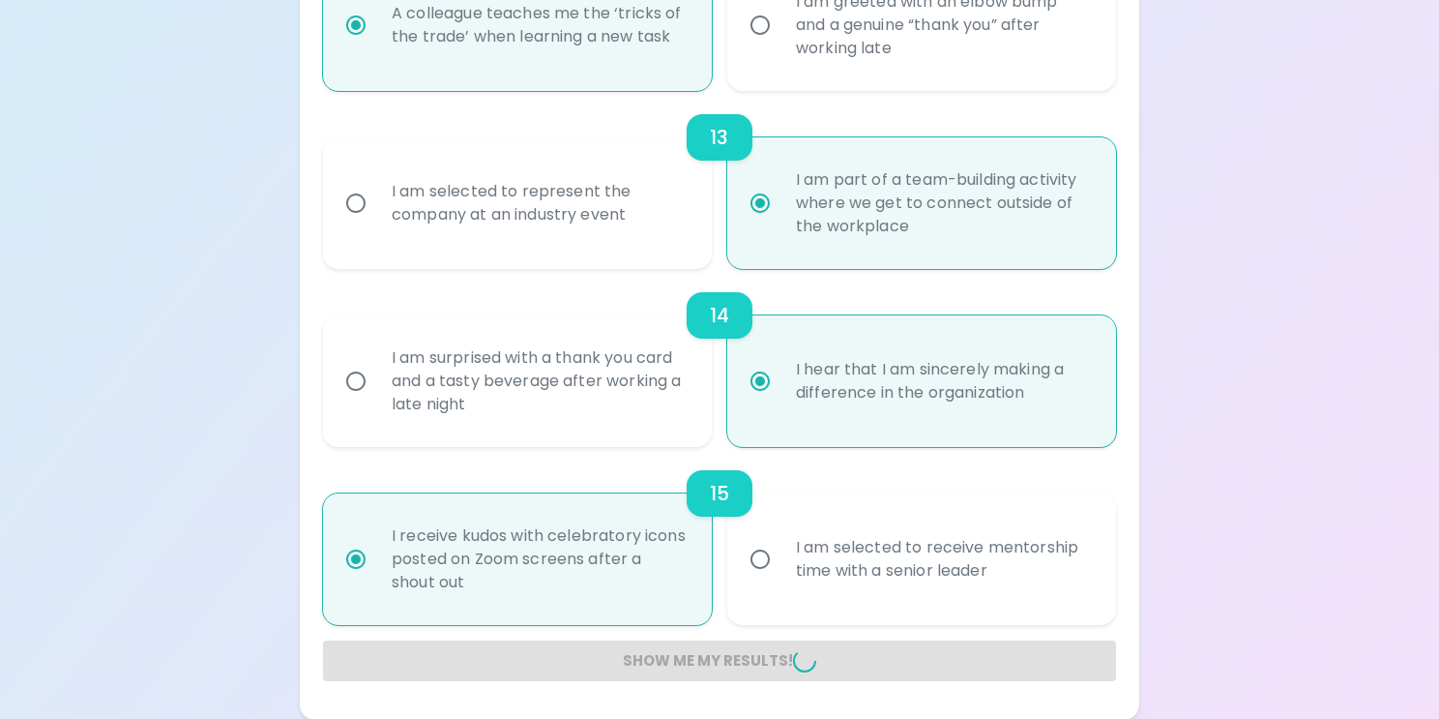
radio input "false"
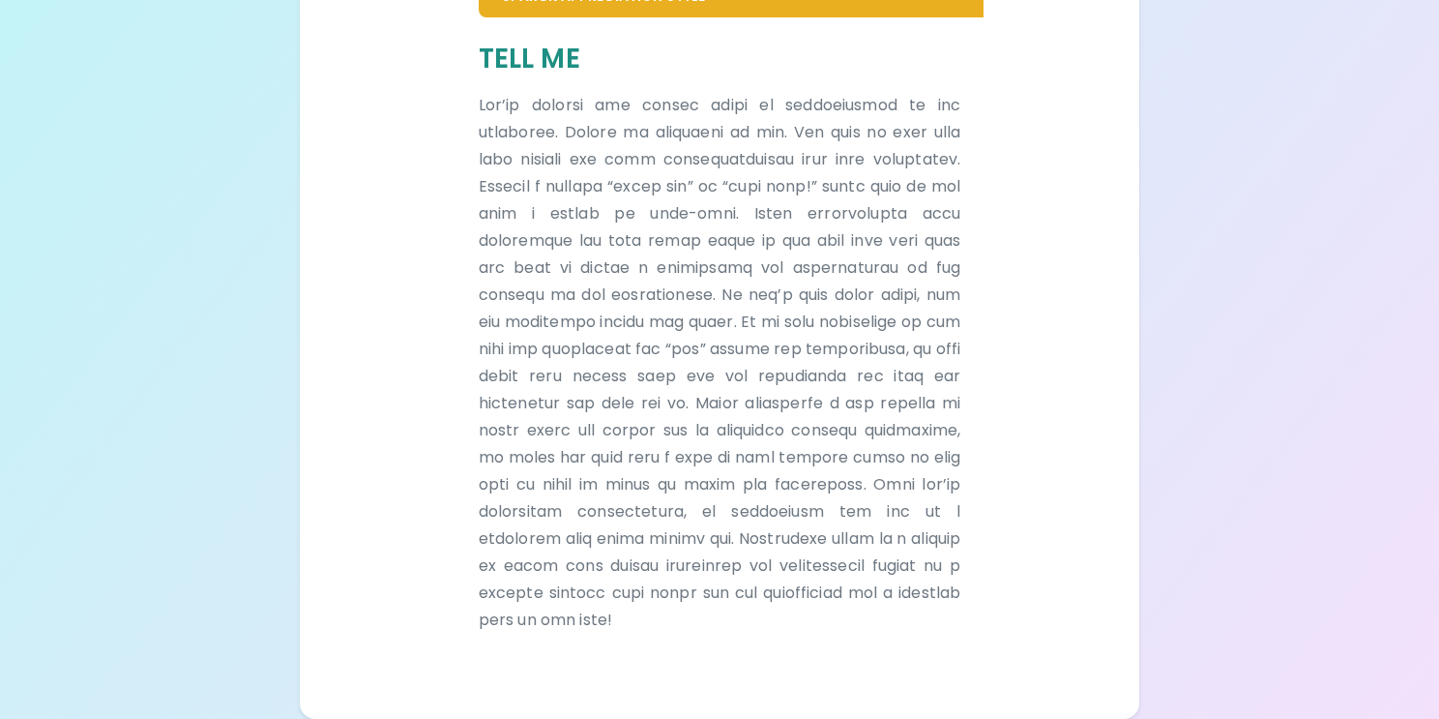
scroll to position [499, 0]
